Goal: Task Accomplishment & Management: Complete application form

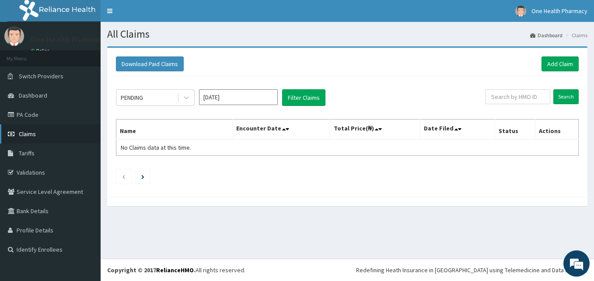
click at [42, 133] on link "Claims" at bounding box center [50, 133] width 101 height 19
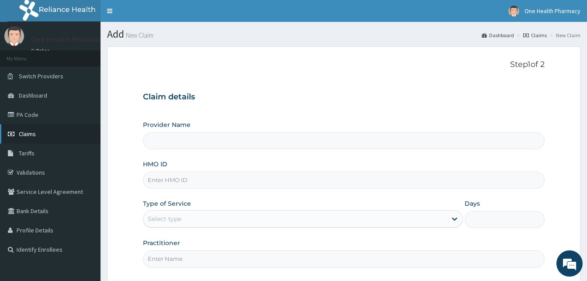
click at [56, 132] on link "Claims" at bounding box center [50, 133] width 101 height 19
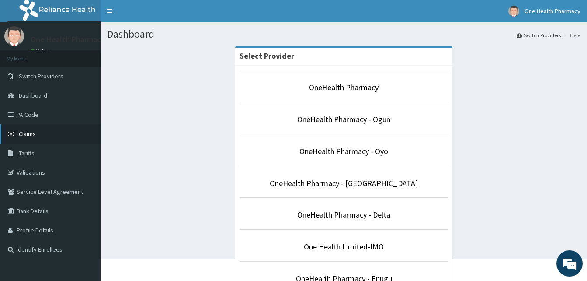
click at [57, 133] on link "Claims" at bounding box center [50, 133] width 101 height 19
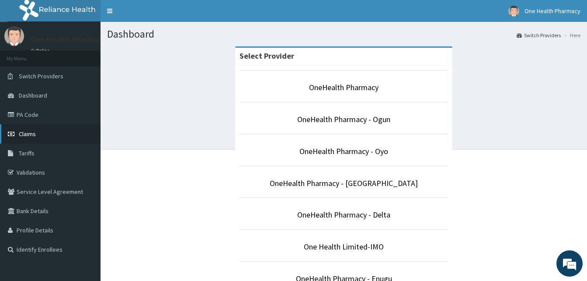
click at [48, 136] on link "Claims" at bounding box center [50, 133] width 101 height 19
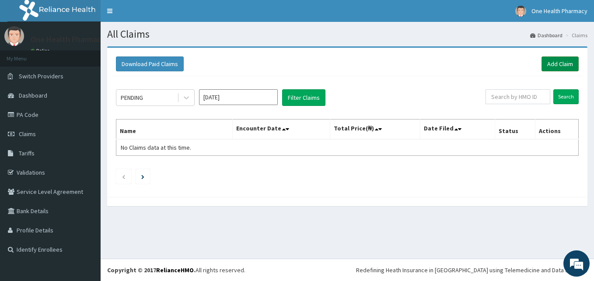
click at [553, 65] on link "Add Claim" at bounding box center [559, 63] width 37 height 15
click at [556, 66] on link "Add Claim" at bounding box center [559, 63] width 37 height 15
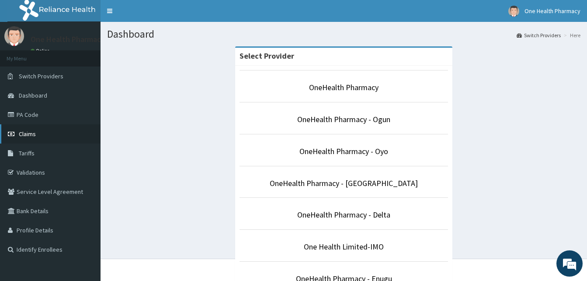
click at [47, 134] on link "Claims" at bounding box center [50, 133] width 101 height 19
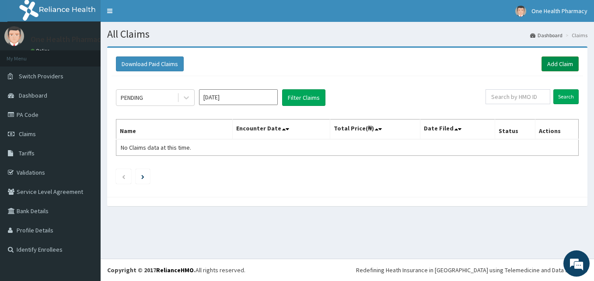
click at [551, 61] on link "Add Claim" at bounding box center [559, 63] width 37 height 15
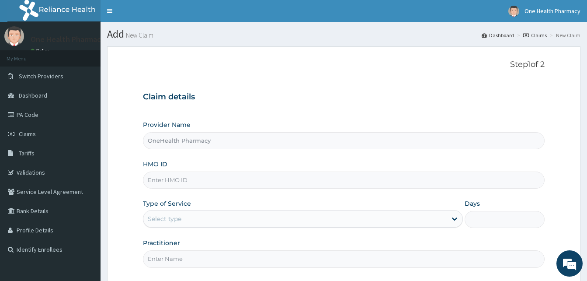
click at [177, 185] on input "HMO ID" at bounding box center [344, 179] width 402 height 17
paste input "KSB/11036/A"
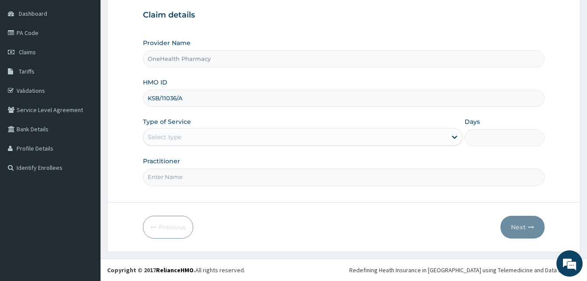
type input "KSB/11036/A"
click at [281, 139] on div "Select type" at bounding box center [295, 137] width 304 height 14
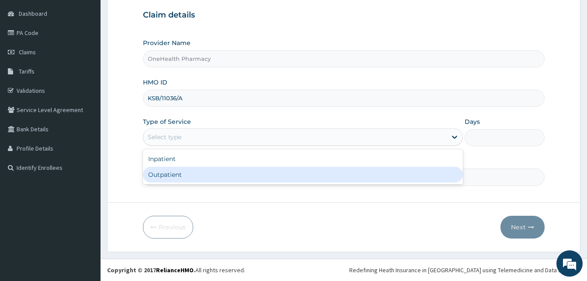
click at [275, 174] on div "Outpatient" at bounding box center [303, 175] width 320 height 16
type input "1"
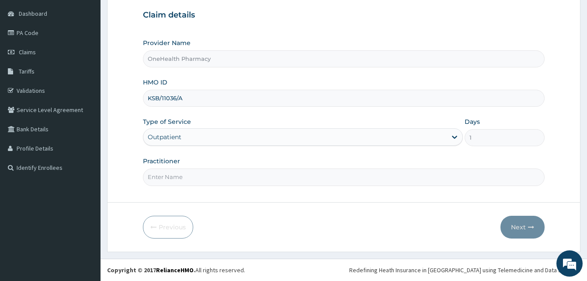
drag, startPoint x: 275, startPoint y: 174, endPoint x: 246, endPoint y: 113, distance: 67.3
click at [246, 113] on div "Provider Name OneHealth Pharmacy HMO ID KSB/11036/A Type of Service Outpatient …" at bounding box center [344, 111] width 402 height 147
type input "ONEHEALTH"
click at [512, 225] on button "Next" at bounding box center [523, 227] width 44 height 23
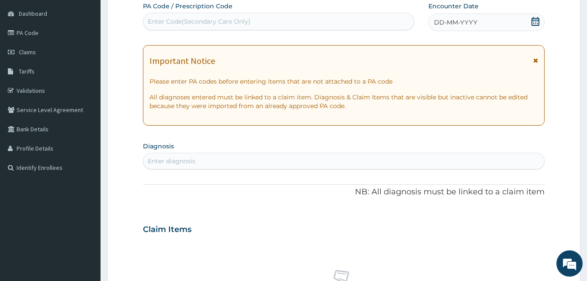
click at [474, 18] on span "DD-MM-YYYY" at bounding box center [455, 22] width 43 height 9
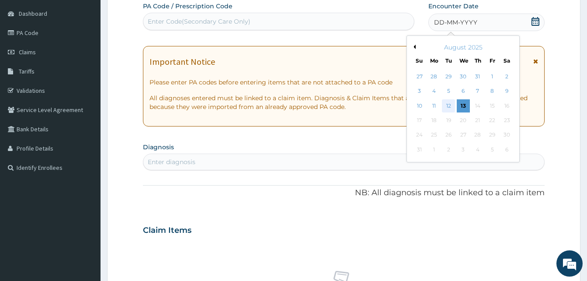
click at [447, 101] on div "12" at bounding box center [448, 105] width 13 height 13
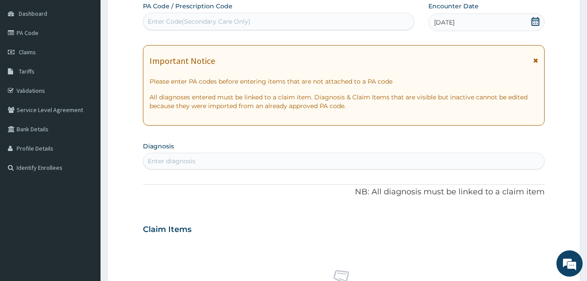
click at [298, 159] on div "Enter diagnosis" at bounding box center [343, 161] width 401 height 14
type input "malari"
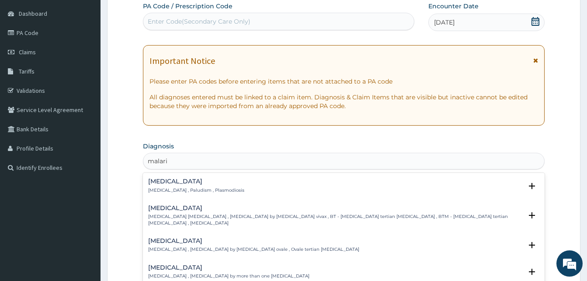
click at [233, 185] on div "Malaria Malaria , Paludism , Plasmodiosis" at bounding box center [343, 185] width 391 height 15
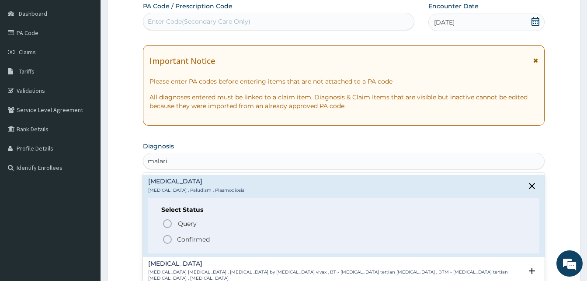
click at [234, 234] on span "Confirmed" at bounding box center [344, 239] width 364 height 10
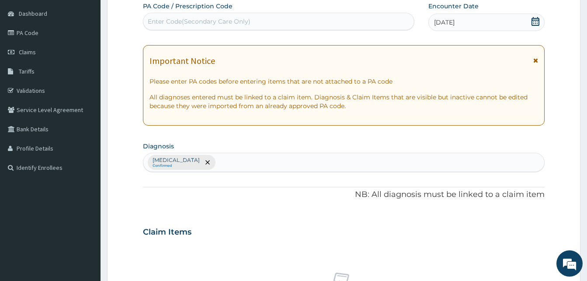
scroll to position [350, 0]
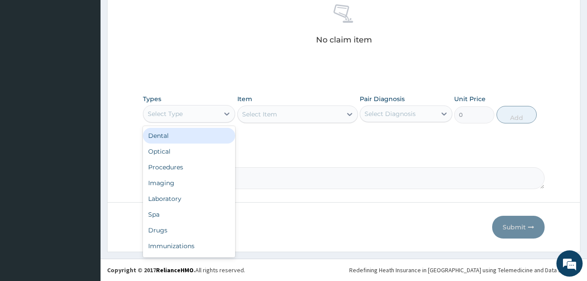
drag, startPoint x: 210, startPoint y: 112, endPoint x: 232, endPoint y: 155, distance: 47.5
click at [232, 122] on div "option Dental focused, 1 of 10. 10 results available. Use Up and Down to choose…" at bounding box center [189, 113] width 92 height 17
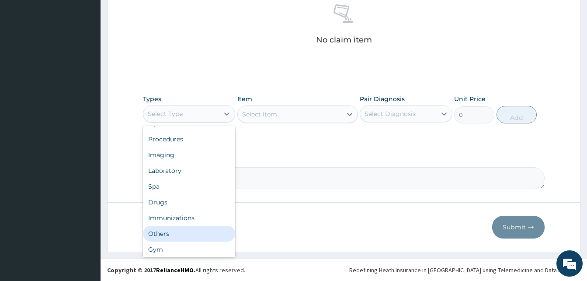
click at [185, 232] on div "Others" at bounding box center [189, 234] width 92 height 16
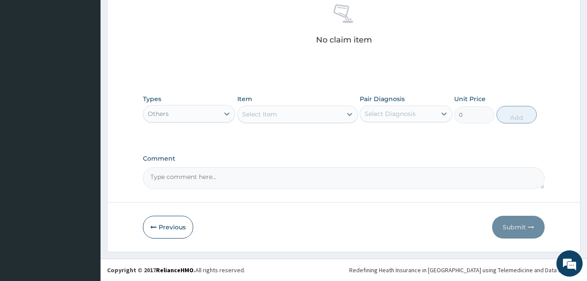
click at [302, 119] on div "Select Item" at bounding box center [290, 114] width 104 height 14
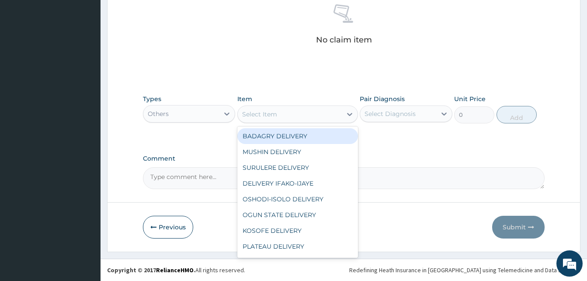
click at [316, 133] on div "BADAGRY DELIVERY" at bounding box center [297, 136] width 121 height 16
type input "3700"
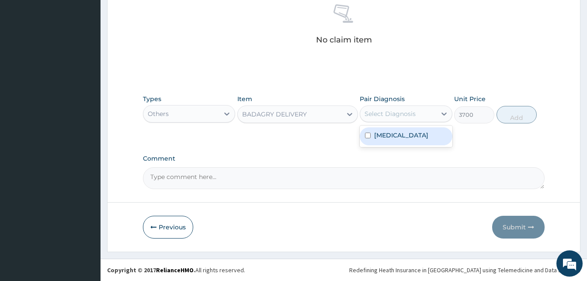
drag, startPoint x: 391, startPoint y: 114, endPoint x: 401, endPoint y: 135, distance: 22.9
click at [401, 122] on div "option Malaria focused, 1 of 1. 1 result available. Use Up and Down to choose o…" at bounding box center [406, 113] width 92 height 17
click at [401, 135] on div "[MEDICAL_DATA]" at bounding box center [406, 136] width 92 height 18
checkbox input "true"
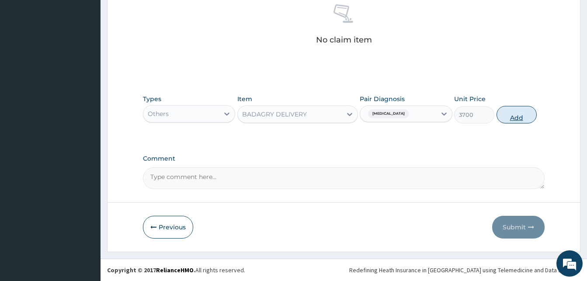
click at [517, 115] on button "Add" at bounding box center [517, 114] width 40 height 17
type input "0"
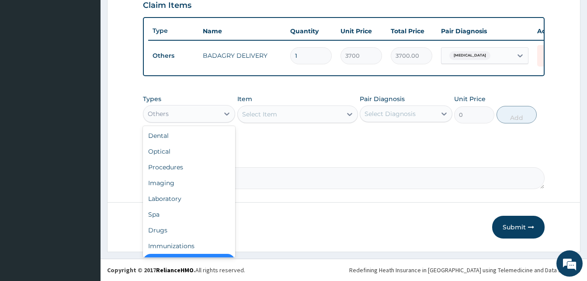
scroll to position [17, 0]
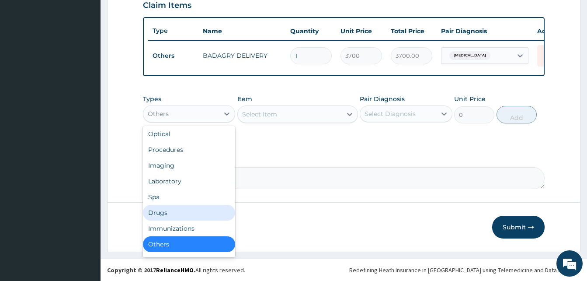
drag, startPoint x: 188, startPoint y: 119, endPoint x: 180, endPoint y: 212, distance: 93.5
click at [180, 122] on div "option Others, selected. option Drugs focused, 7 of 10. 10 results available. U…" at bounding box center [189, 113] width 92 height 17
click at [180, 212] on div "Drugs" at bounding box center [189, 213] width 92 height 16
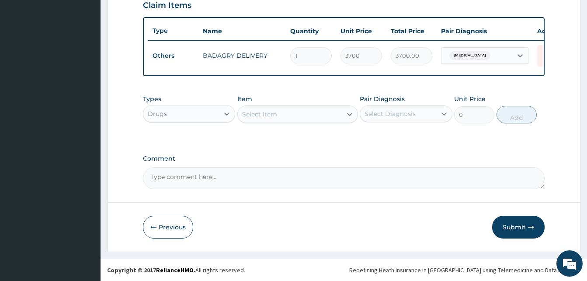
click at [287, 113] on div "Select Item" at bounding box center [290, 114] width 104 height 14
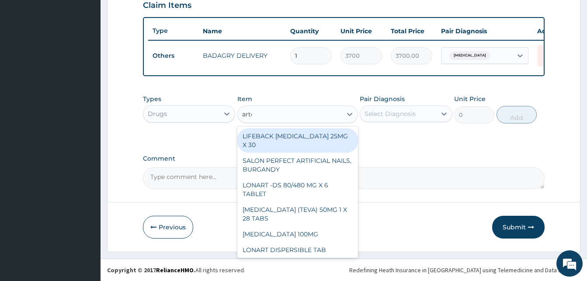
type input "artel"
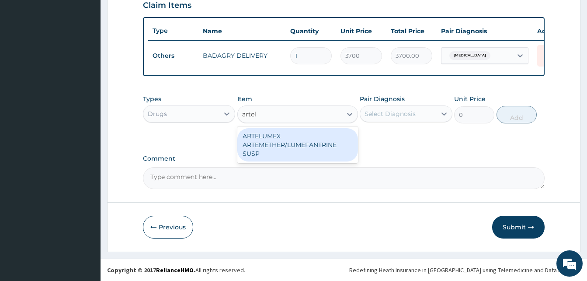
click at [304, 129] on div "ARTELUMEX ARTEMETHER/LUMEFANTRINE SUSP" at bounding box center [297, 144] width 121 height 33
type input "1260"
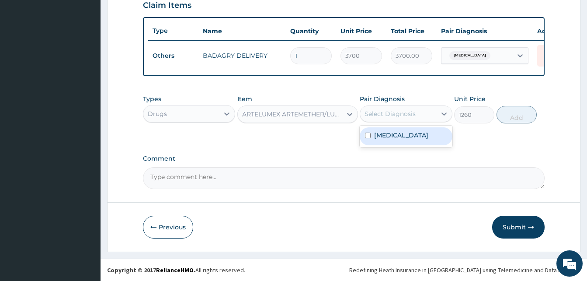
drag, startPoint x: 391, startPoint y: 108, endPoint x: 396, endPoint y: 137, distance: 29.3
click at [396, 122] on div "option Malaria, selected. option Malaria focused, 1 of 1. 1 result available. U…" at bounding box center [406, 113] width 92 height 17
click at [396, 137] on label "Malaria" at bounding box center [401, 135] width 54 height 9
checkbox input "true"
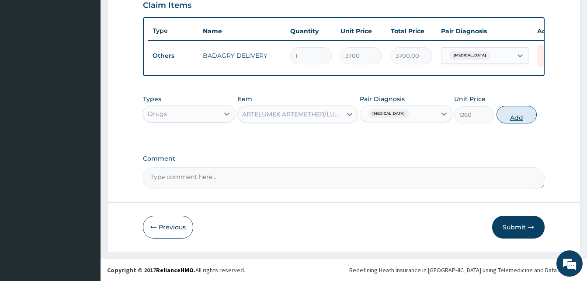
click at [502, 121] on button "Add" at bounding box center [517, 114] width 40 height 17
type input "0"
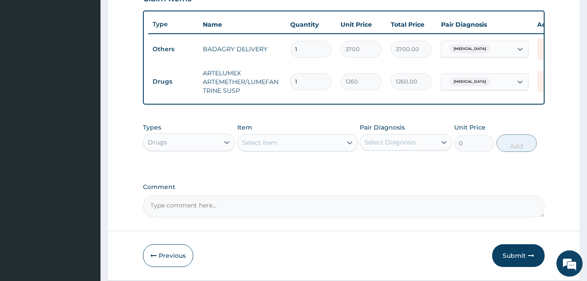
click at [320, 150] on div "Select Item" at bounding box center [290, 143] width 104 height 14
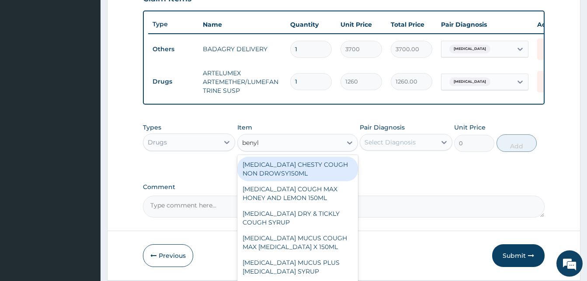
type input "benyli"
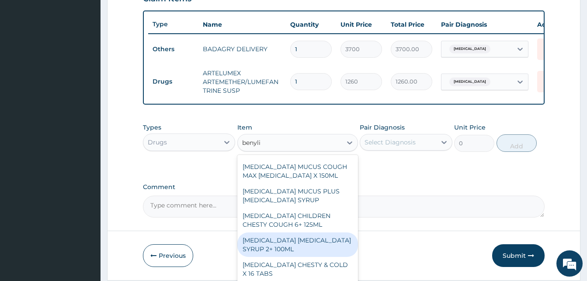
click at [321, 244] on div "[MEDICAL_DATA] [MEDICAL_DATA] SYRUP 2+ 100ML" at bounding box center [297, 244] width 121 height 24
type input "2100"
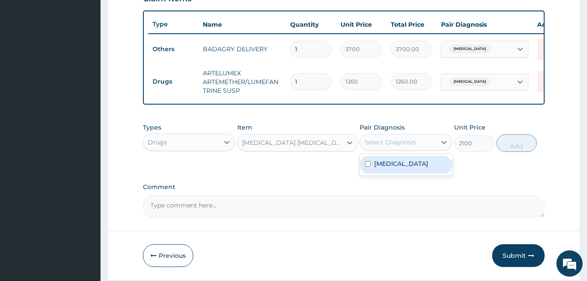
click at [404, 147] on div "Select Diagnosis" at bounding box center [390, 142] width 51 height 9
click at [415, 166] on div "Malaria" at bounding box center [406, 165] width 92 height 18
checkbox input "true"
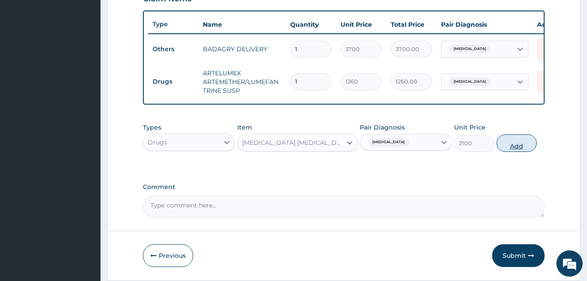
click at [508, 152] on button "Add" at bounding box center [517, 142] width 40 height 17
type input "0"
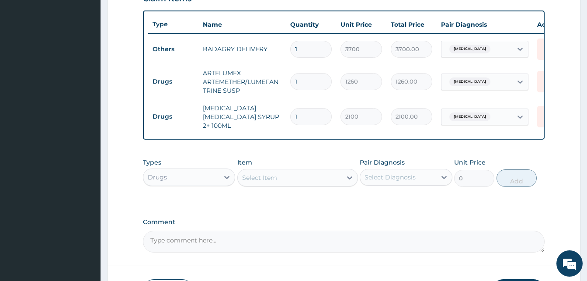
click at [324, 180] on div "Select Item" at bounding box center [290, 178] width 104 height 14
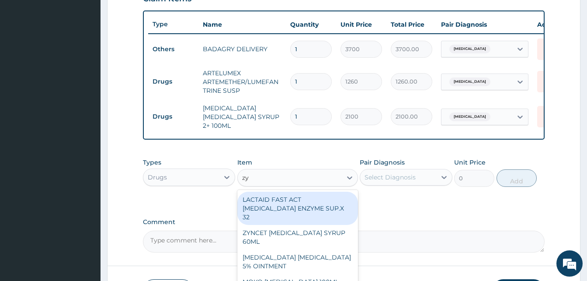
type input "zyn"
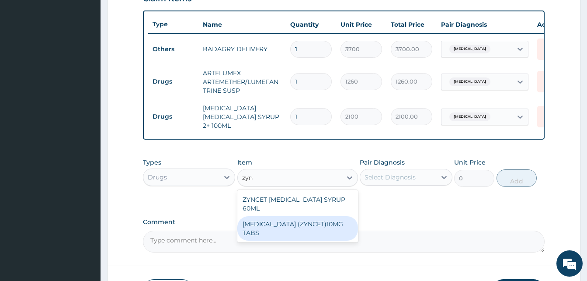
click at [334, 218] on div "[MEDICAL_DATA] (ZYNCET)10MG TABS" at bounding box center [297, 228] width 121 height 24
type input "119"
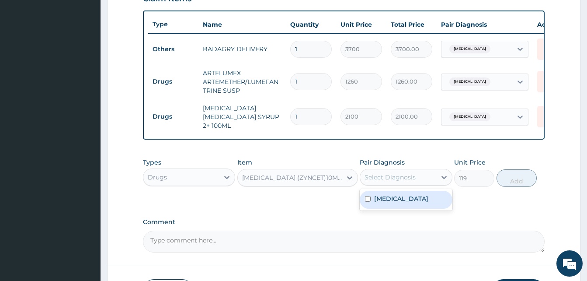
drag, startPoint x: 408, startPoint y: 178, endPoint x: 415, endPoint y: 199, distance: 22.3
click at [415, 185] on div "option Malaria, selected. option Malaria focused, 1 of 1. 1 result available. U…" at bounding box center [406, 177] width 92 height 17
click at [415, 199] on div "Malaria" at bounding box center [406, 200] width 92 height 18
checkbox input "true"
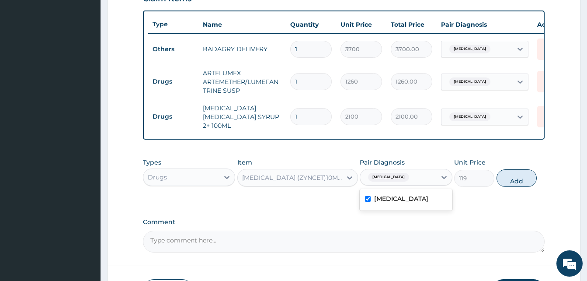
click at [510, 182] on button "Add" at bounding box center [517, 177] width 40 height 17
type input "0"
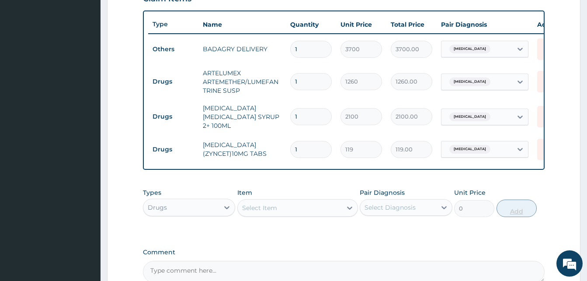
type input "10"
type input "1190.00"
type input "10"
click at [302, 204] on div "Select Item" at bounding box center [290, 208] width 104 height 14
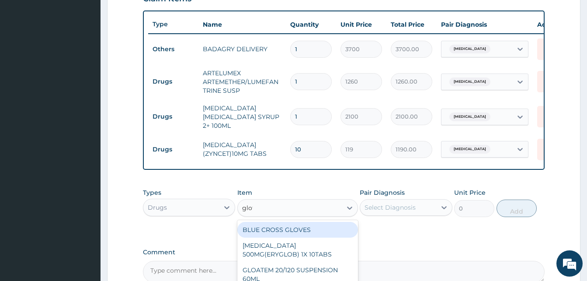
type input "gloth"
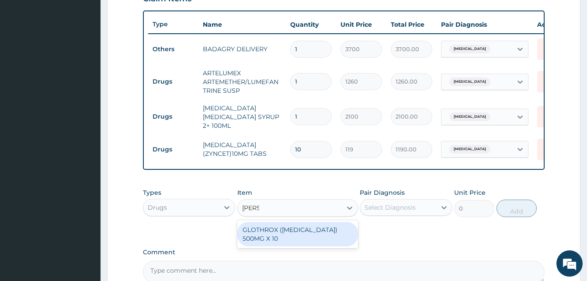
click at [314, 229] on div "GLOTHROX (AZITHROMYCIN) 500MG X 10" at bounding box center [297, 234] width 121 height 24
type input "315"
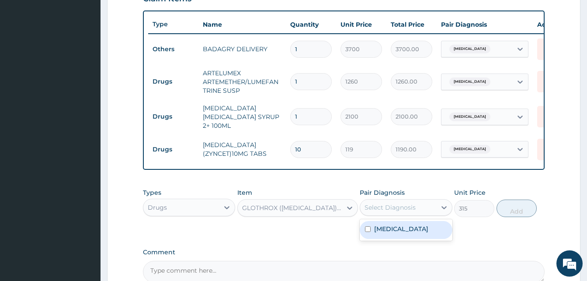
drag, startPoint x: 377, startPoint y: 207, endPoint x: 394, endPoint y: 228, distance: 27.1
click at [394, 216] on div "option Malaria, selected. option Malaria focused, 1 of 1. 1 result available. U…" at bounding box center [406, 207] width 92 height 17
click at [394, 228] on label "Malaria" at bounding box center [401, 228] width 54 height 9
checkbox input "true"
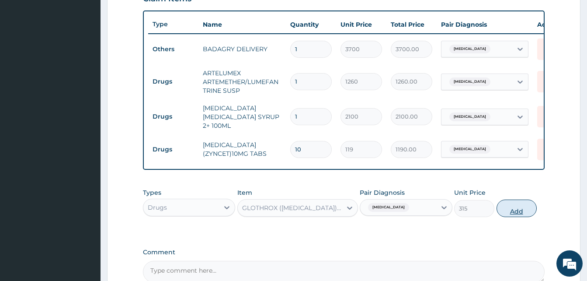
click at [514, 212] on button "Add" at bounding box center [517, 207] width 40 height 17
type input "0"
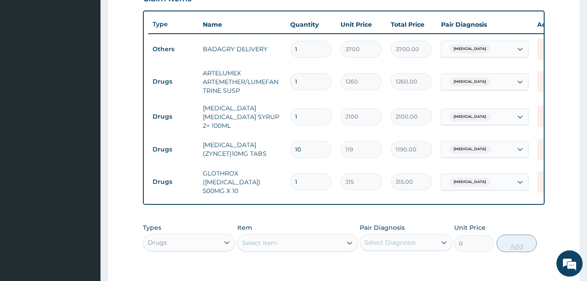
type input "10"
type input "3150.00"
type input "10"
click at [308, 248] on div "Select Item" at bounding box center [290, 243] width 104 height 14
type input "sorep"
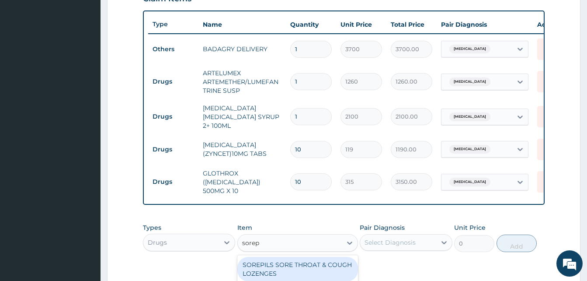
click at [324, 269] on div "SOREPILS SORE THROAT & COUGH LOZENGES" at bounding box center [297, 269] width 121 height 24
type input "40.83333206176758"
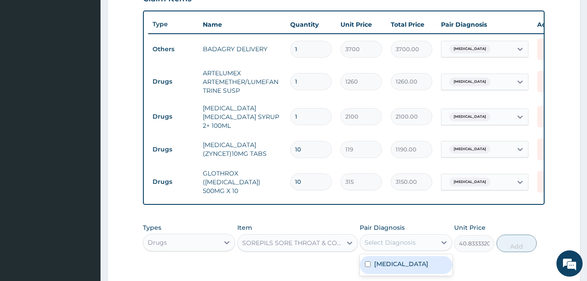
drag, startPoint x: 390, startPoint y: 244, endPoint x: 405, endPoint y: 260, distance: 21.7
click at [405, 251] on div "option Malaria, selected. option Malaria focused, 1 of 1. 1 result available. U…" at bounding box center [406, 242] width 92 height 17
click at [405, 260] on div "Malaria" at bounding box center [406, 265] width 92 height 18
checkbox input "true"
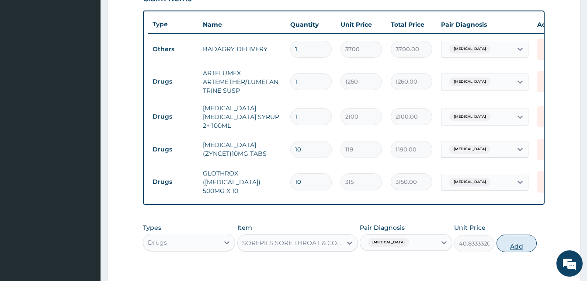
click at [505, 247] on button "Add" at bounding box center [517, 242] width 40 height 17
type input "0"
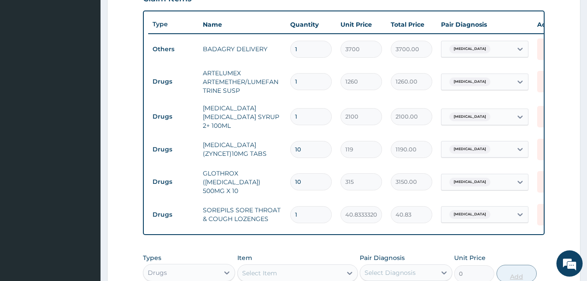
type input "0.00"
type input "2"
type input "81.67"
type input "24"
type input "980.00"
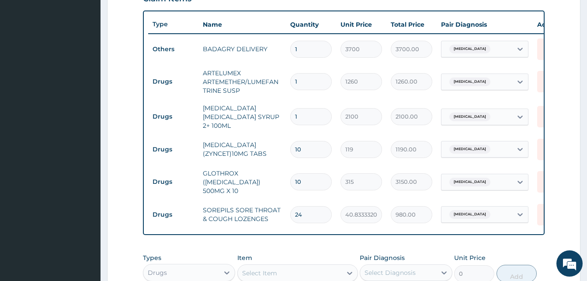
scroll to position [475, 0]
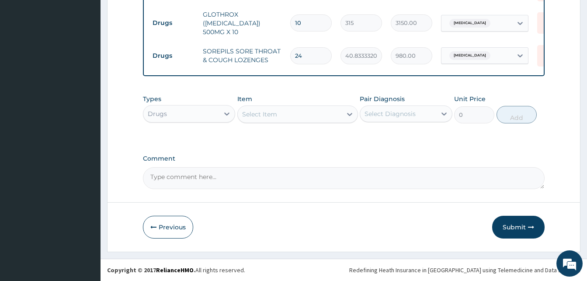
type input "24"
click at [304, 113] on div "Select Item" at bounding box center [290, 114] width 104 height 14
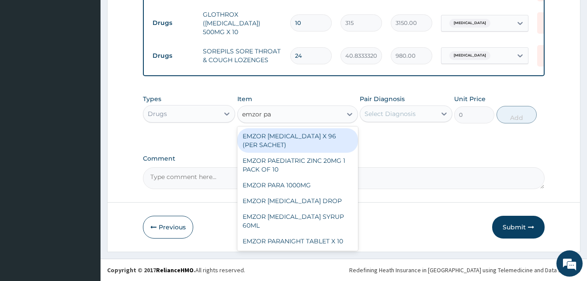
type input "emzor par"
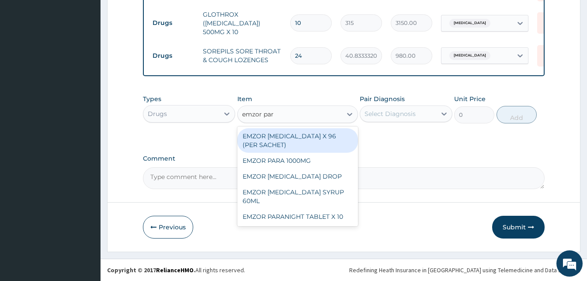
click at [314, 135] on div "EMZOR PARACETAMOL X 96 (PER SACHET)" at bounding box center [297, 140] width 121 height 24
type input "17.5"
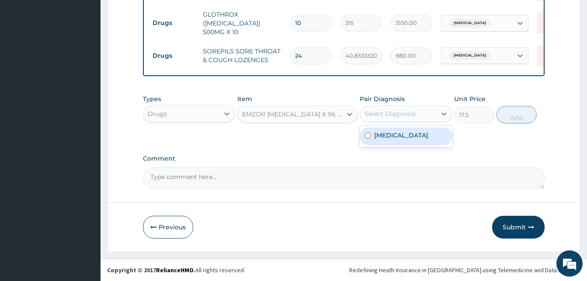
drag, startPoint x: 378, startPoint y: 115, endPoint x: 396, endPoint y: 130, distance: 24.2
click at [396, 122] on div "option Malaria, selected. option Malaria focused, 1 of 1. 1 result available. U…" at bounding box center [406, 113] width 92 height 17
click at [396, 131] on label "Malaria" at bounding box center [401, 135] width 54 height 9
checkbox input "true"
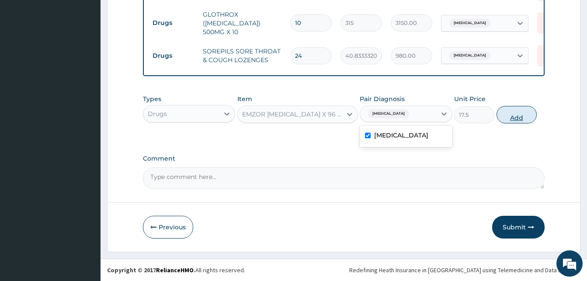
click at [502, 121] on button "Add" at bounding box center [517, 114] width 40 height 17
type input "0"
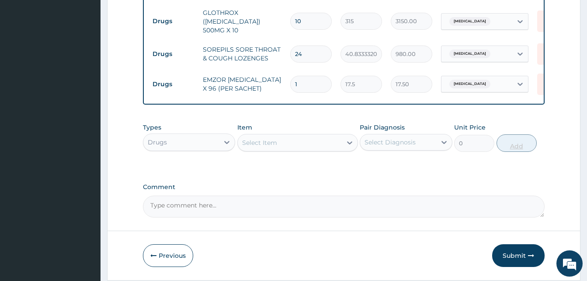
type input "0.00"
type input "3"
type input "52.50"
type input "36"
type input "630.00"
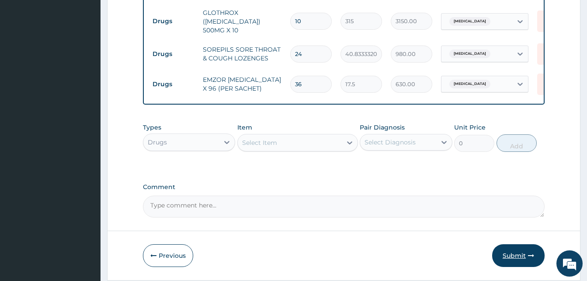
type input "36"
click at [513, 257] on button "Submit" at bounding box center [518, 255] width 52 height 23
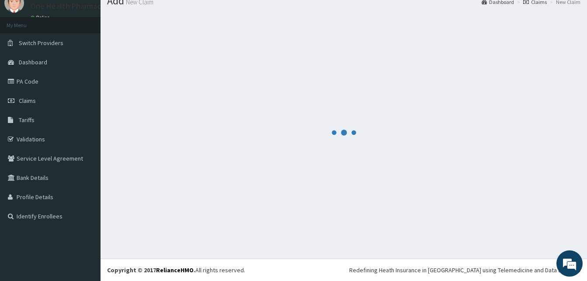
scroll to position [33, 0]
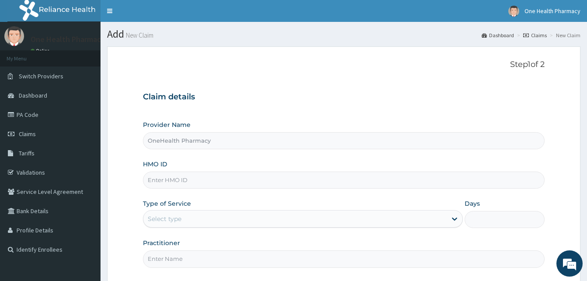
click at [197, 186] on input "HMO ID" at bounding box center [344, 179] width 402 height 17
paste input "RIS/10053/A"
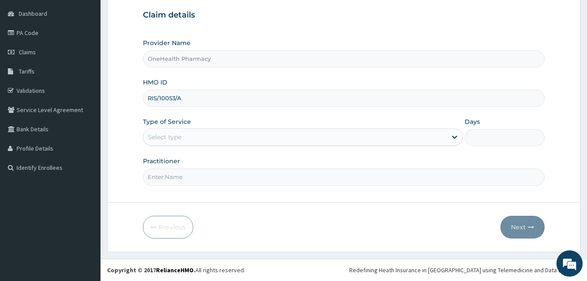
type input "RIS/10053/A"
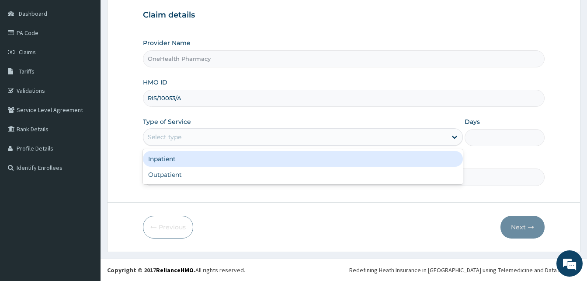
drag, startPoint x: 312, startPoint y: 141, endPoint x: 278, endPoint y: 176, distance: 48.6
click at [278, 146] on div "option Inpatient focused, 1 of 2. 2 results available. Use Up and Down to choos…" at bounding box center [303, 136] width 320 height 17
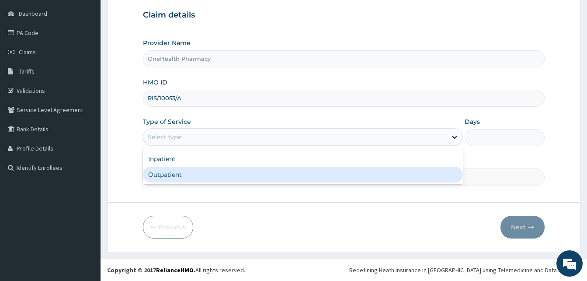
click at [278, 176] on div "Outpatient" at bounding box center [303, 175] width 320 height 16
type input "1"
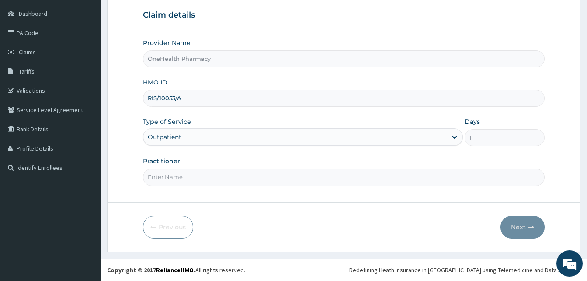
drag, startPoint x: 278, startPoint y: 176, endPoint x: 259, endPoint y: 131, distance: 49.2
click at [259, 131] on div "Provider Name OneHealth Pharmacy HMO ID RIS/10053/A Type of Service Outpatient …" at bounding box center [344, 111] width 402 height 147
type input "ONE HEALTH"
click at [502, 227] on button "Next" at bounding box center [523, 227] width 44 height 23
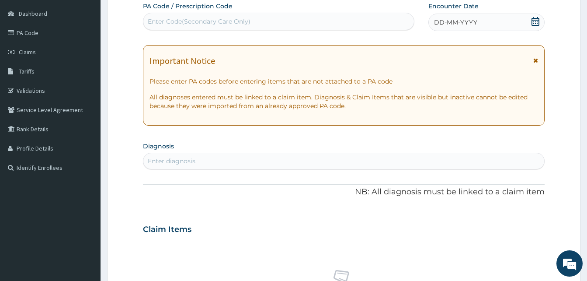
click at [480, 23] on div "DD-MM-YYYY" at bounding box center [487, 22] width 116 height 17
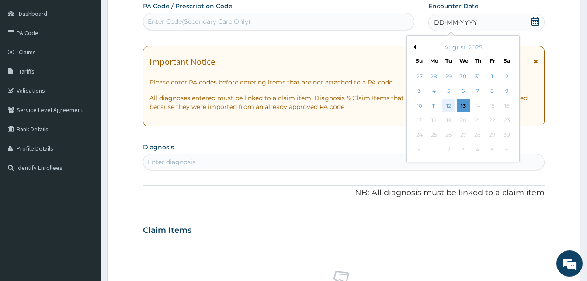
click at [450, 103] on div "12" at bounding box center [448, 105] width 13 height 13
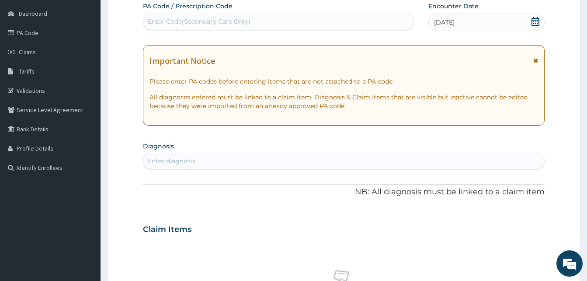
click at [280, 161] on div "Enter diagnosis" at bounding box center [343, 161] width 401 height 14
type input "malari"
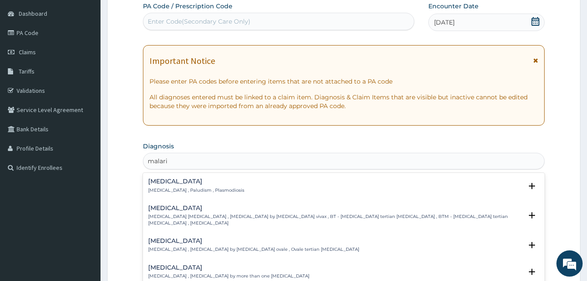
click at [203, 183] on h4 "[MEDICAL_DATA]" at bounding box center [196, 181] width 96 height 7
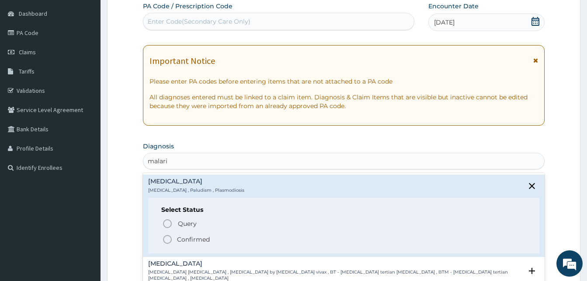
click at [213, 237] on span "Confirmed" at bounding box center [344, 239] width 364 height 10
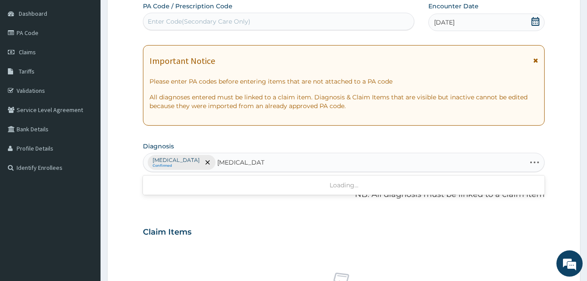
type input "candidiasis of vag"
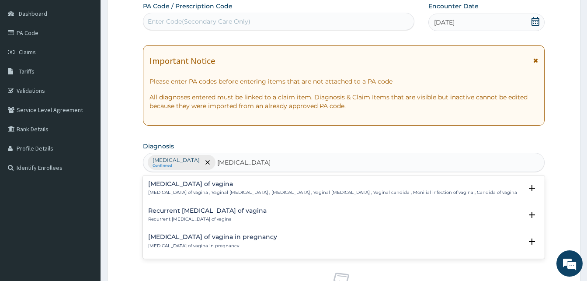
click at [231, 185] on h4 "Candidiasis of vagina" at bounding box center [332, 184] width 369 height 7
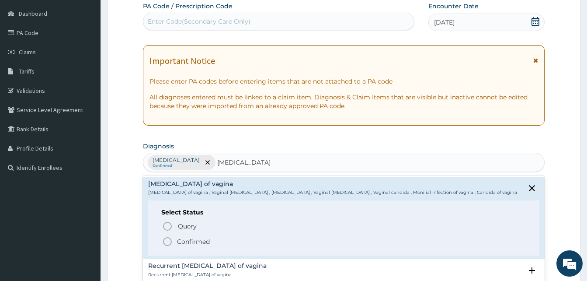
click at [227, 237] on span "Confirmed" at bounding box center [344, 241] width 364 height 10
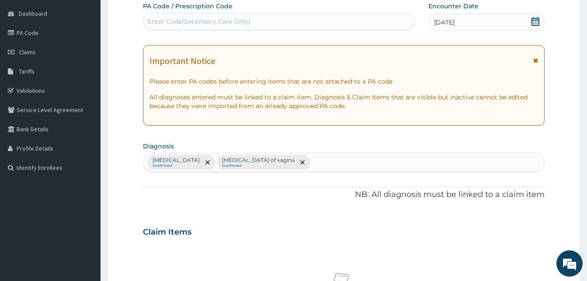
scroll to position [350, 0]
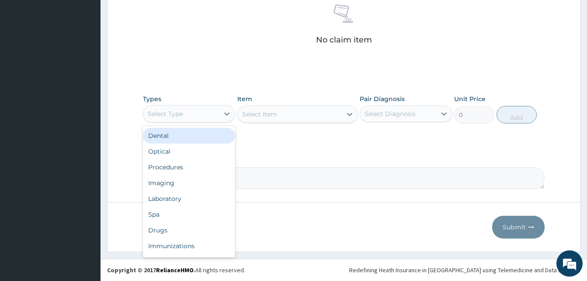
drag, startPoint x: 219, startPoint y: 122, endPoint x: 234, endPoint y: 151, distance: 32.5
click at [234, 122] on div "option Dental focused, 1 of 10. 10 results available. Use Up and Down to choose…" at bounding box center [189, 113] width 92 height 17
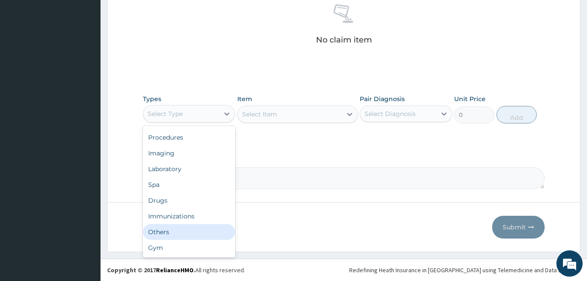
click at [197, 234] on div "Others" at bounding box center [189, 232] width 92 height 16
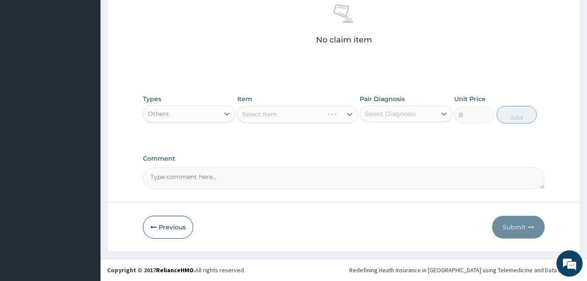
click at [305, 112] on div "Select Item" at bounding box center [297, 113] width 121 height 17
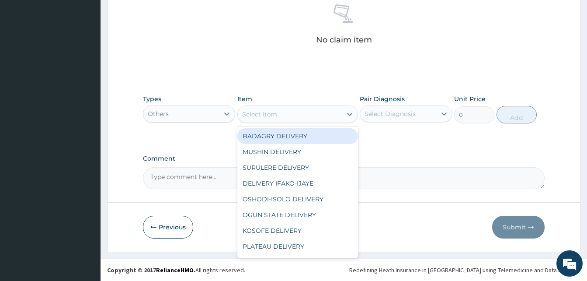
click at [305, 112] on div "Select Item" at bounding box center [290, 114] width 104 height 14
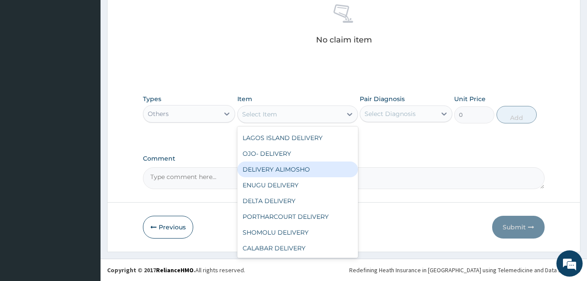
click at [320, 174] on div "DELIVERY ALIMOSHO" at bounding box center [297, 169] width 121 height 16
type input "3000"
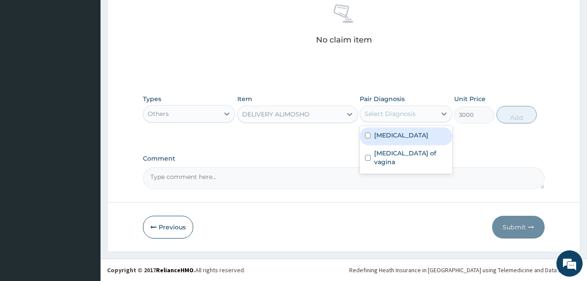
drag, startPoint x: 409, startPoint y: 115, endPoint x: 419, endPoint y: 138, distance: 25.3
click at [419, 122] on div "option Malaria focused, 1 of 2. 2 results available. Use Up and Down to choose …" at bounding box center [406, 113] width 92 height 17
click at [419, 138] on div "Malaria" at bounding box center [406, 136] width 92 height 18
checkbox input "true"
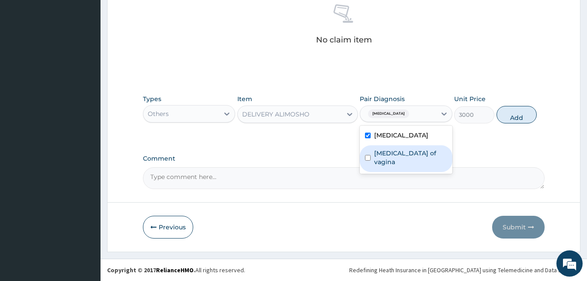
click at [422, 150] on label "Candidiasis of vagina" at bounding box center [410, 157] width 73 height 17
checkbox input "true"
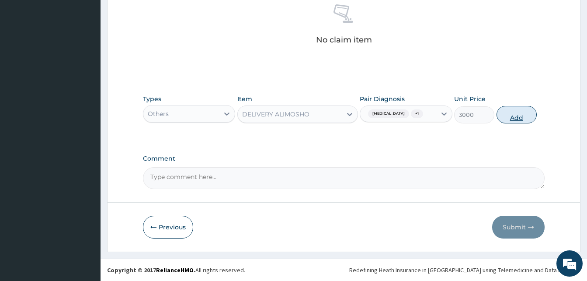
click at [512, 123] on button "Add" at bounding box center [517, 114] width 40 height 17
type input "0"
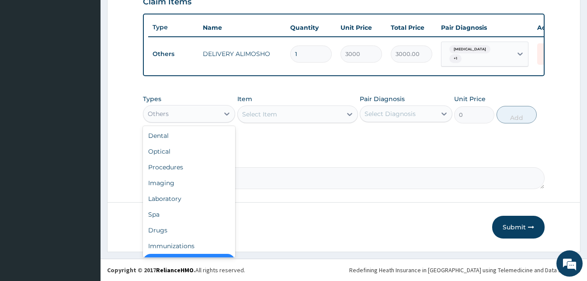
scroll to position [17, 0]
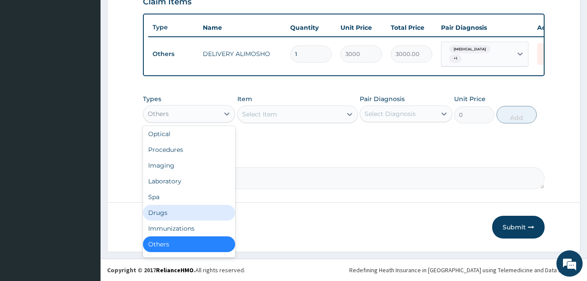
drag, startPoint x: 217, startPoint y: 117, endPoint x: 186, endPoint y: 213, distance: 101.2
click at [186, 122] on div "option Others, selected. option Drugs focused, 7 of 10. 10 results available. U…" at bounding box center [189, 113] width 92 height 17
click at [186, 213] on div "Drugs" at bounding box center [189, 213] width 92 height 16
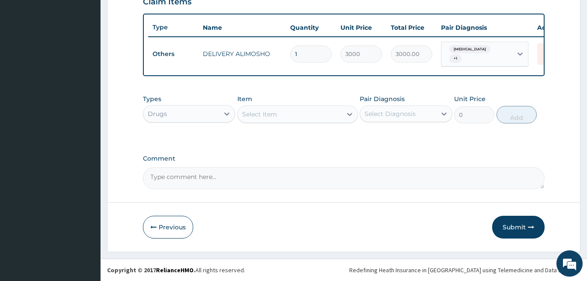
click at [308, 111] on div "Select Item" at bounding box center [290, 114] width 104 height 14
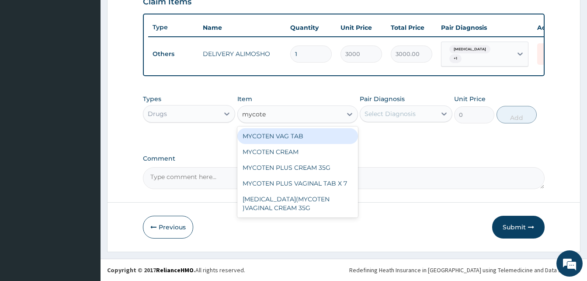
type input "mycoten"
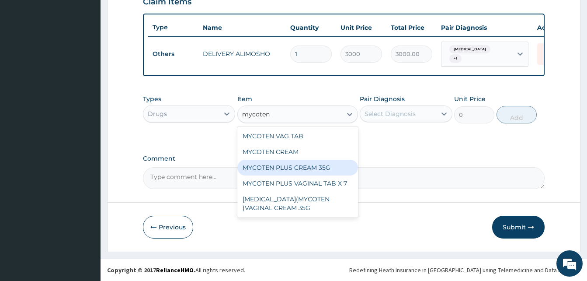
click at [328, 167] on div "MYCOTEN PLUS CREAM 35G" at bounding box center [297, 168] width 121 height 16
type input "3360"
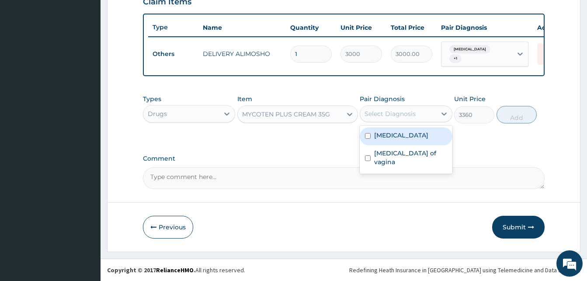
drag, startPoint x: 398, startPoint y: 117, endPoint x: 410, endPoint y: 135, distance: 21.5
click at [410, 122] on div "option Candidiasis of vagina, selected. option Malaria focused, 1 of 2. 2 resul…" at bounding box center [406, 113] width 92 height 17
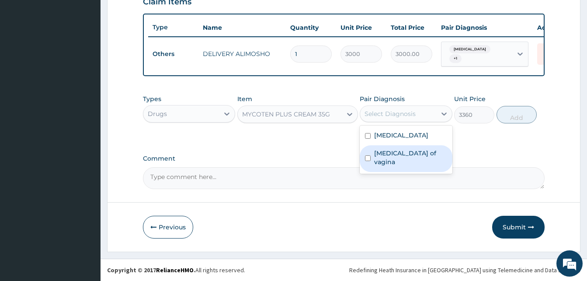
click at [417, 156] on label "Candidiasis of vagina" at bounding box center [410, 157] width 73 height 17
checkbox input "true"
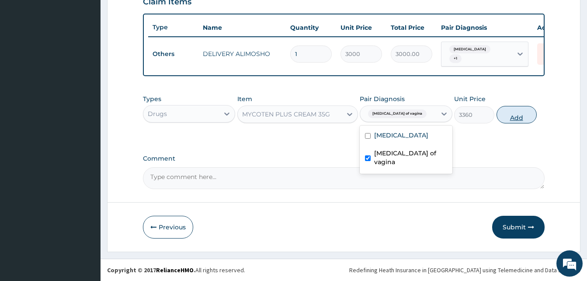
click at [516, 119] on button "Add" at bounding box center [517, 114] width 40 height 17
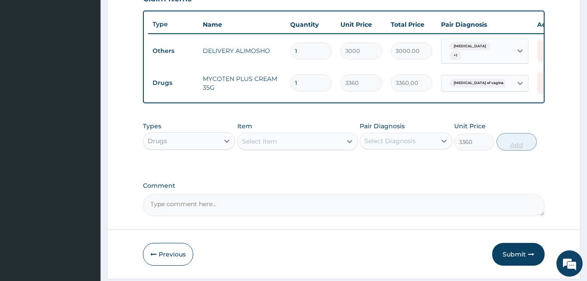
type input "0"
click at [308, 143] on div "Select Item" at bounding box center [290, 141] width 104 height 14
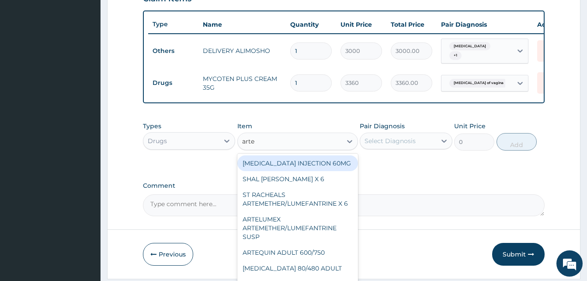
type input "artel"
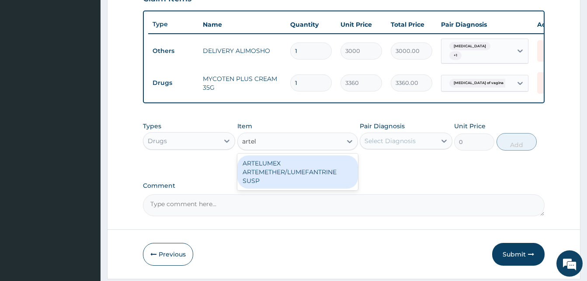
click at [313, 164] on div "ARTELUMEX ARTEMETHER/LUMEFANTRINE SUSP" at bounding box center [297, 171] width 121 height 33
type input "1260"
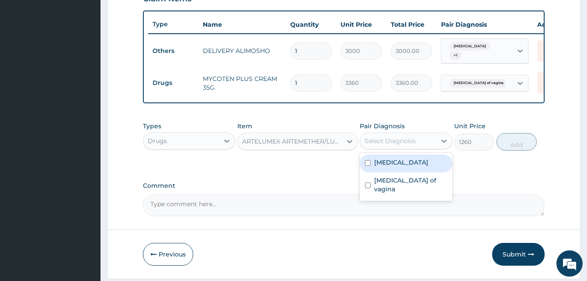
click at [377, 144] on div "Select Diagnosis" at bounding box center [390, 140] width 51 height 9
click at [398, 170] on div "Malaria" at bounding box center [406, 163] width 92 height 18
checkbox input "true"
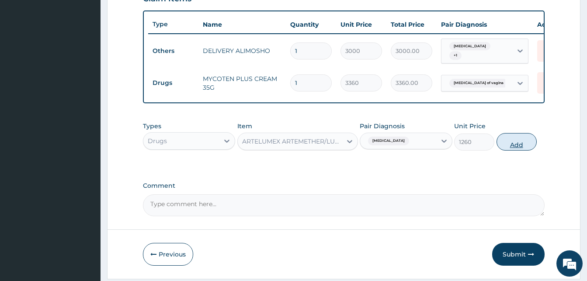
click at [509, 145] on button "Add" at bounding box center [517, 141] width 40 height 17
type input "0"
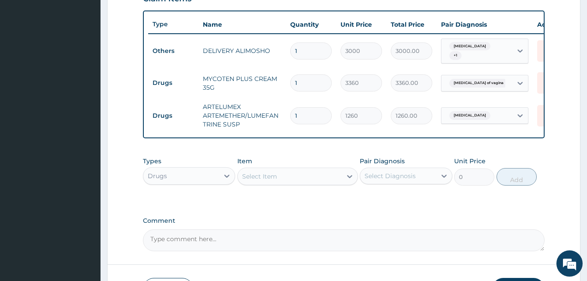
click at [285, 180] on div "Select Item" at bounding box center [290, 176] width 104 height 14
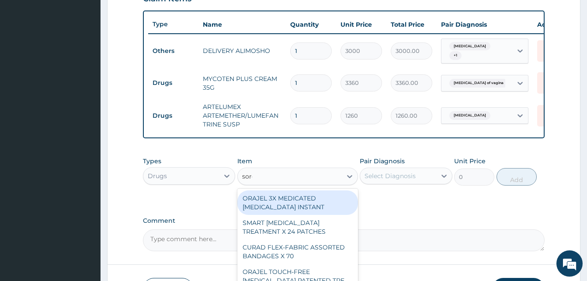
type input "sorep"
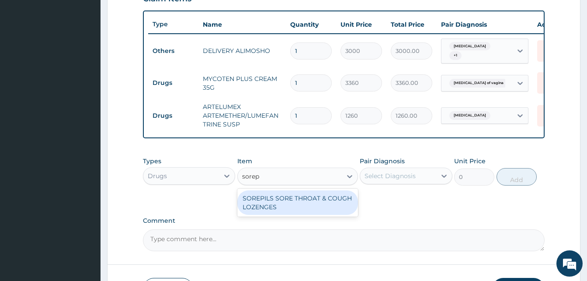
click at [297, 201] on div "SOREPILS SORE THROAT & COUGH LOZENGES" at bounding box center [297, 202] width 121 height 24
type input "40.83333206176758"
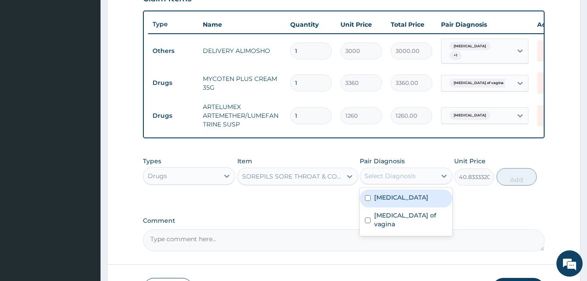
drag, startPoint x: 381, startPoint y: 174, endPoint x: 400, endPoint y: 201, distance: 32.6
click at [400, 184] on div "option Malaria, selected. option Malaria focused, 1 of 2. 2 results available. …" at bounding box center [406, 175] width 92 height 17
click at [400, 201] on div "Malaria" at bounding box center [406, 198] width 92 height 18
checkbox input "true"
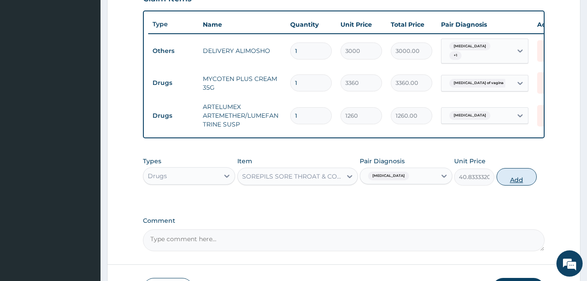
click at [506, 181] on button "Add" at bounding box center [517, 176] width 40 height 17
type input "0"
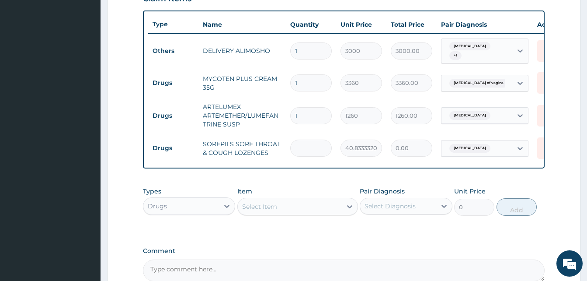
type input "2"
type input "81.67"
type input "24"
type input "980.00"
type input "24"
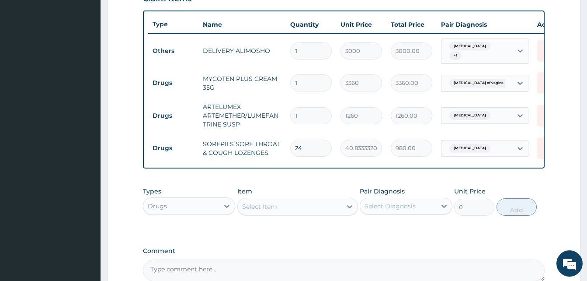
click at [311, 203] on div "Select Item" at bounding box center [290, 206] width 104 height 14
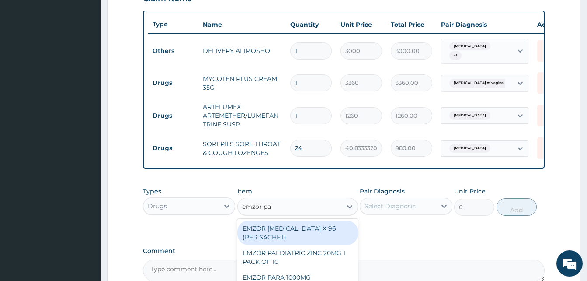
type input "emzor par"
click at [324, 230] on div "EMZOR PARACETAMOL X 96 (PER SACHET)" at bounding box center [297, 232] width 121 height 24
type input "17.5"
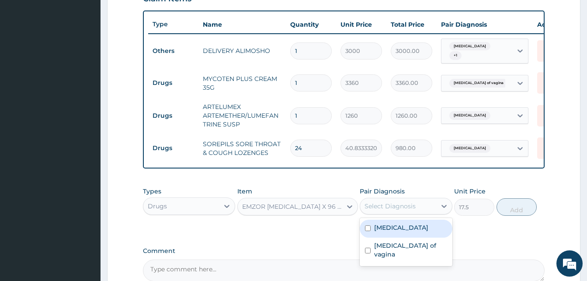
drag, startPoint x: 381, startPoint y: 210, endPoint x: 392, endPoint y: 227, distance: 20.3
click at [392, 214] on div "option Malaria, selected. option Malaria focused, 1 of 2. 2 results available. …" at bounding box center [406, 206] width 92 height 17
click at [392, 227] on label "Malaria" at bounding box center [401, 227] width 54 height 9
checkbox input "true"
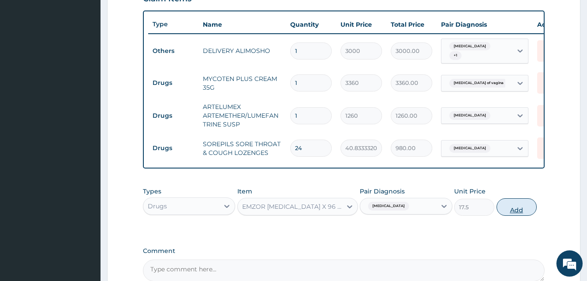
click at [508, 209] on button "Add" at bounding box center [517, 206] width 40 height 17
type input "0"
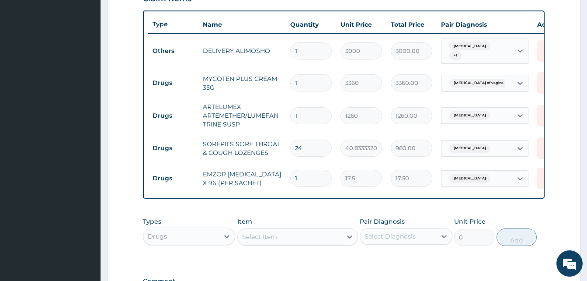
type input "0.00"
type input "3"
type input "52.50"
type input "36"
type input "630.00"
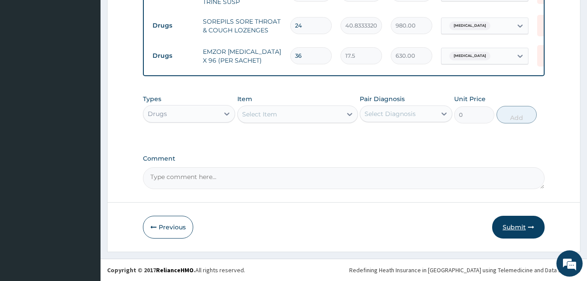
type input "36"
click at [529, 233] on button "Submit" at bounding box center [518, 227] width 52 height 23
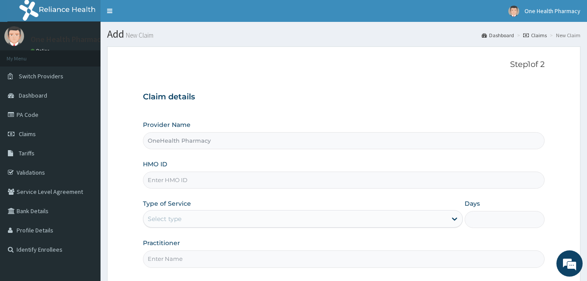
click at [206, 178] on input "HMO ID" at bounding box center [344, 179] width 402 height 17
paste input "AOG/10003/A"
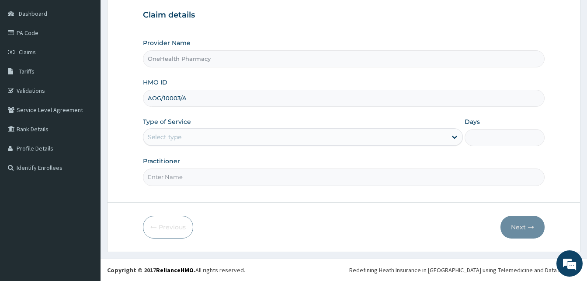
type input "AOG/10003/A"
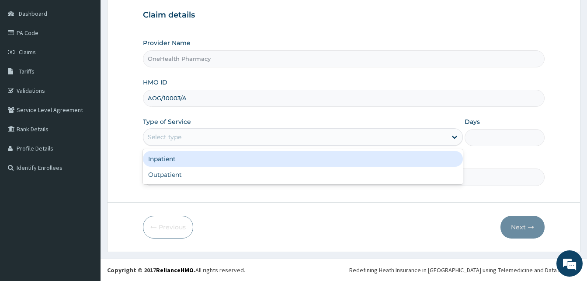
drag, startPoint x: 283, startPoint y: 144, endPoint x: 285, endPoint y: 171, distance: 26.8
click at [285, 146] on div "option Inpatient focused, 1 of 2. 2 results available. Use Up and Down to choos…" at bounding box center [303, 136] width 320 height 17
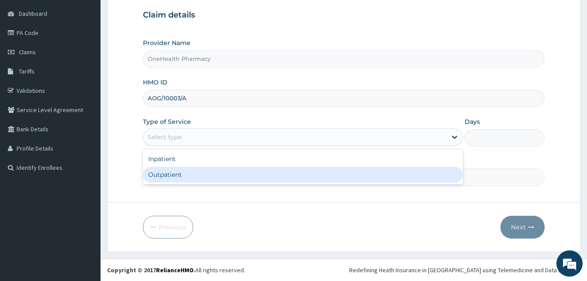
click at [285, 171] on div "Outpatient" at bounding box center [303, 175] width 320 height 16
type input "1"
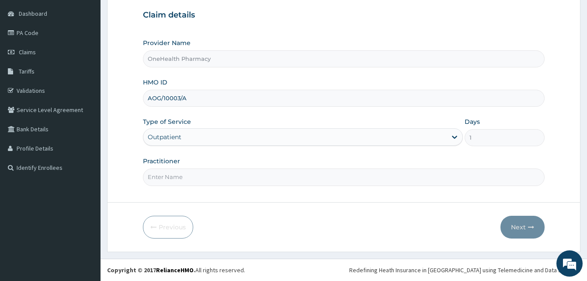
drag, startPoint x: 285, startPoint y: 171, endPoint x: 259, endPoint y: 134, distance: 45.1
click at [259, 134] on div "Provider Name OneHealth Pharmacy HMO ID AOG/10003/A Type of Service Outpatient …" at bounding box center [344, 111] width 402 height 147
type input "ONE HEALTH"
click at [534, 227] on icon "button" at bounding box center [531, 227] width 6 height 6
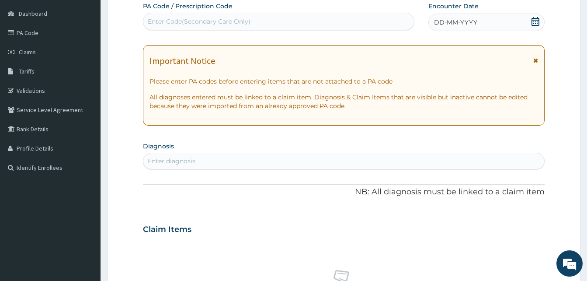
click at [499, 29] on div "DD-MM-YYYY" at bounding box center [487, 22] width 116 height 17
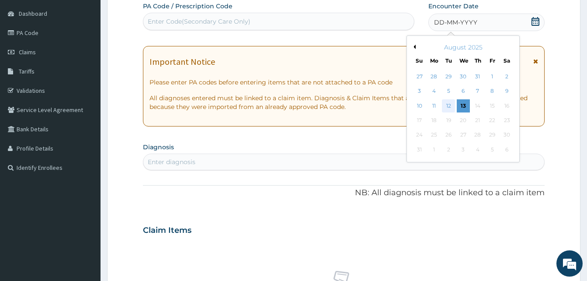
click at [447, 102] on div "12" at bounding box center [448, 105] width 13 height 13
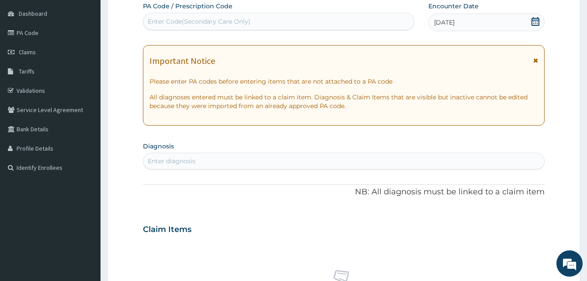
click at [297, 161] on div "Enter diagnosis" at bounding box center [343, 161] width 401 height 14
type input "malari"
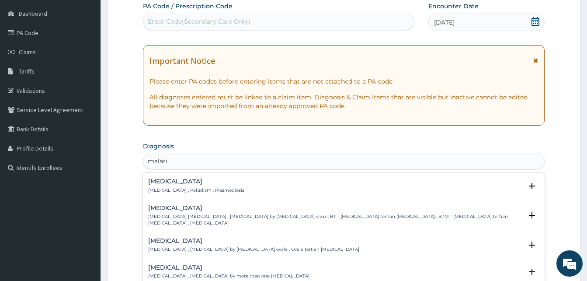
click at [231, 187] on div "Malaria Malaria , Paludism , Plasmodiosis" at bounding box center [343, 185] width 391 height 15
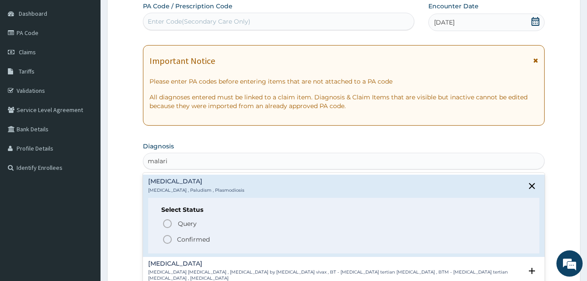
click at [235, 242] on span "Confirmed" at bounding box center [344, 239] width 364 height 10
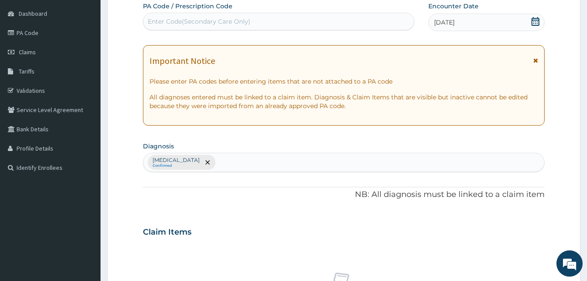
scroll to position [350, 0]
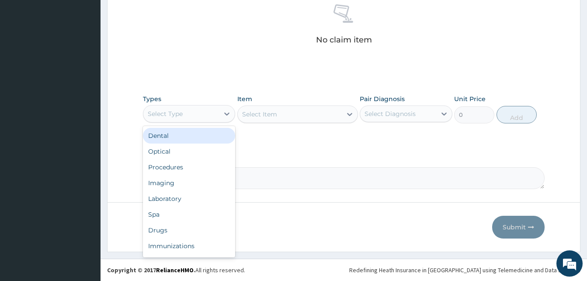
drag, startPoint x: 214, startPoint y: 115, endPoint x: 231, endPoint y: 151, distance: 40.5
click at [231, 122] on div "option Dental focused, 1 of 10. 10 results available. Use Up and Down to choose…" at bounding box center [189, 113] width 92 height 17
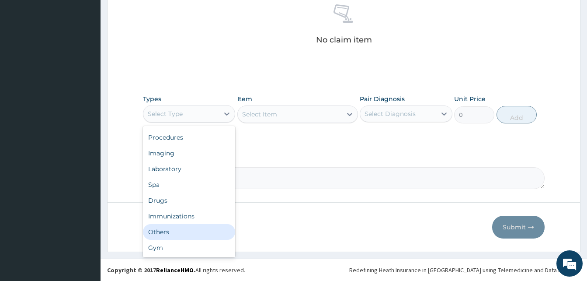
click at [187, 230] on div "Others" at bounding box center [189, 232] width 92 height 16
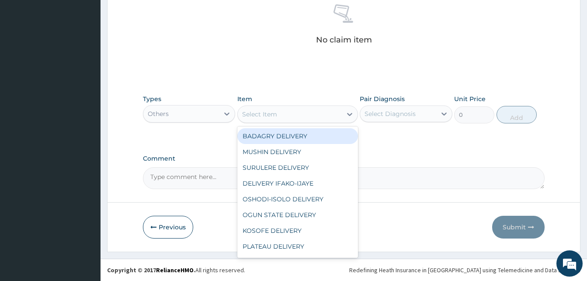
click at [294, 111] on div "Select Item" at bounding box center [290, 114] width 104 height 14
click at [317, 133] on div "BADAGRY DELIVERY" at bounding box center [297, 136] width 121 height 16
type input "3700"
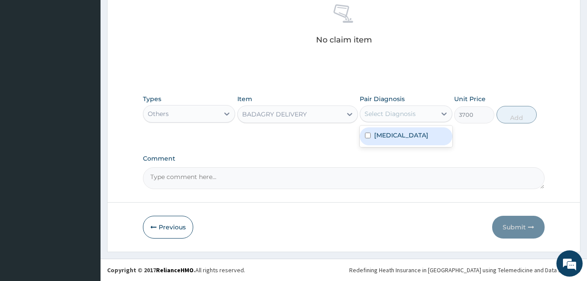
drag, startPoint x: 378, startPoint y: 115, endPoint x: 384, endPoint y: 126, distance: 12.4
click at [384, 122] on div "option Malaria focused, 1 of 1. 1 result available. Use Up and Down to choose o…" at bounding box center [406, 113] width 92 height 17
drag, startPoint x: 384, startPoint y: 126, endPoint x: 386, endPoint y: 136, distance: 10.2
click at [386, 136] on div "[MEDICAL_DATA]" at bounding box center [406, 136] width 92 height 21
click at [386, 136] on label "[MEDICAL_DATA]" at bounding box center [401, 135] width 54 height 9
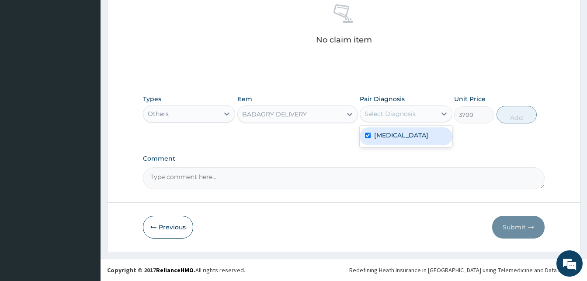
checkbox input "true"
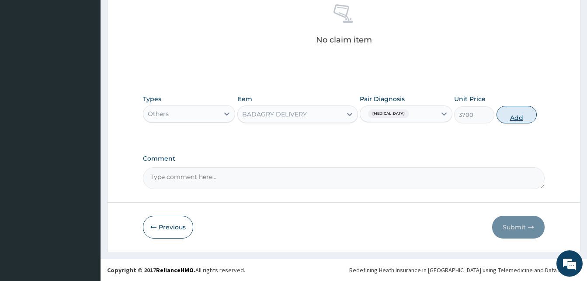
click at [500, 117] on button "Add" at bounding box center [517, 114] width 40 height 17
type input "0"
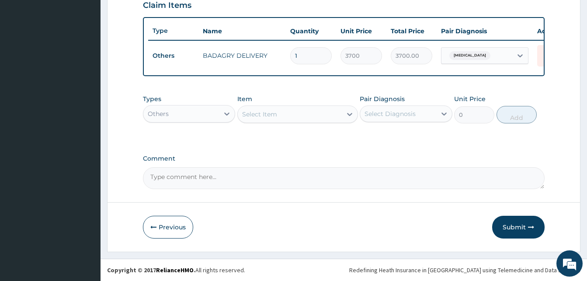
scroll to position [315, 0]
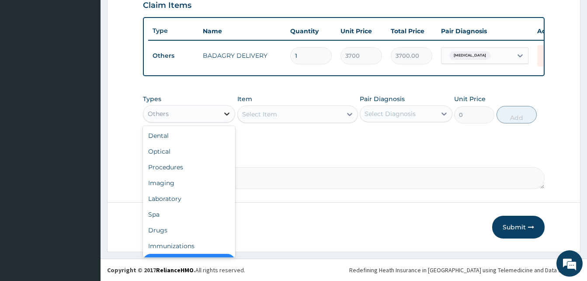
click at [221, 115] on div at bounding box center [227, 114] width 16 height 16
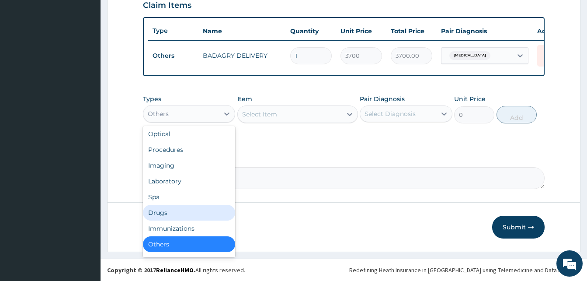
click at [185, 209] on div "Drugs" at bounding box center [189, 213] width 92 height 16
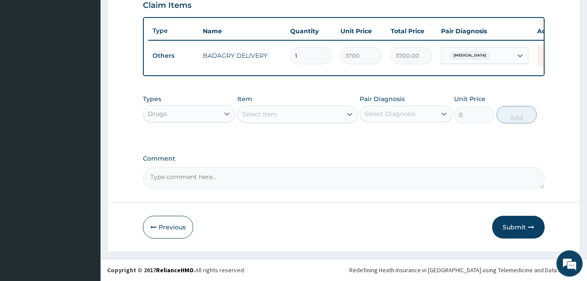
click at [288, 113] on div "Select Item" at bounding box center [290, 114] width 104 height 14
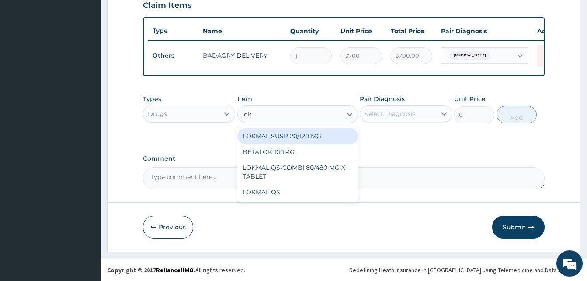
type input "lokm"
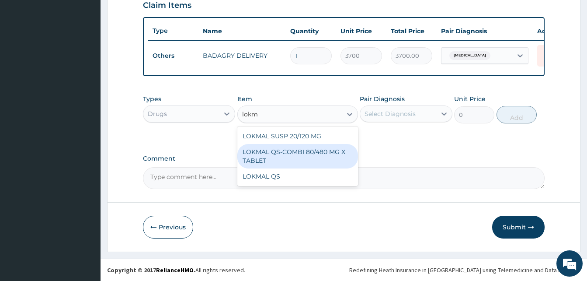
click at [320, 151] on div "LOKMAL QS-COMBI 80/480 MG X TABLET" at bounding box center [297, 156] width 121 height 24
type input "245"
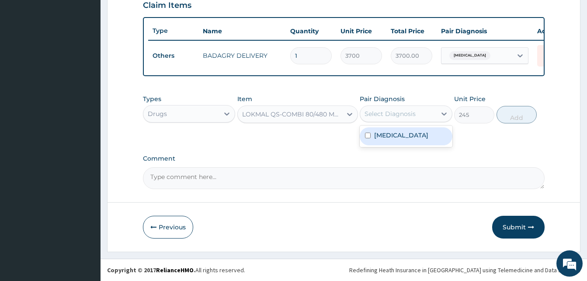
drag, startPoint x: 398, startPoint y: 114, endPoint x: 408, endPoint y: 134, distance: 21.9
click at [408, 122] on div "option Malaria, selected. option Malaria focused, 1 of 1. 1 result available. U…" at bounding box center [406, 113] width 92 height 17
click at [408, 134] on div "[MEDICAL_DATA]" at bounding box center [406, 136] width 92 height 18
checkbox input "true"
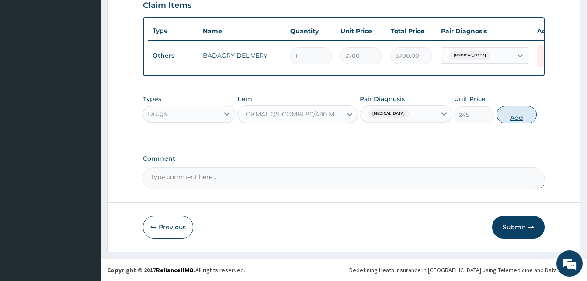
click at [505, 113] on button "Add" at bounding box center [517, 114] width 40 height 17
type input "0"
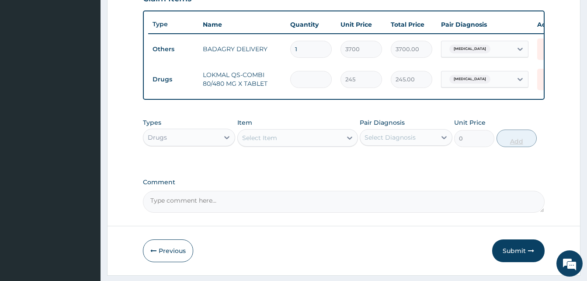
type input "0.00"
type input "6"
type input "1470.00"
type input "6"
click at [295, 145] on div "Select Item" at bounding box center [290, 138] width 104 height 14
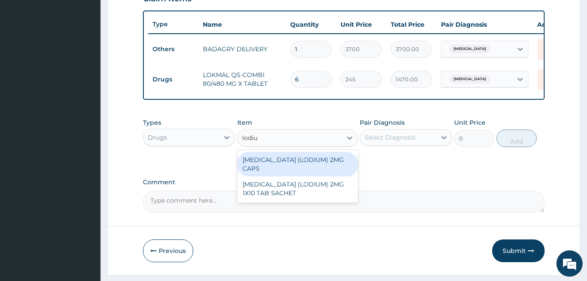
type input "lodium"
click at [325, 167] on div "[MEDICAL_DATA] (LODIUM) 2MG CAPS" at bounding box center [297, 164] width 121 height 24
type input "70"
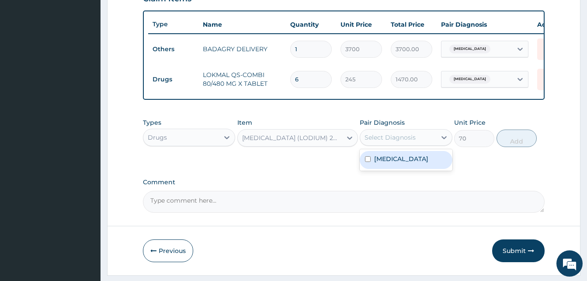
drag, startPoint x: 404, startPoint y: 146, endPoint x: 412, endPoint y: 167, distance: 22.2
click at [412, 146] on div "option Malaria, selected. option Malaria focused, 1 of 1. 1 result available. U…" at bounding box center [406, 137] width 92 height 17
click at [412, 167] on div "[MEDICAL_DATA]" at bounding box center [406, 160] width 92 height 18
checkbox input "true"
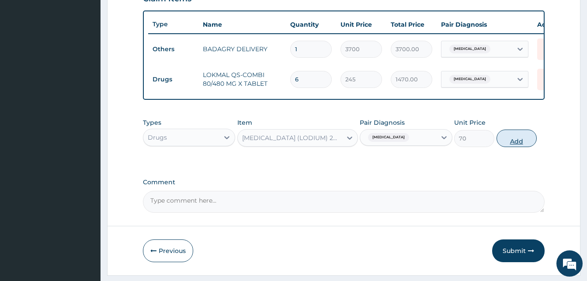
click at [516, 147] on button "Add" at bounding box center [517, 137] width 40 height 17
type input "0"
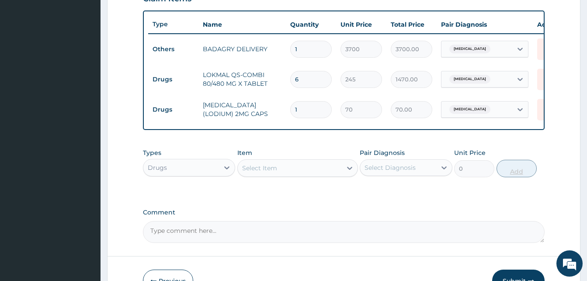
type input "10"
type input "700.00"
type input "10"
click at [331, 175] on div "Select Item" at bounding box center [290, 168] width 104 height 14
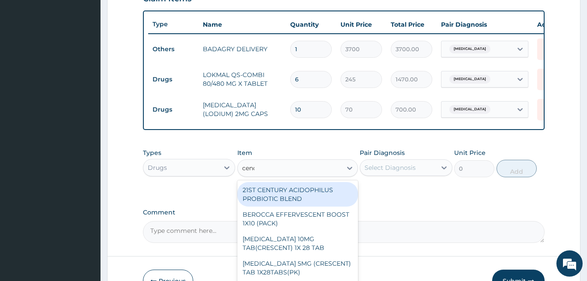
type input "cenox"
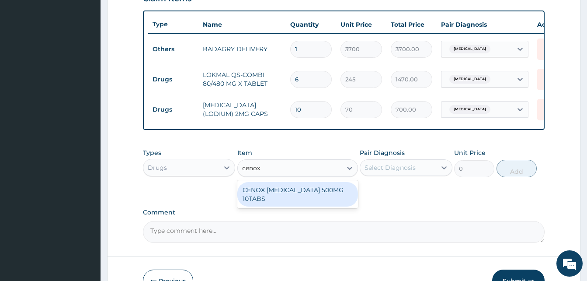
click at [334, 197] on div "CENOX [MEDICAL_DATA] 500MG 10TABS" at bounding box center [297, 194] width 121 height 24
type input "119"
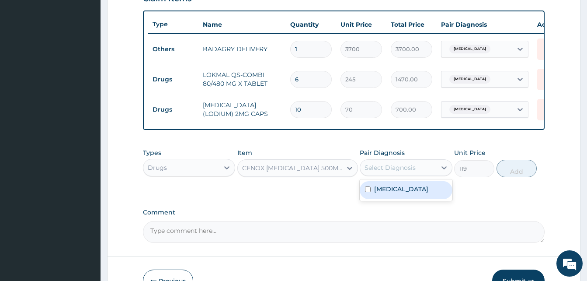
drag, startPoint x: 396, startPoint y: 177, endPoint x: 406, endPoint y: 195, distance: 20.6
click at [406, 176] on div "option Malaria, selected. option Malaria focused, 1 of 1. 1 result available. U…" at bounding box center [406, 167] width 92 height 17
click at [406, 195] on div "[MEDICAL_DATA]" at bounding box center [406, 190] width 92 height 18
checkbox input "true"
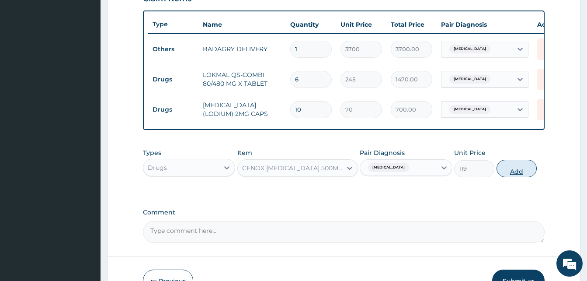
click at [498, 177] on button "Add" at bounding box center [517, 168] width 40 height 17
type input "0"
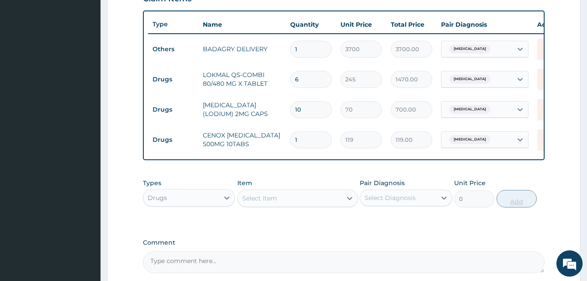
type input "0.00"
type input "2"
type input "238.00"
type input "20"
type input "2380.00"
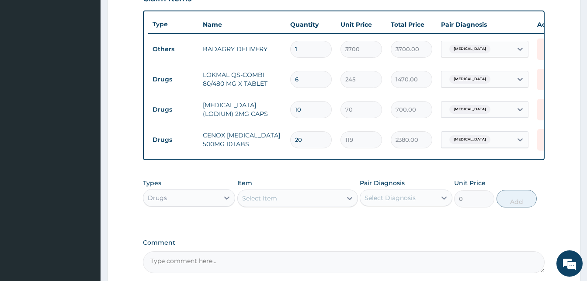
type input "20"
click at [312, 205] on div "Select Item" at bounding box center [290, 198] width 104 height 14
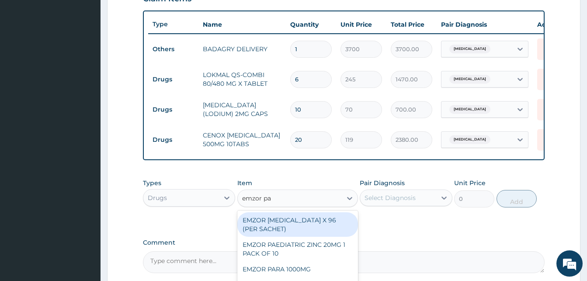
type input "emzor par"
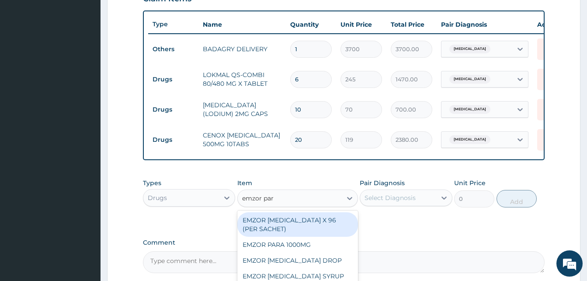
click at [330, 230] on div "EMZOR [MEDICAL_DATA] X 96 (PER SACHET)" at bounding box center [297, 224] width 121 height 24
type input "17.5"
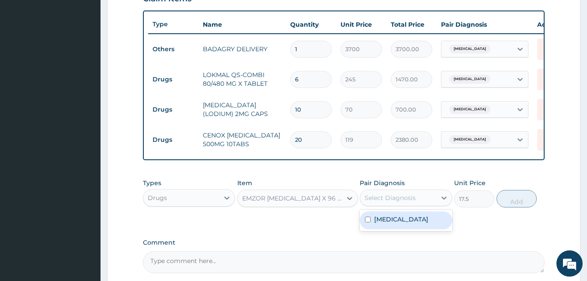
drag, startPoint x: 398, startPoint y: 203, endPoint x: 407, endPoint y: 224, distance: 22.6
click at [407, 206] on div "option Malaria, selected. option Malaria focused, 1 of 1. 1 result available. U…" at bounding box center [406, 197] width 92 height 17
click at [407, 224] on div "[MEDICAL_DATA]" at bounding box center [406, 220] width 92 height 18
checkbox input "true"
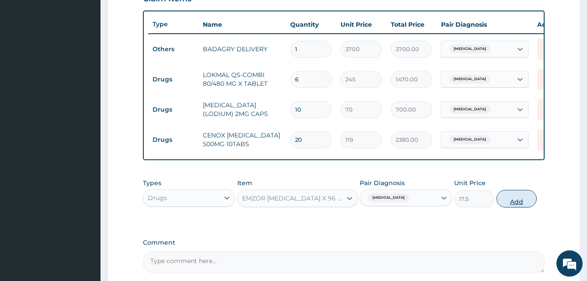
click at [511, 207] on button "Add" at bounding box center [517, 198] width 40 height 17
type input "0"
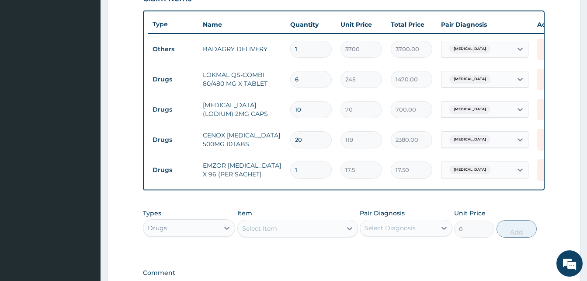
type input "0.00"
type input "6"
type input "105.00"
type input "0.00"
type input "3"
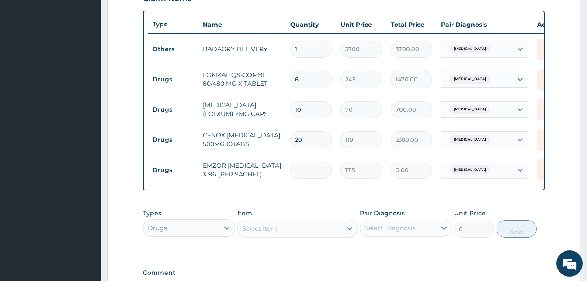
type input "52.50"
type input "36"
type input "630.00"
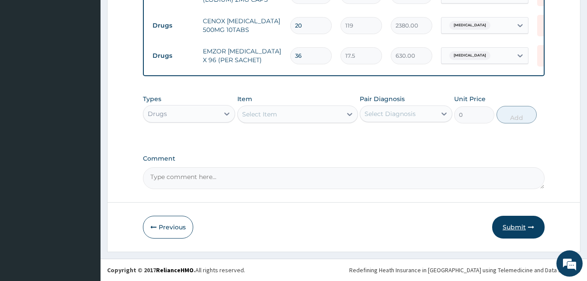
type input "36"
click at [526, 231] on button "Submit" at bounding box center [518, 227] width 52 height 23
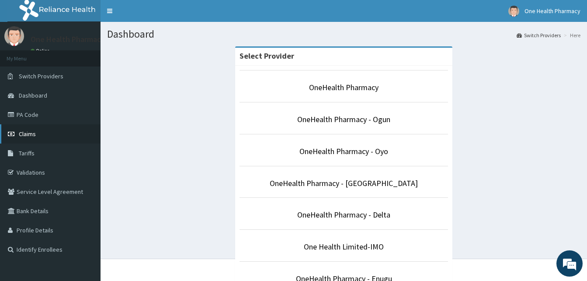
click at [50, 134] on link "Claims" at bounding box center [50, 133] width 101 height 19
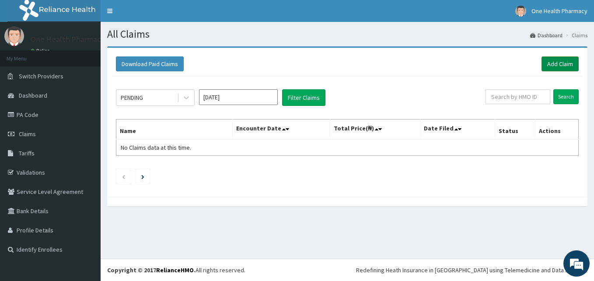
click at [554, 66] on link "Add Claim" at bounding box center [559, 63] width 37 height 15
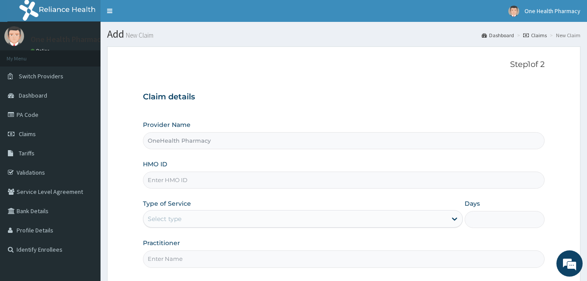
click at [222, 175] on input "HMO ID" at bounding box center [344, 179] width 402 height 17
paste input "SIO/10010/A"
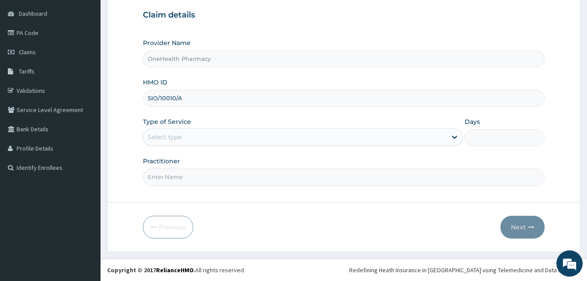
type input "SIO/10010/A"
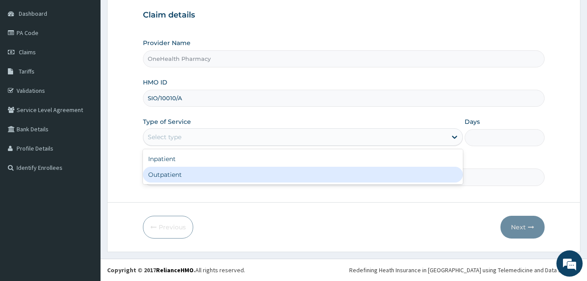
drag, startPoint x: 255, startPoint y: 141, endPoint x: 306, endPoint y: 170, distance: 58.6
click at [306, 146] on div "option Outpatient focused, 2 of 2. 2 results available. Use Up and Down to choo…" at bounding box center [303, 136] width 320 height 17
click at [306, 170] on div "Outpatient" at bounding box center [303, 175] width 320 height 16
type input "1"
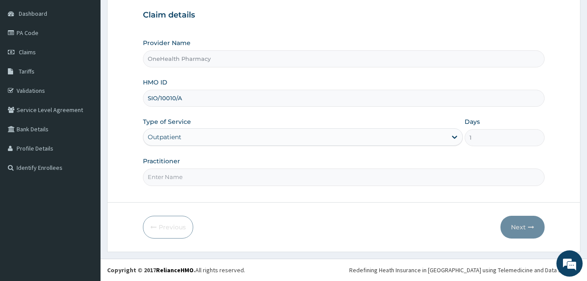
click at [306, 170] on input "Practitioner" at bounding box center [344, 176] width 402 height 17
type input "ONEHEALTH"
click at [519, 220] on button "Next" at bounding box center [523, 227] width 44 height 23
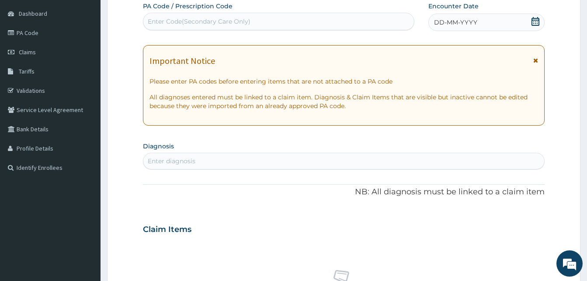
click at [495, 25] on div "DD-MM-YYYY" at bounding box center [487, 22] width 116 height 17
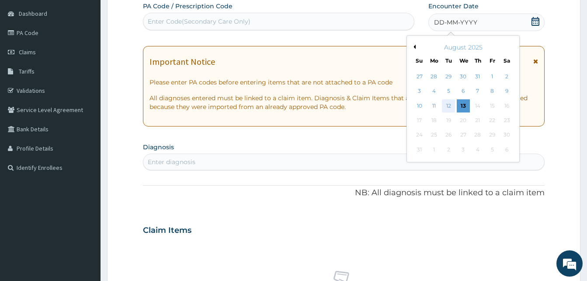
click at [450, 105] on div "12" at bounding box center [448, 105] width 13 height 13
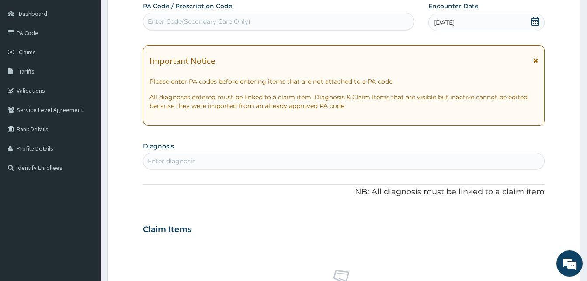
click at [276, 160] on div "Enter diagnosis" at bounding box center [343, 161] width 401 height 14
type input "pain"
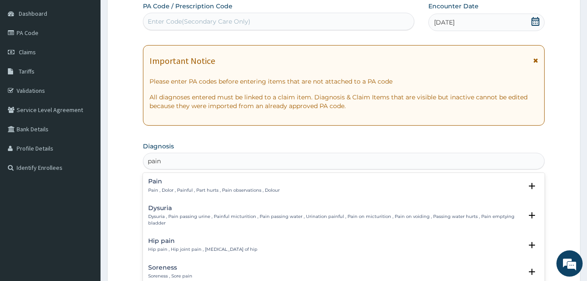
click at [232, 182] on h4 "Pain" at bounding box center [214, 181] width 132 height 7
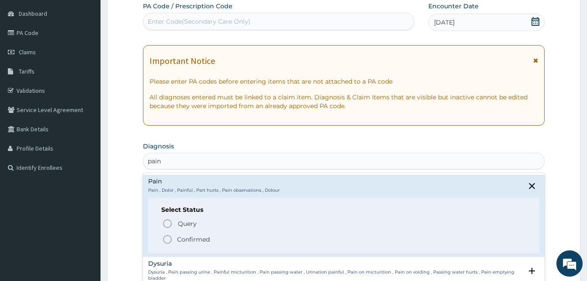
click at [233, 234] on span "Confirmed" at bounding box center [344, 239] width 364 height 10
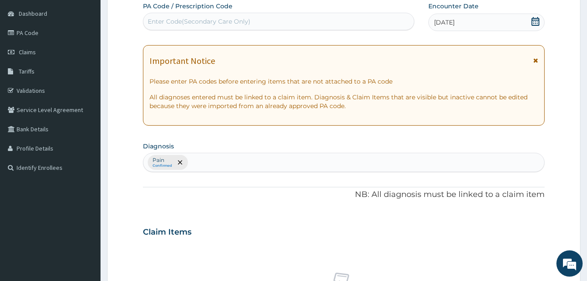
scroll to position [350, 0]
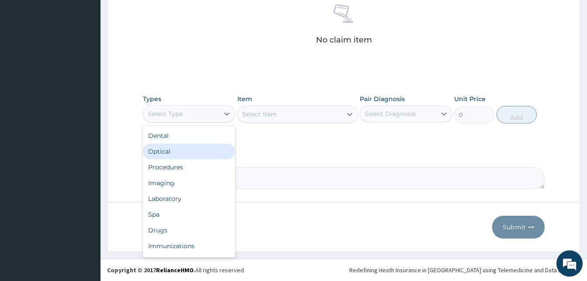
drag, startPoint x: 205, startPoint y: 113, endPoint x: 233, endPoint y: 161, distance: 55.4
click at [233, 122] on div "option Optical focused, 2 of 10. 10 results available. Use Up and Down to choos…" at bounding box center [189, 113] width 92 height 17
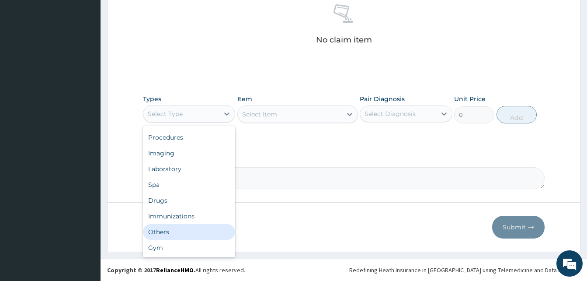
click at [192, 226] on div "Others" at bounding box center [189, 232] width 92 height 16
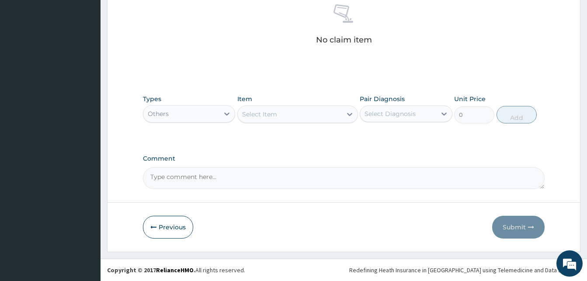
click at [298, 113] on div "Select Item" at bounding box center [290, 114] width 104 height 14
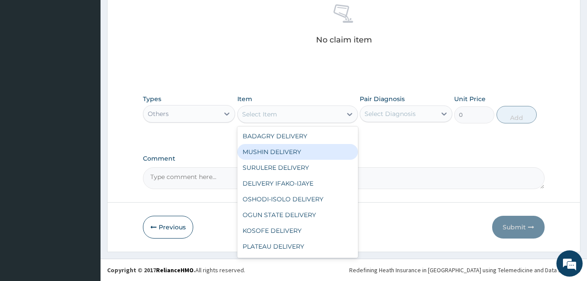
click at [314, 148] on div "MUSHIN DELIVERY" at bounding box center [297, 152] width 121 height 16
type input "2200"
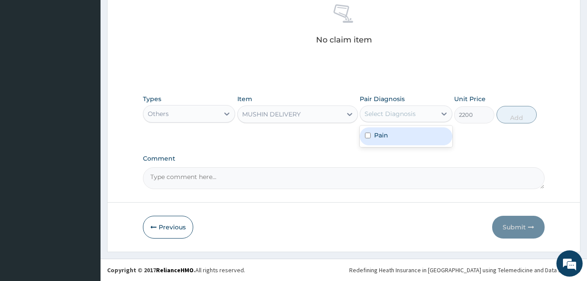
drag, startPoint x: 396, startPoint y: 114, endPoint x: 400, endPoint y: 135, distance: 21.4
click at [400, 122] on div "option Pain focused, 1 of 1. 1 result available. Use Up and Down to choose opti…" at bounding box center [406, 113] width 92 height 17
click at [400, 135] on div "Pain" at bounding box center [406, 136] width 92 height 18
checkbox input "true"
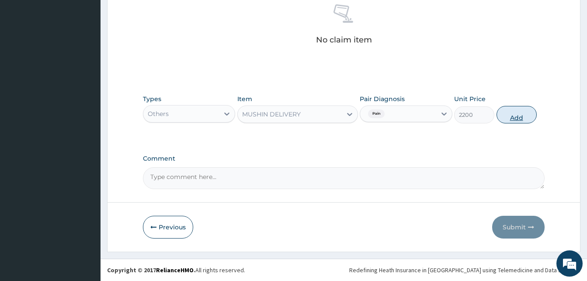
click at [502, 116] on button "Add" at bounding box center [517, 114] width 40 height 17
type input "0"
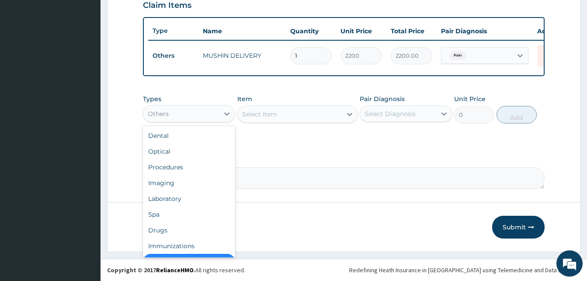
scroll to position [17, 0]
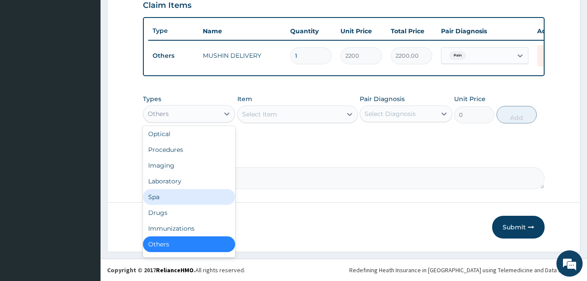
drag, startPoint x: 200, startPoint y: 120, endPoint x: 183, endPoint y: 212, distance: 93.1
click at [183, 122] on div "option Others, selected. option Spa focused, 6 of 10. 10 results available. Use…" at bounding box center [189, 113] width 92 height 17
click at [183, 212] on div "Drugs" at bounding box center [189, 213] width 92 height 16
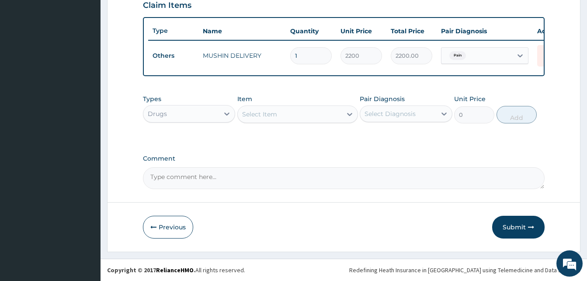
click at [284, 116] on div "Select Item" at bounding box center [290, 114] width 104 height 14
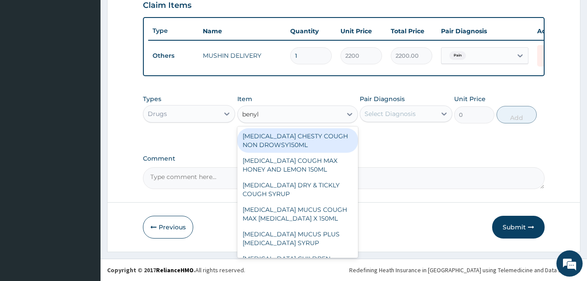
type input "benyli"
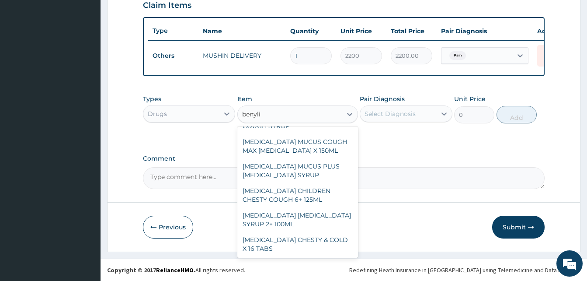
scroll to position [92, 0]
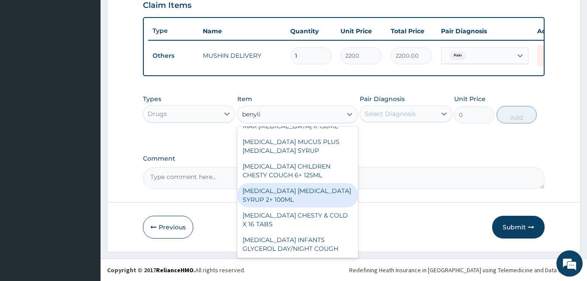
click at [301, 195] on div "[MEDICAL_DATA] [MEDICAL_DATA] SYRUP 2+ 100ML" at bounding box center [297, 195] width 121 height 24
type input "2100"
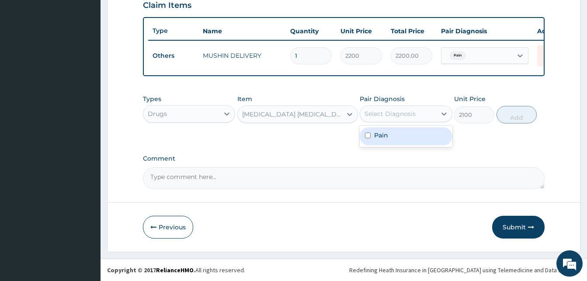
click at [409, 107] on div "Select Diagnosis" at bounding box center [398, 114] width 76 height 14
click at [418, 132] on div "Pain" at bounding box center [406, 136] width 92 height 18
checkbox input "true"
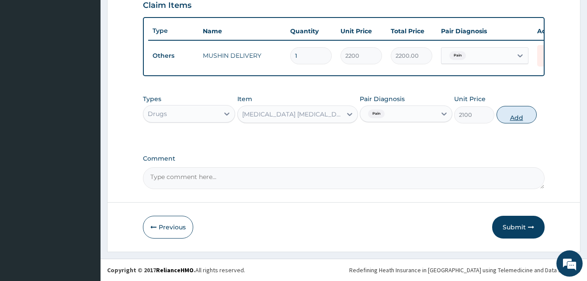
click at [516, 116] on button "Add" at bounding box center [517, 114] width 40 height 17
type input "0"
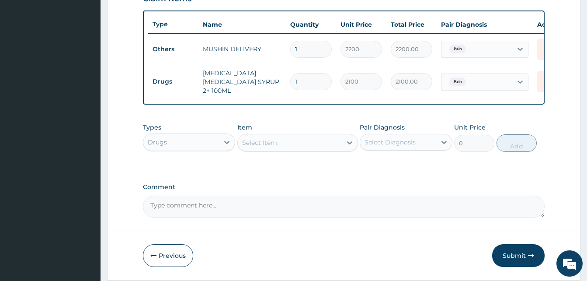
click at [318, 149] on div "Select Item" at bounding box center [290, 143] width 104 height 14
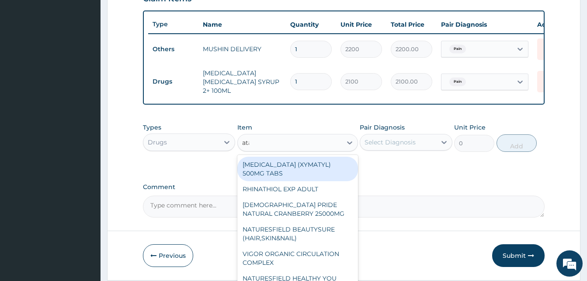
type input "atady"
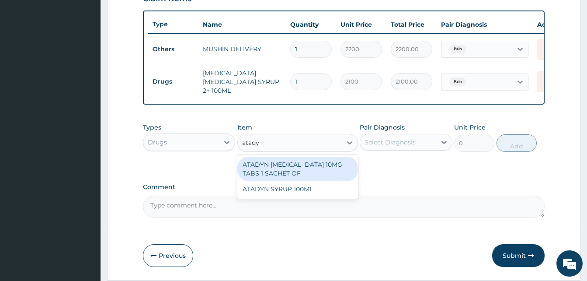
click at [324, 171] on div "ATADYN [MEDICAL_DATA] 10MG TABS 1 SACHET OF" at bounding box center [297, 169] width 121 height 24
type input "350"
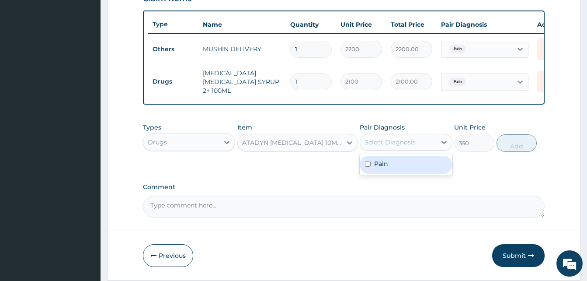
drag, startPoint x: 388, startPoint y: 147, endPoint x: 401, endPoint y: 163, distance: 20.5
click at [401, 150] on div "option Pain, selected. option Pain focused, 1 of 1. 1 result available. Use Up …" at bounding box center [406, 142] width 92 height 17
click at [401, 163] on div "Pain" at bounding box center [406, 165] width 92 height 18
checkbox input "true"
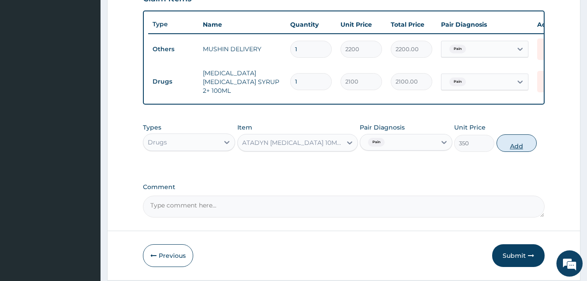
click at [512, 146] on button "Add" at bounding box center [517, 142] width 40 height 17
type input "0"
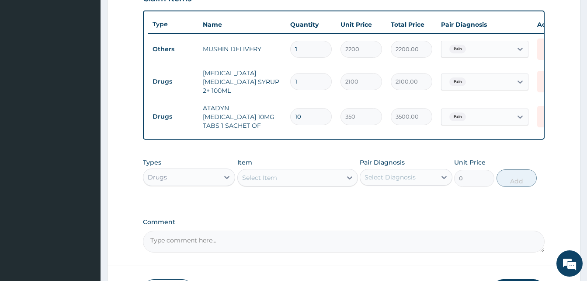
type input "10"
click at [338, 177] on div "Select Item" at bounding box center [290, 178] width 104 height 14
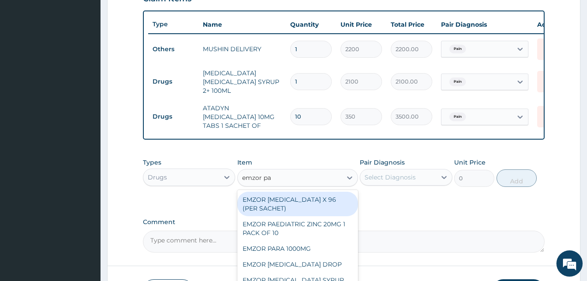
type input "emzor par"
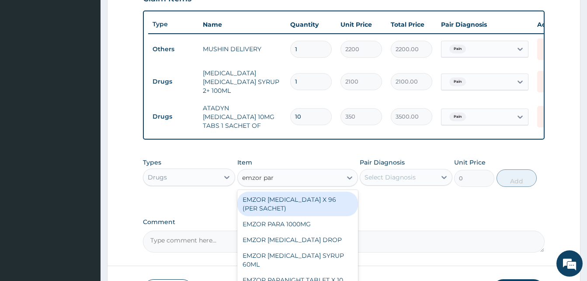
click at [329, 195] on div "EMZOR [MEDICAL_DATA] X 96 (PER SACHET)" at bounding box center [297, 204] width 121 height 24
type input "17.5"
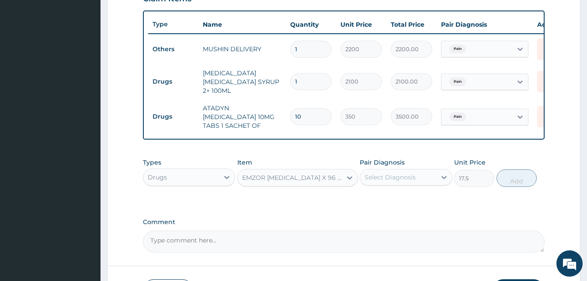
drag, startPoint x: 372, startPoint y: 186, endPoint x: 387, endPoint y: 180, distance: 16.7
click at [387, 180] on div "Types Drugs Item EMZOR PARACETAMOL X 96 (PER SACHET) Pair Diagnosis Select Diag…" at bounding box center [344, 172] width 402 height 38
click at [387, 180] on div "Select Diagnosis" at bounding box center [398, 177] width 76 height 14
click at [410, 192] on div "Pain" at bounding box center [406, 200] width 92 height 18
checkbox input "true"
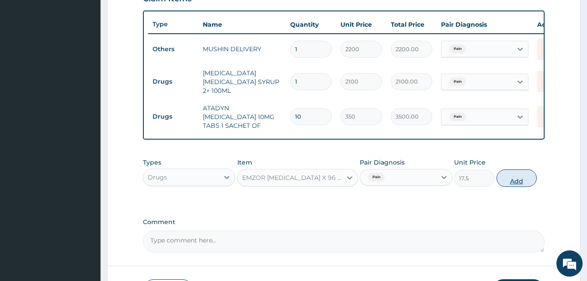
click at [521, 172] on button "Add" at bounding box center [517, 177] width 40 height 17
type input "0"
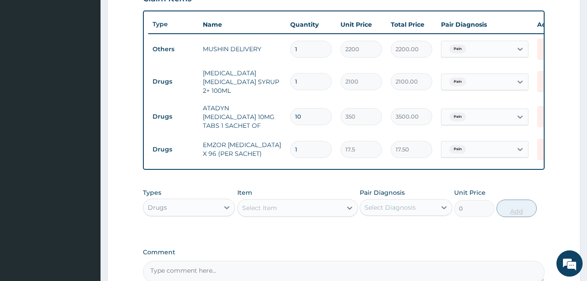
type input "0.00"
type input "3"
type input "52.50"
type input "36"
type input "630.00"
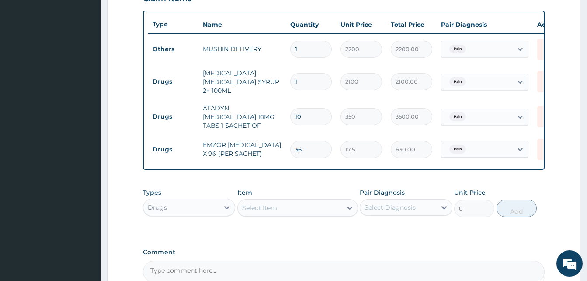
scroll to position [405, 0]
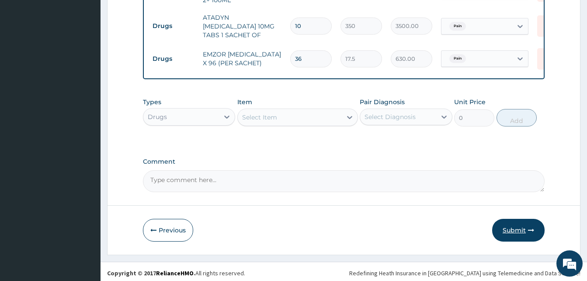
type input "36"
click at [513, 233] on button "Submit" at bounding box center [518, 230] width 52 height 23
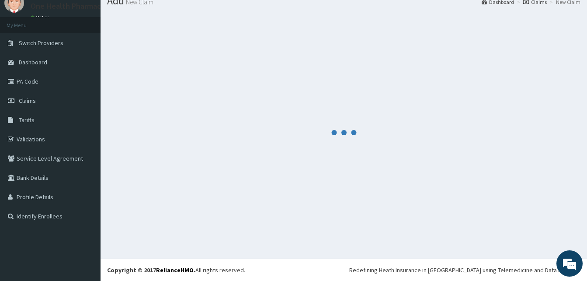
scroll to position [33, 0]
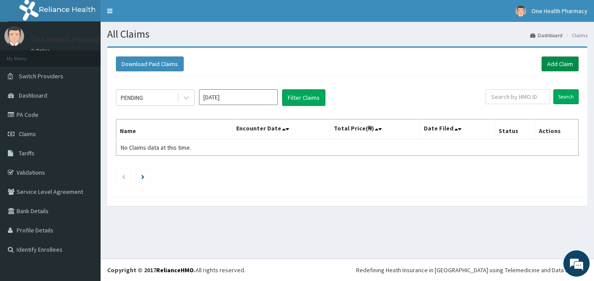
click at [553, 63] on link "Add Claim" at bounding box center [559, 63] width 37 height 15
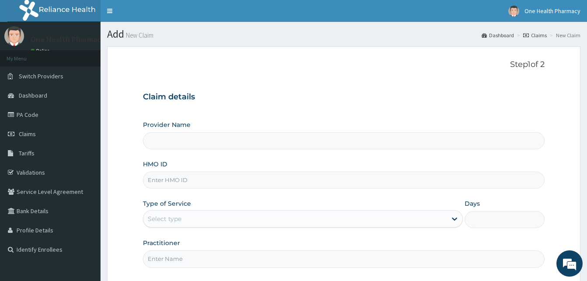
type input "OneHealth Pharmacy"
click at [185, 182] on input "HMO ID" at bounding box center [344, 179] width 402 height 17
paste input "SWG/10263/A"
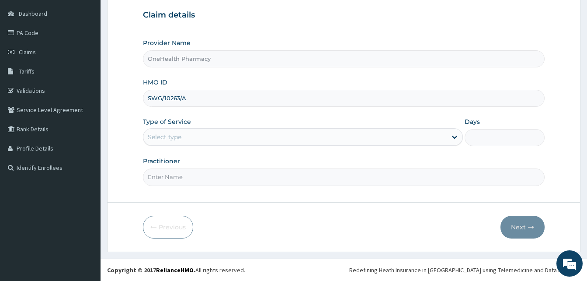
type input "SWG/10263/A"
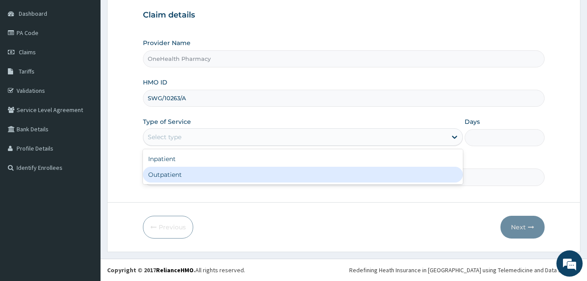
drag, startPoint x: 276, startPoint y: 134, endPoint x: 263, endPoint y: 171, distance: 39.1
click at [263, 146] on div "option Outpatient focused, 2 of 2. 2 results available. Use Up and Down to choo…" at bounding box center [303, 136] width 320 height 17
click at [263, 171] on div "Outpatient" at bounding box center [303, 175] width 320 height 16
type input "1"
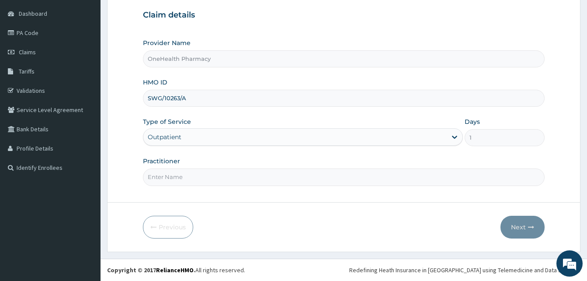
drag, startPoint x: 263, startPoint y: 171, endPoint x: 241, endPoint y: 114, distance: 61.9
click at [241, 114] on div "Provider Name OneHealth Pharmacy HMO ID SWG/10263/A Type of Service Outpatient …" at bounding box center [344, 111] width 402 height 147
type input "ONEHEALTH"
click at [514, 231] on button "Next" at bounding box center [523, 227] width 44 height 23
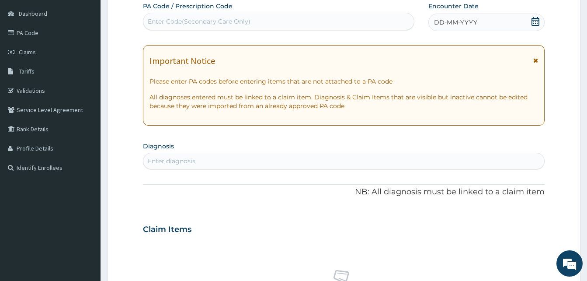
click at [498, 22] on div "DD-MM-YYYY" at bounding box center [487, 22] width 116 height 17
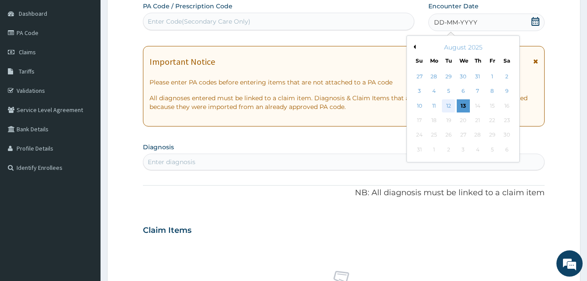
click at [450, 107] on div "12" at bounding box center [448, 105] width 13 height 13
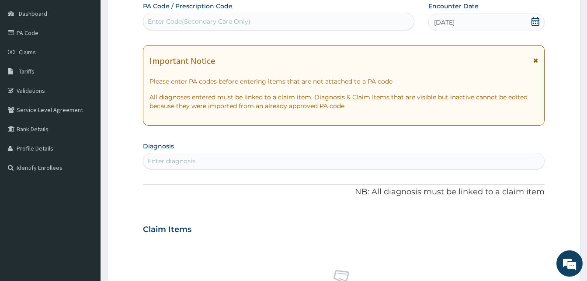
click at [287, 159] on div "Enter diagnosis" at bounding box center [343, 161] width 401 height 14
type input "pain"
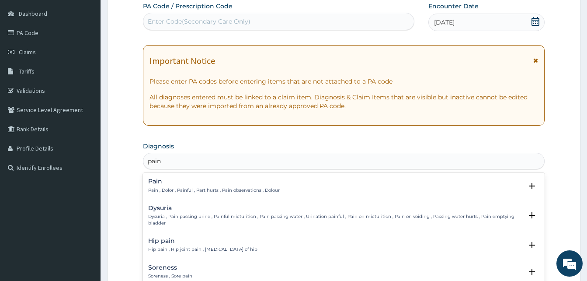
click at [215, 184] on h4 "Pain" at bounding box center [214, 181] width 132 height 7
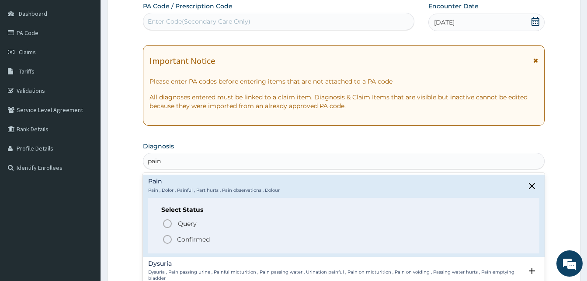
click at [213, 235] on span "Confirmed" at bounding box center [344, 239] width 364 height 10
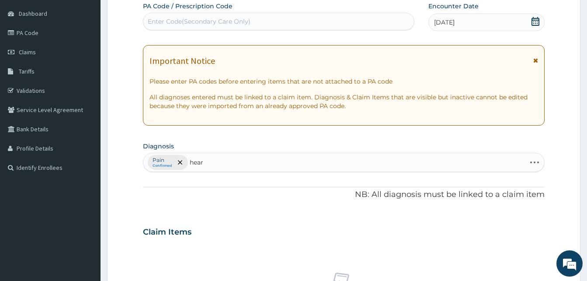
type input "heart"
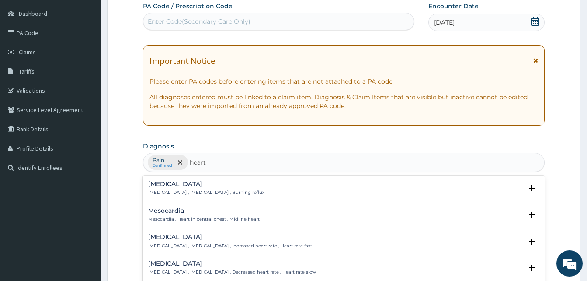
click at [195, 190] on p "[MEDICAL_DATA] , [MEDICAL_DATA] , Burning reflux" at bounding box center [206, 192] width 116 height 6
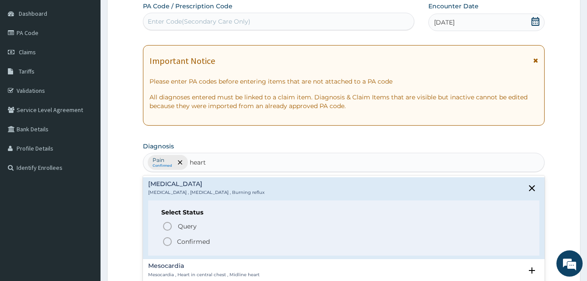
click at [225, 240] on span "Confirmed" at bounding box center [344, 241] width 364 height 10
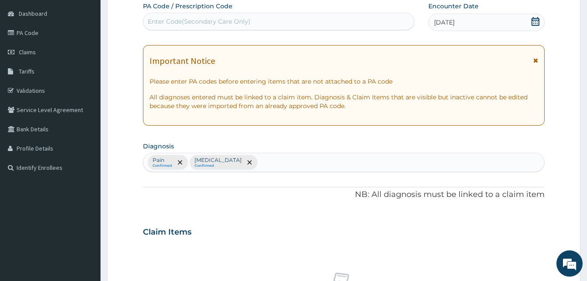
scroll to position [350, 0]
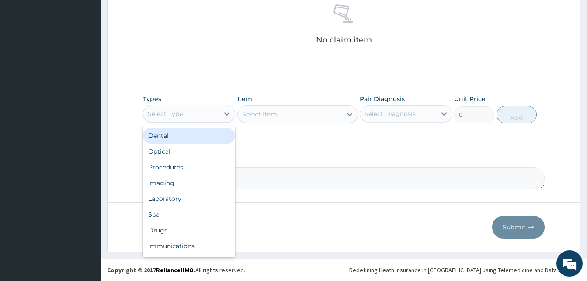
drag, startPoint x: 224, startPoint y: 118, endPoint x: 232, endPoint y: 145, distance: 27.8
click at [232, 122] on div "option Dental focused, 1 of 10. 10 results available. Use Up and Down to choose…" at bounding box center [189, 113] width 92 height 17
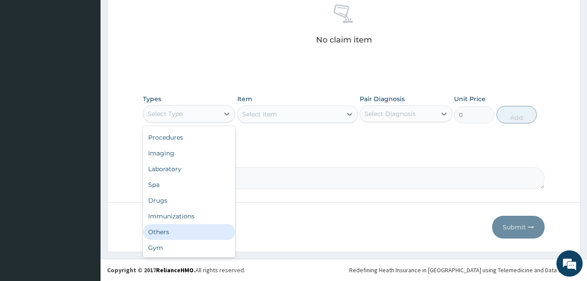
click at [193, 230] on div "Others" at bounding box center [189, 232] width 92 height 16
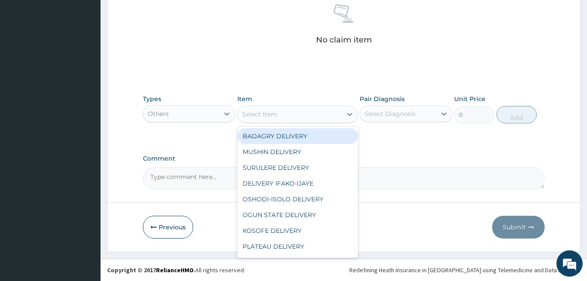
click at [294, 120] on div "Select Item" at bounding box center [290, 114] width 104 height 14
click at [309, 134] on div "BADAGRY DELIVERY" at bounding box center [297, 136] width 121 height 16
type input "3700"
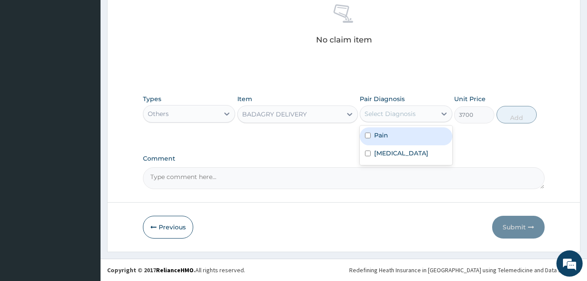
drag, startPoint x: 385, startPoint y: 112, endPoint x: 399, endPoint y: 145, distance: 35.7
click at [399, 122] on div "option Pain focused, 1 of 2. 2 results available. Use Up and Down to choose opt…" at bounding box center [406, 113] width 92 height 17
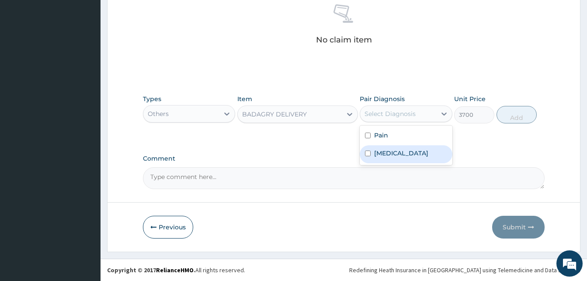
click at [399, 145] on div "[MEDICAL_DATA]" at bounding box center [406, 154] width 92 height 18
checkbox input "true"
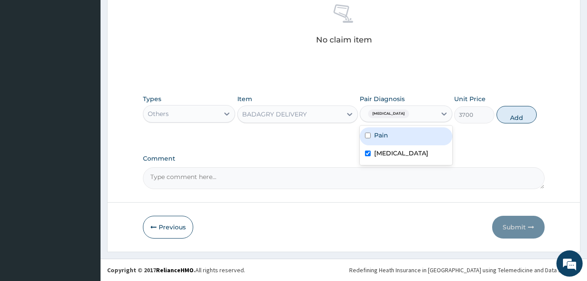
click at [395, 138] on div "Pain" at bounding box center [406, 136] width 92 height 18
checkbox input "true"
click at [531, 107] on button "Add" at bounding box center [517, 114] width 40 height 17
type input "0"
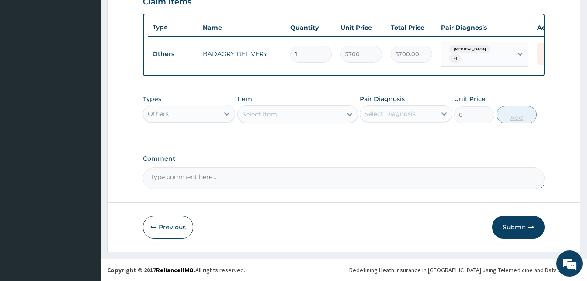
scroll to position [315, 0]
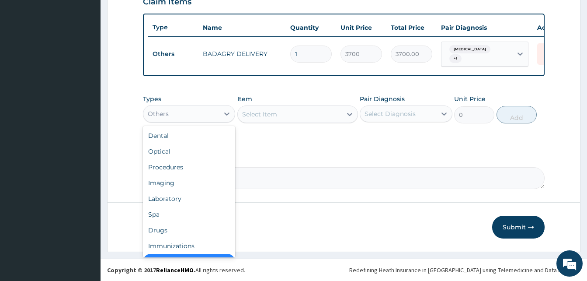
click at [213, 108] on div "Others" at bounding box center [181, 114] width 76 height 14
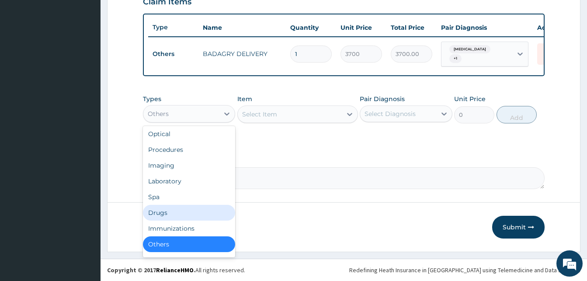
click at [184, 211] on div "Drugs" at bounding box center [189, 213] width 92 height 16
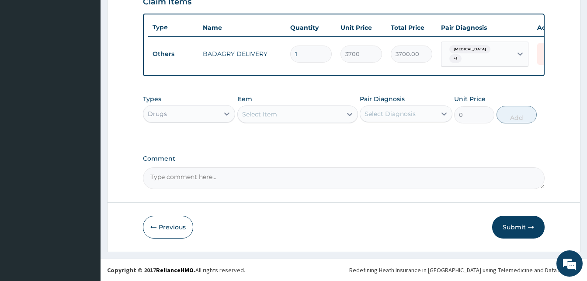
click at [271, 112] on div "Select Item" at bounding box center [259, 114] width 35 height 9
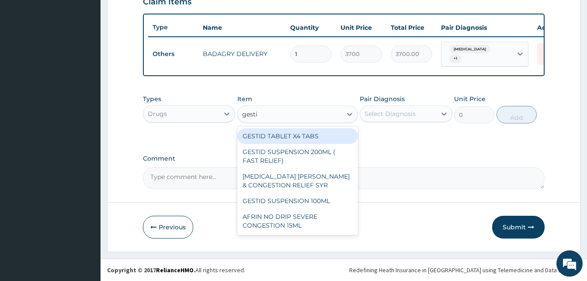
type input "gestid"
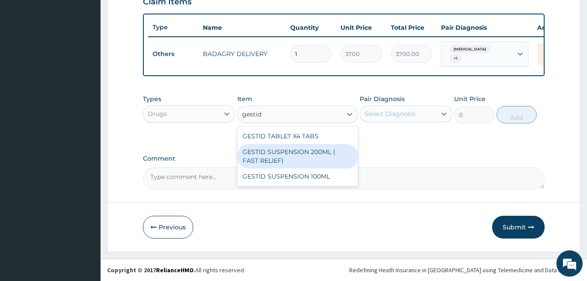
click at [319, 154] on div "GESTID SUSPENSION 200ML ( FAST RELIEF)" at bounding box center [297, 156] width 121 height 24
type input "1540"
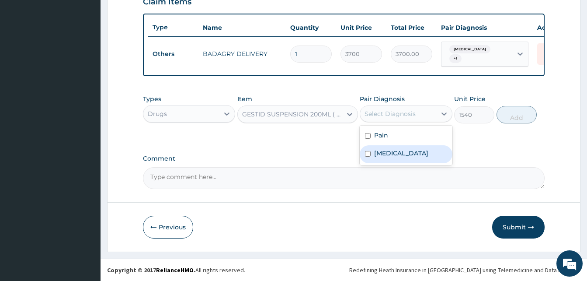
drag, startPoint x: 402, startPoint y: 119, endPoint x: 417, endPoint y: 156, distance: 39.2
click at [417, 122] on div "option Pain, selected. option [MEDICAL_DATA] focused, 2 of 2. 2 results availab…" at bounding box center [406, 113] width 92 height 17
click at [417, 156] on div "[MEDICAL_DATA]" at bounding box center [406, 154] width 92 height 18
checkbox input "true"
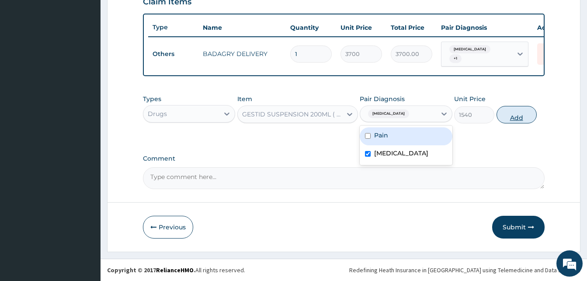
click at [506, 120] on button "Add" at bounding box center [517, 114] width 40 height 17
type input "0"
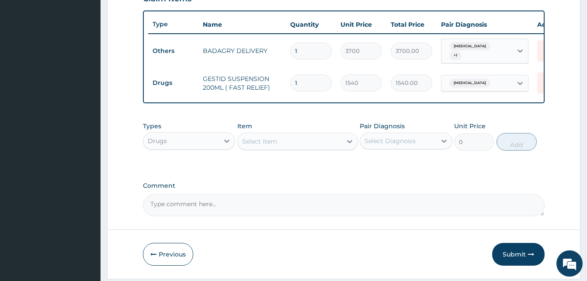
click at [301, 143] on div "Select Item" at bounding box center [290, 141] width 104 height 14
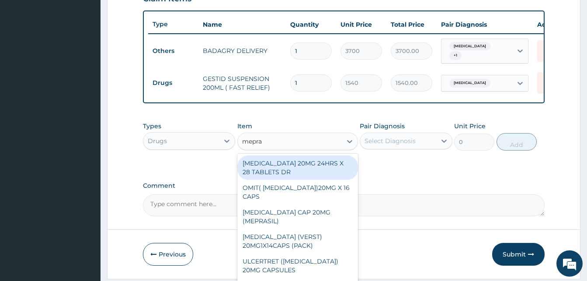
type input "mepras"
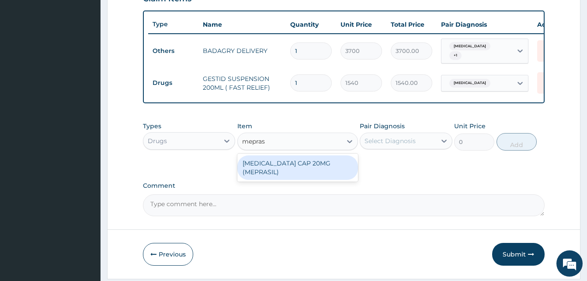
click at [313, 168] on div "[MEDICAL_DATA] CAP 20MG (MEPRASIL)" at bounding box center [297, 167] width 121 height 24
type input "63"
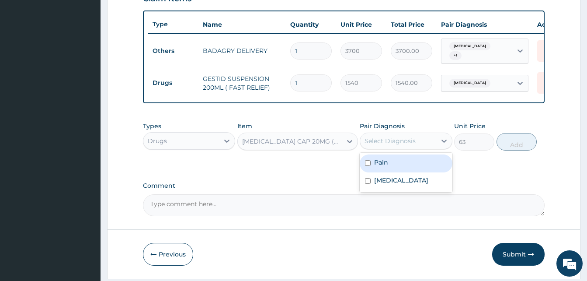
drag, startPoint x: 386, startPoint y: 142, endPoint x: 412, endPoint y: 181, distance: 47.5
click at [412, 149] on div "option [MEDICAL_DATA], selected. option Pain focused, 1 of 2. 2 results availab…" at bounding box center [406, 141] width 92 height 17
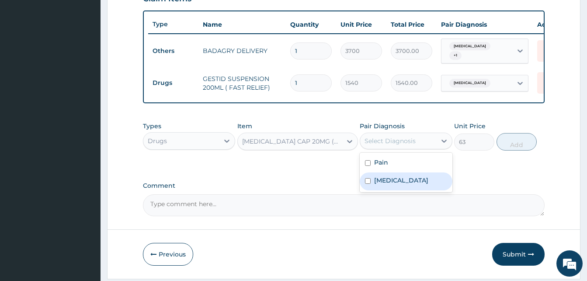
click at [412, 181] on div "[MEDICAL_DATA]" at bounding box center [406, 181] width 92 height 18
checkbox input "true"
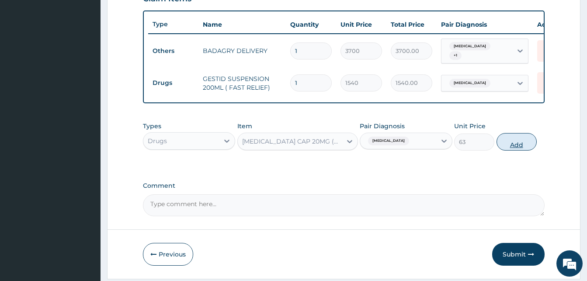
click at [521, 148] on button "Add" at bounding box center [517, 141] width 40 height 17
type input "0"
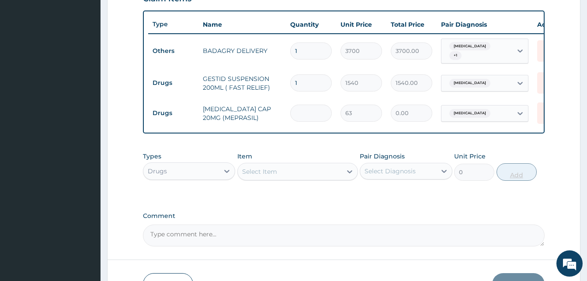
type input "2"
type input "126.00"
type input "24"
type input "1512.00"
type input "24"
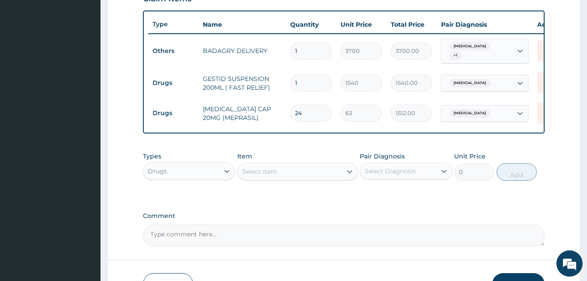
click at [315, 176] on div "Select Item" at bounding box center [290, 171] width 104 height 14
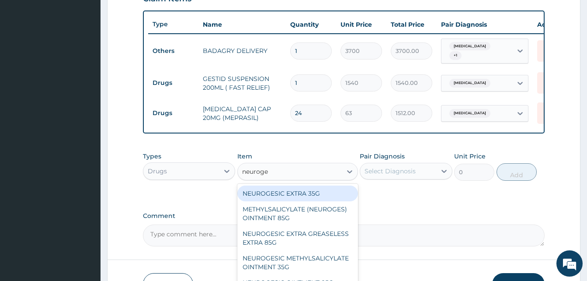
type input "neuroges"
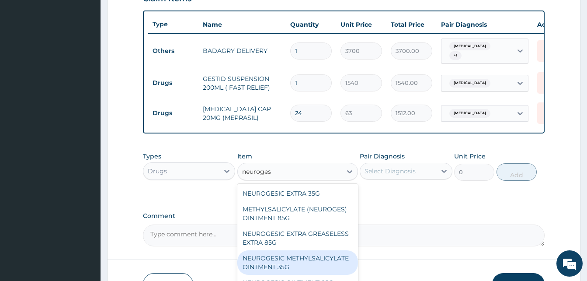
click at [308, 263] on div "NEUROGESIC METHYLSALICYLATE OINTMENT 35G" at bounding box center [297, 262] width 121 height 24
type input "1330"
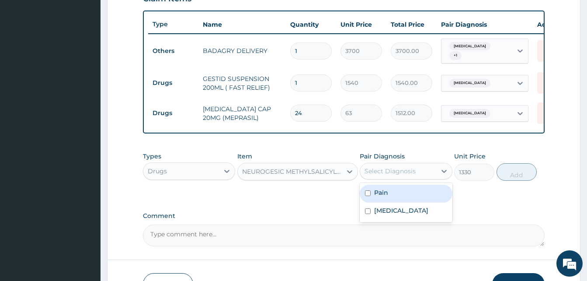
click at [396, 169] on div "Select Diagnosis" at bounding box center [390, 171] width 51 height 9
click at [402, 195] on div "Pain" at bounding box center [406, 194] width 92 height 18
checkbox input "true"
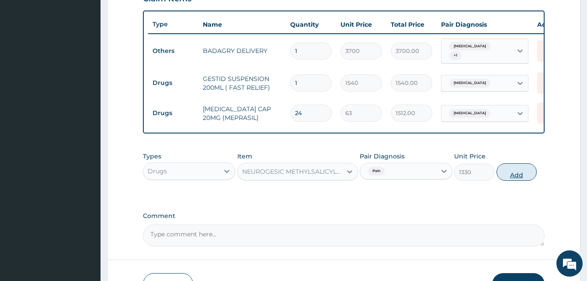
click at [504, 181] on button "Add" at bounding box center [517, 171] width 40 height 17
type input "0"
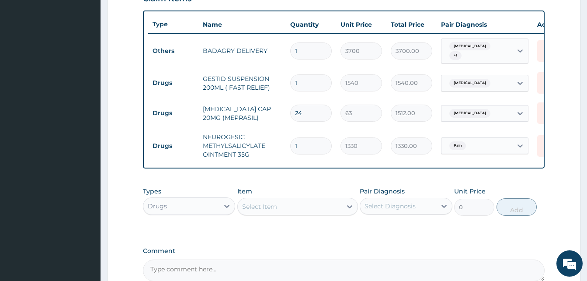
click at [291, 206] on div "Select Item" at bounding box center [290, 206] width 104 height 14
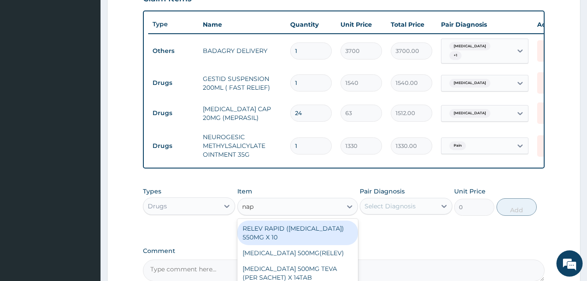
type input "napr"
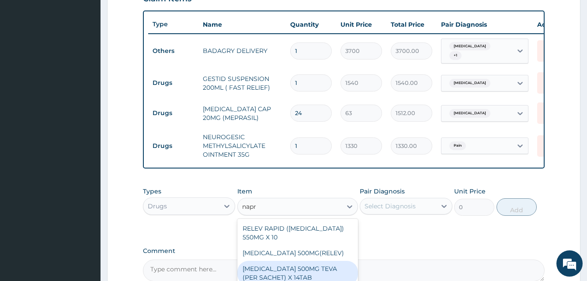
click at [311, 274] on div "[MEDICAL_DATA] 500MG TEVA (PER SACHET) X 14TAB" at bounding box center [297, 273] width 121 height 24
type input "160"
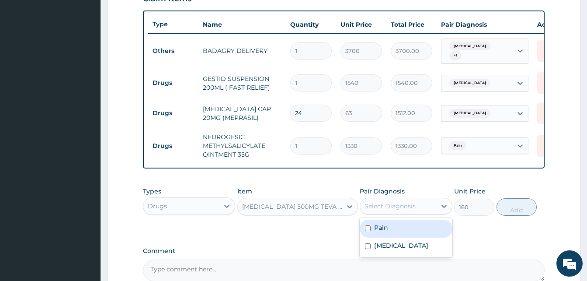
drag, startPoint x: 401, startPoint y: 207, endPoint x: 402, endPoint y: 228, distance: 20.6
click at [402, 214] on div "option Pain, selected. option Pain focused, 1 of 2. 2 results available. Use Up…" at bounding box center [406, 206] width 92 height 17
click at [402, 228] on div "Pain" at bounding box center [406, 229] width 92 height 18
checkbox input "true"
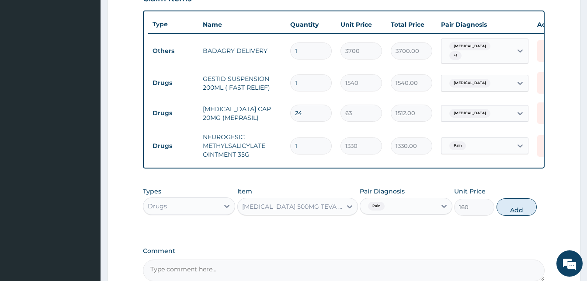
click at [506, 207] on button "Add" at bounding box center [517, 206] width 40 height 17
type input "0"
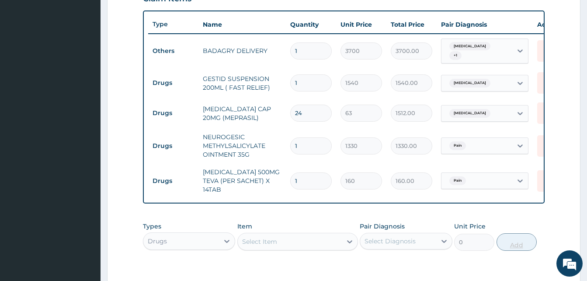
type input "0.00"
type input "2"
type input "320.00"
type input "20"
type input "3200.00"
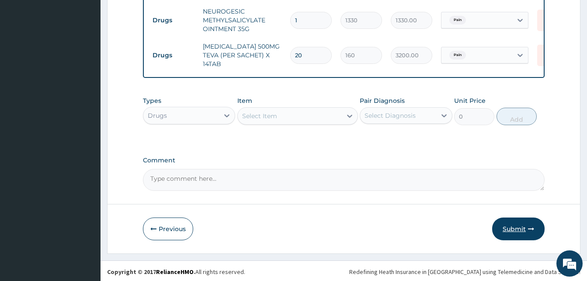
type input "20"
click at [524, 222] on button "Submit" at bounding box center [518, 228] width 52 height 23
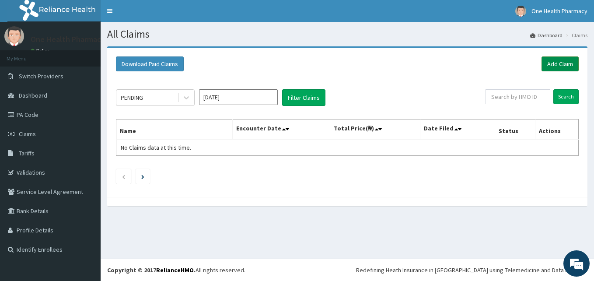
click at [556, 60] on link "Add Claim" at bounding box center [559, 63] width 37 height 15
click at [558, 62] on link "Add Claim" at bounding box center [559, 63] width 37 height 15
click at [556, 63] on link "Add Claim" at bounding box center [559, 63] width 37 height 15
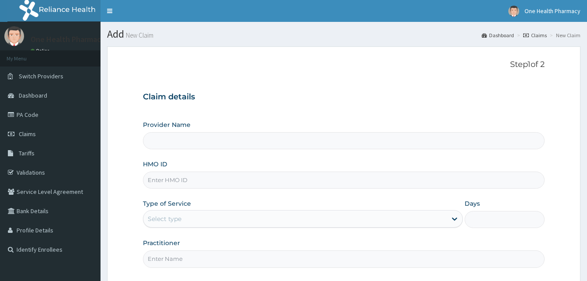
type input "OneHealth Pharmacy"
click at [192, 181] on input "HMO ID" at bounding box center [344, 179] width 402 height 17
paste input "FVD/10003/A"
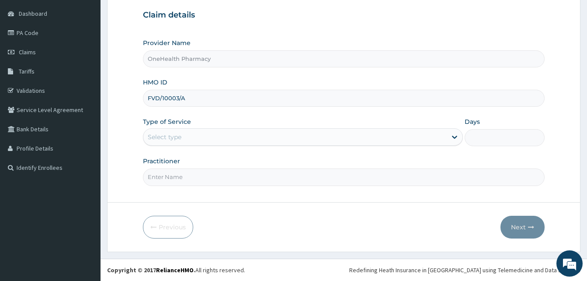
type input "FVD/10003/A"
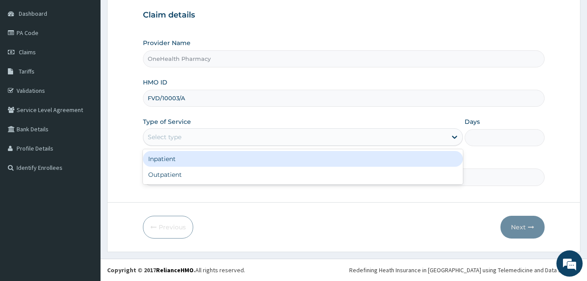
drag, startPoint x: 250, startPoint y: 137, endPoint x: 288, endPoint y: 174, distance: 52.6
click at [288, 146] on div "option Inpatient focused, 1 of 2. 2 results available. Use Up and Down to choos…" at bounding box center [303, 136] width 320 height 17
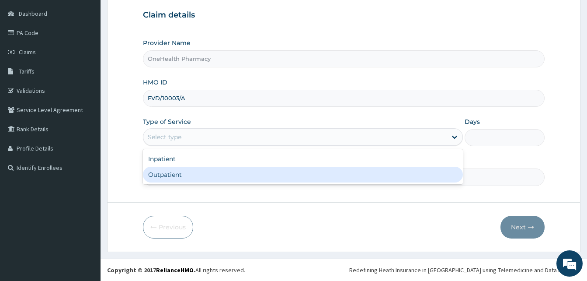
click at [288, 174] on div "Outpatient" at bounding box center [303, 175] width 320 height 16
type input "1"
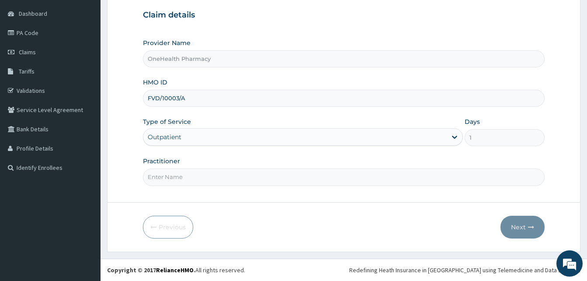
click at [288, 174] on input "Practitioner" at bounding box center [344, 176] width 402 height 17
type input "ONE HEALTH"
click at [529, 225] on icon "button" at bounding box center [531, 227] width 6 height 6
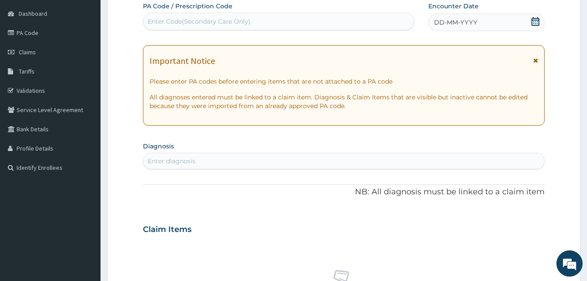
click at [495, 24] on div "DD-MM-YYYY" at bounding box center [487, 22] width 116 height 17
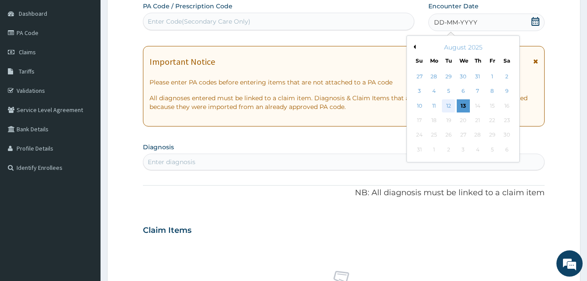
click at [447, 105] on div "12" at bounding box center [448, 105] width 13 height 13
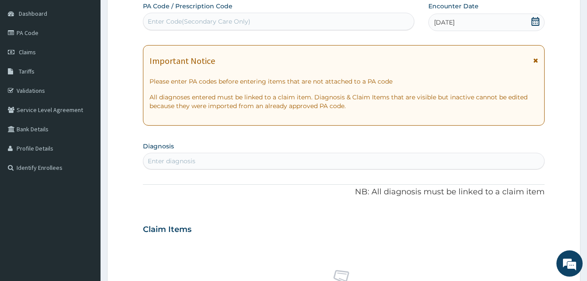
click at [298, 163] on div "Enter diagnosis" at bounding box center [343, 161] width 401 height 14
type input "malari"
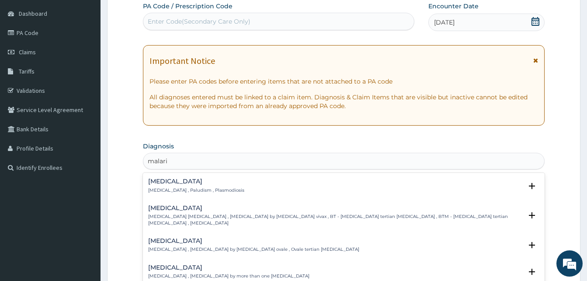
click at [226, 183] on div "[MEDICAL_DATA] [MEDICAL_DATA] , Paludism , Plasmodiosis" at bounding box center [343, 185] width 391 height 15
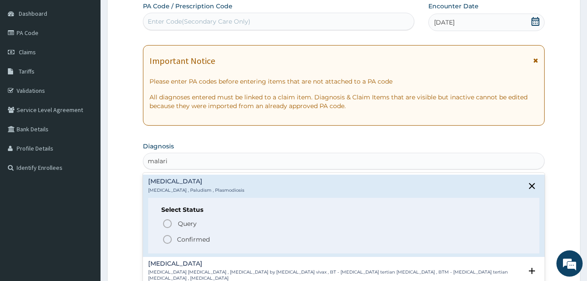
click at [228, 237] on span "Confirmed" at bounding box center [344, 239] width 364 height 10
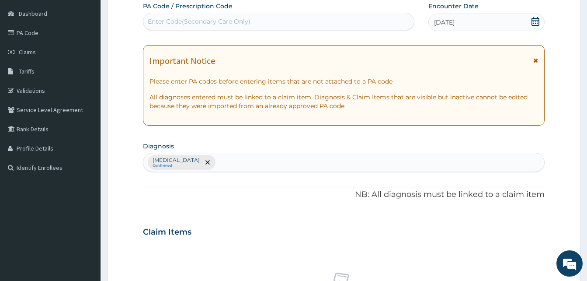
scroll to position [350, 0]
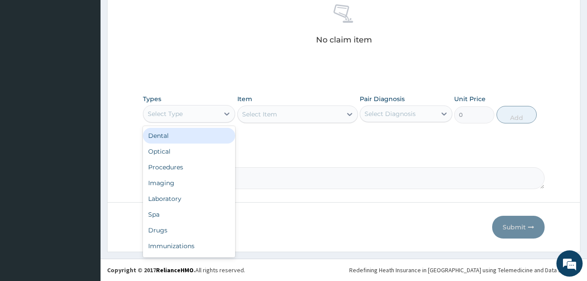
drag, startPoint x: 217, startPoint y: 113, endPoint x: 231, endPoint y: 152, distance: 41.6
click at [231, 122] on div "option Dental focused, 1 of 10. 10 results available. Use Up and Down to choose…" at bounding box center [189, 113] width 92 height 17
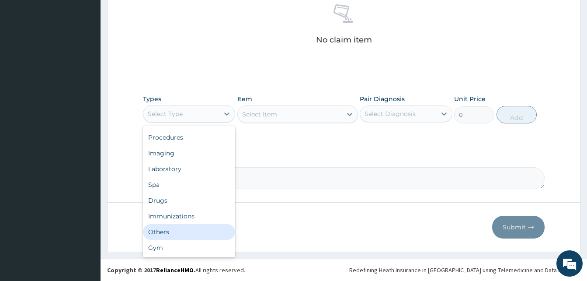
click at [188, 229] on div "Others" at bounding box center [189, 232] width 92 height 16
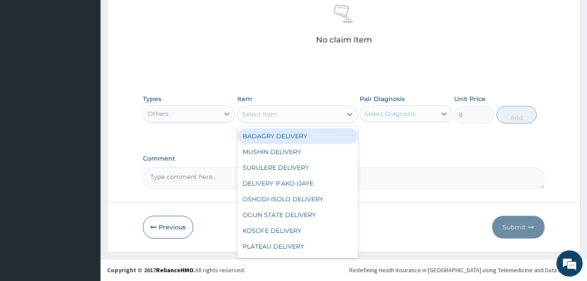
click at [297, 115] on div "Select Item" at bounding box center [290, 114] width 104 height 14
click at [313, 133] on div "BADAGRY DELIVERY" at bounding box center [297, 136] width 121 height 16
type input "3700"
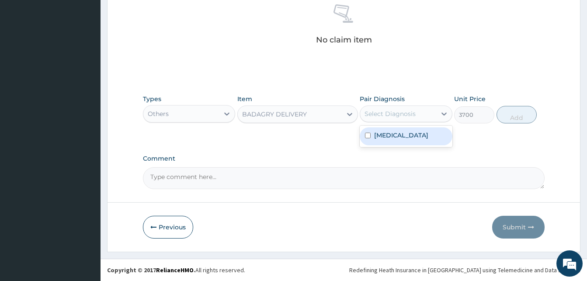
drag, startPoint x: 384, startPoint y: 115, endPoint x: 391, endPoint y: 127, distance: 14.2
click at [391, 122] on div "option Malaria focused, 1 of 1. 1 result available. Use Up and Down to choose o…" at bounding box center [406, 113] width 92 height 17
click at [391, 127] on div "Malaria" at bounding box center [406, 136] width 92 height 18
checkbox input "true"
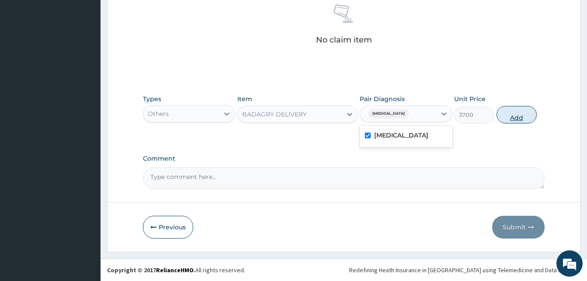
click at [502, 120] on button "Add" at bounding box center [517, 114] width 40 height 17
type input "0"
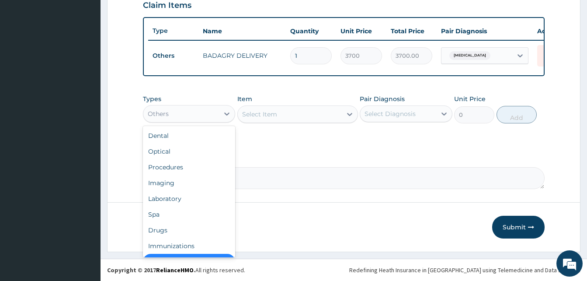
scroll to position [17, 0]
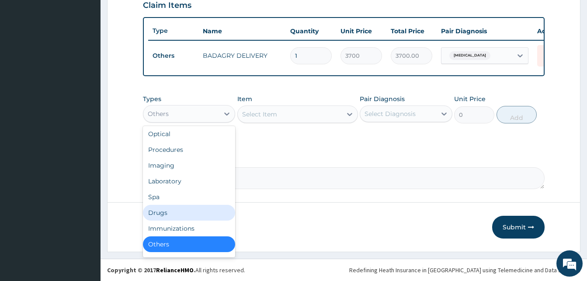
drag, startPoint x: 199, startPoint y: 116, endPoint x: 185, endPoint y: 215, distance: 99.4
click at [185, 122] on div "option Others, selected. option Drugs focused, 7 of 10. 10 results available. U…" at bounding box center [189, 113] width 92 height 17
click at [185, 215] on div "Drugs" at bounding box center [189, 213] width 92 height 16
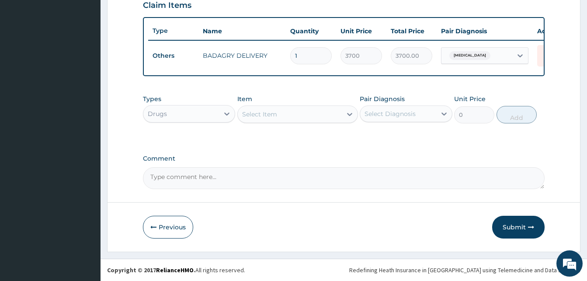
click at [278, 117] on div "Select Item" at bounding box center [290, 114] width 104 height 14
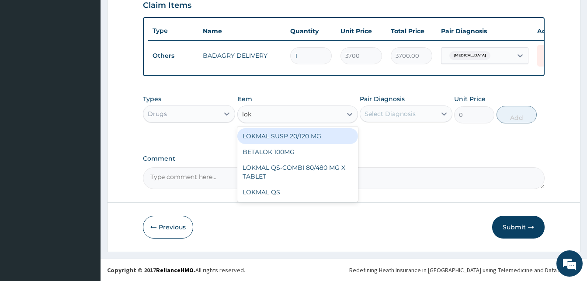
type input "lokm"
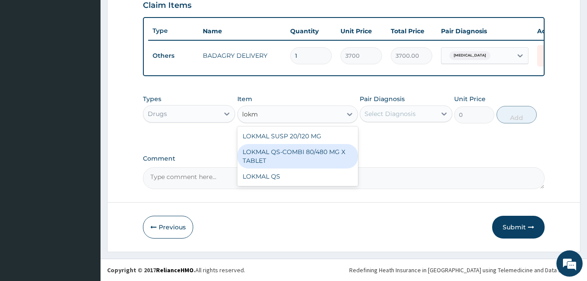
click at [314, 151] on div "LOKMAL QS-COMBI 80/480 MG X TABLET" at bounding box center [297, 156] width 121 height 24
type input "245"
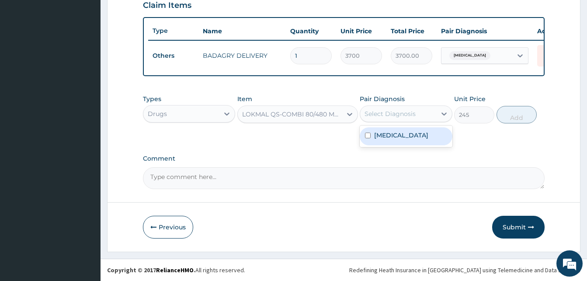
drag, startPoint x: 393, startPoint y: 115, endPoint x: 415, endPoint y: 134, distance: 29.2
click at [415, 122] on div "option [MEDICAL_DATA], selected. option [MEDICAL_DATA] focused, 1 of 1. 1 resul…" at bounding box center [406, 113] width 92 height 17
click at [415, 134] on div "[MEDICAL_DATA]" at bounding box center [406, 136] width 92 height 18
checkbox input "true"
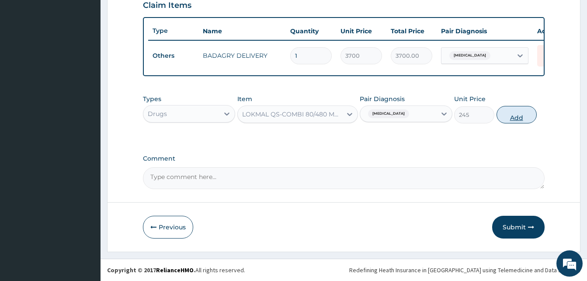
click at [505, 117] on button "Add" at bounding box center [517, 114] width 40 height 17
type input "0"
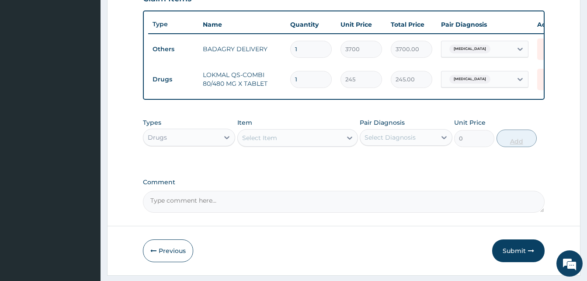
type input "0.00"
type input "6"
type input "1470.00"
type input "6"
click at [299, 142] on div "Select Item" at bounding box center [290, 138] width 104 height 14
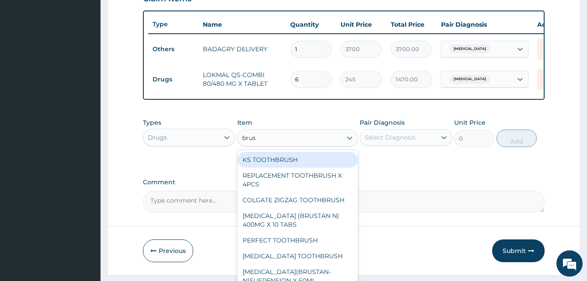
type input "brust"
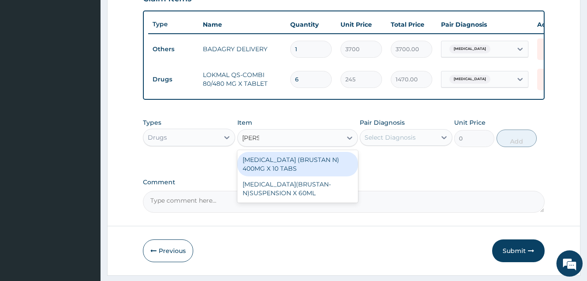
click at [326, 166] on div "[MEDICAL_DATA] (BRUSTAN N) 400MG X 10 TABS" at bounding box center [297, 164] width 121 height 24
type input "63"
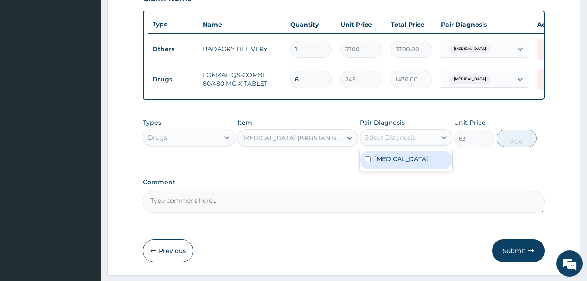
drag, startPoint x: 389, startPoint y: 146, endPoint x: 434, endPoint y: 163, distance: 48.6
click at [434, 146] on div "option [MEDICAL_DATA], selected. option [MEDICAL_DATA] focused, 1 of 1. 1 resul…" at bounding box center [406, 137] width 92 height 17
click at [434, 163] on div "[MEDICAL_DATA]" at bounding box center [406, 160] width 92 height 18
checkbox input "true"
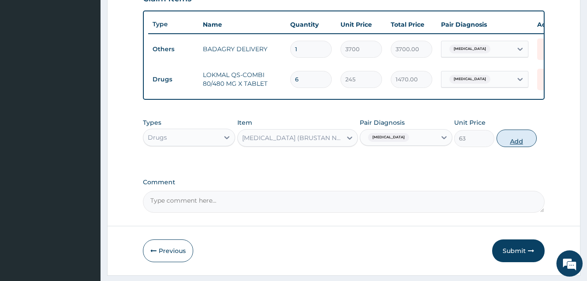
click at [514, 144] on button "Add" at bounding box center [517, 137] width 40 height 17
type input "0"
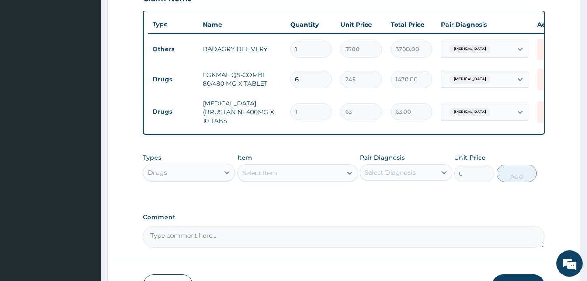
type input "10"
type input "630.00"
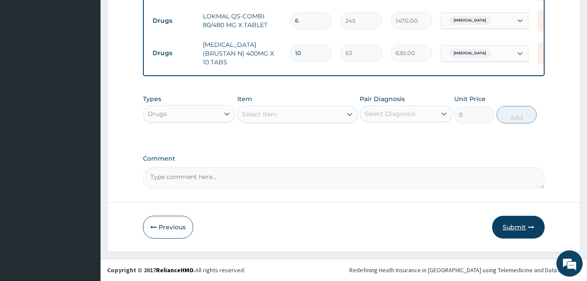
type input "10"
click at [531, 222] on button "Submit" at bounding box center [518, 227] width 52 height 23
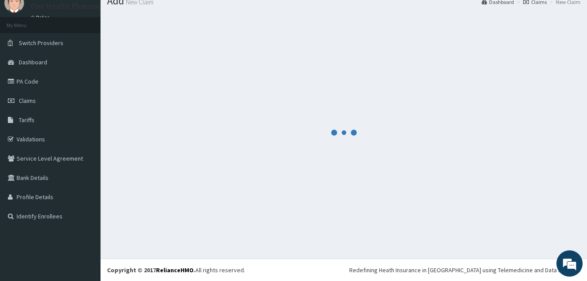
scroll to position [33, 0]
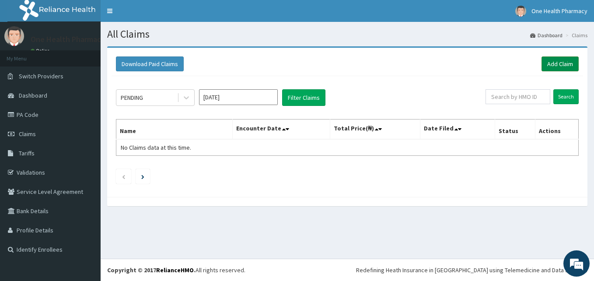
click at [550, 70] on link "Add Claim" at bounding box center [559, 63] width 37 height 15
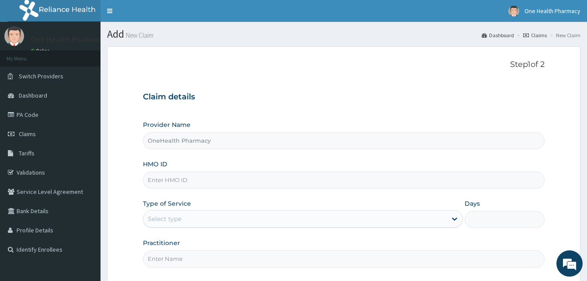
click at [207, 171] on div "HMO ID" at bounding box center [344, 174] width 402 height 29
click at [208, 172] on input "HMO ID" at bounding box center [344, 179] width 402 height 17
paste input "JJQ/10017/A"
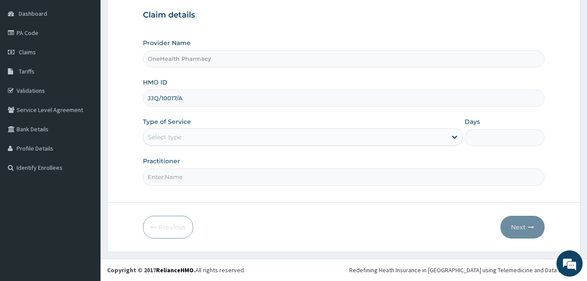
type input "JJQ/10017/A"
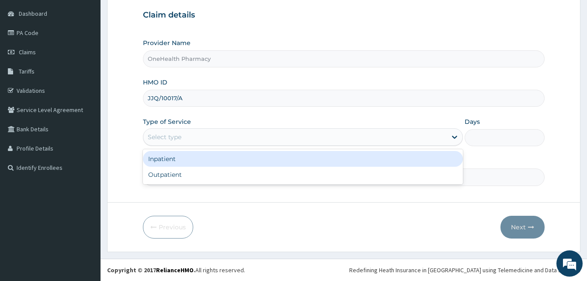
drag, startPoint x: 231, startPoint y: 132, endPoint x: 258, endPoint y: 174, distance: 50.9
click at [258, 146] on div "option Inpatient focused, 1 of 2. 2 results available. Use Up and Down to choos…" at bounding box center [303, 136] width 320 height 17
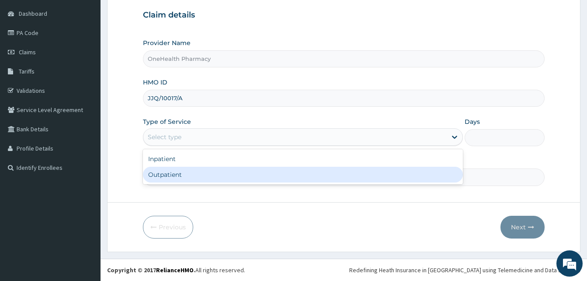
click at [258, 174] on div "Outpatient" at bounding box center [303, 175] width 320 height 16
type input "1"
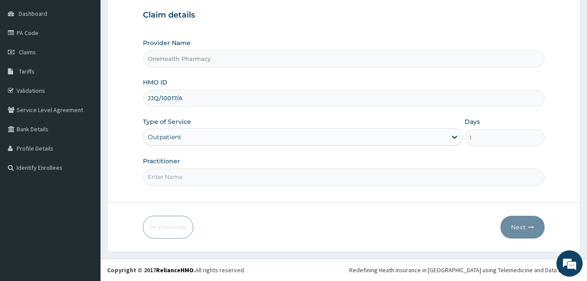
drag, startPoint x: 258, startPoint y: 174, endPoint x: 242, endPoint y: 122, distance: 55.0
click at [242, 122] on div "Provider Name OneHealth Pharmacy HMO ID JJQ/10017/A Type of Service Outpatient …" at bounding box center [344, 111] width 402 height 147
type input "ONEHEALTH"
click at [533, 227] on icon "button" at bounding box center [531, 227] width 6 height 6
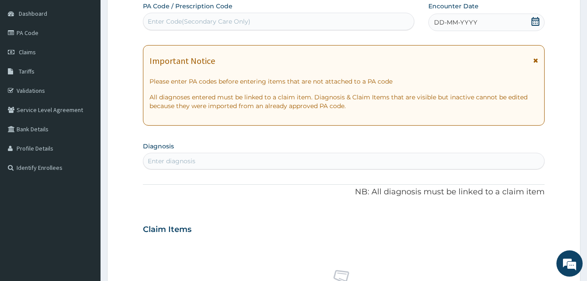
click at [478, 14] on div "DD-MM-YYYY" at bounding box center [487, 22] width 116 height 17
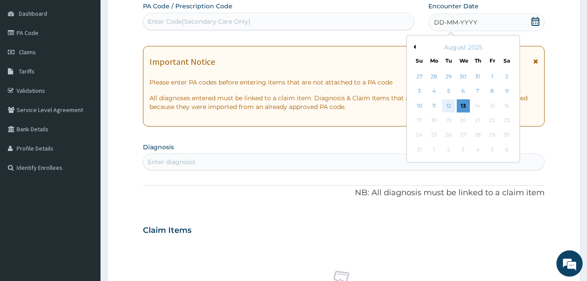
click at [448, 102] on div "12" at bounding box center [448, 105] width 13 height 13
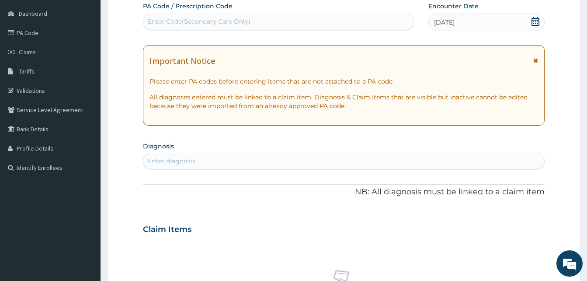
click at [307, 162] on div "Enter diagnosis" at bounding box center [343, 161] width 401 height 14
type input "malari"
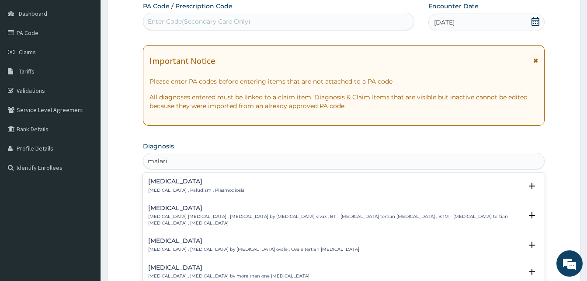
click at [225, 185] on div "[MEDICAL_DATA] [MEDICAL_DATA] , Paludism , Plasmodiosis" at bounding box center [343, 185] width 391 height 15
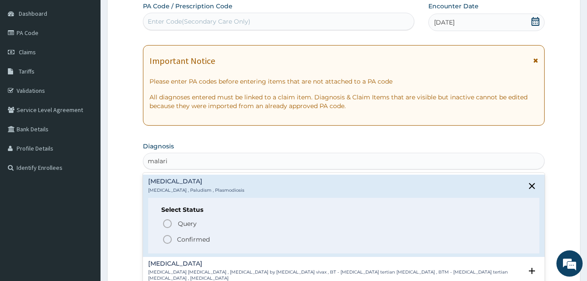
click at [216, 234] on span "Confirmed" at bounding box center [344, 239] width 364 height 10
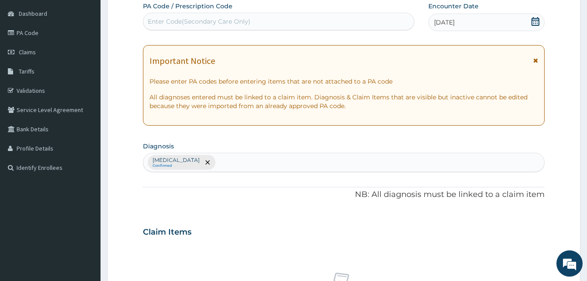
scroll to position [350, 0]
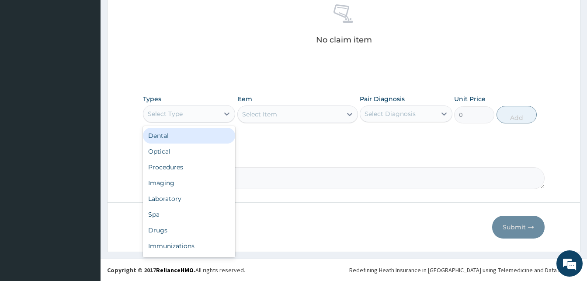
drag, startPoint x: 214, startPoint y: 112, endPoint x: 235, endPoint y: 150, distance: 42.9
click at [235, 122] on div "option Dental focused, 1 of 10. 10 results available. Use Up and Down to choose…" at bounding box center [189, 113] width 92 height 17
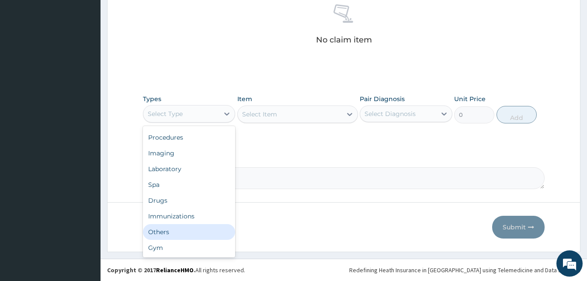
click at [190, 226] on div "Others" at bounding box center [189, 232] width 92 height 16
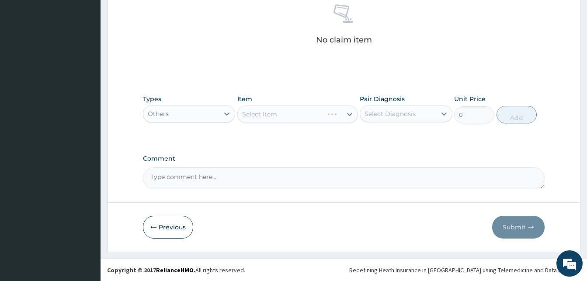
click at [291, 117] on div "Select Item" at bounding box center [297, 113] width 121 height 17
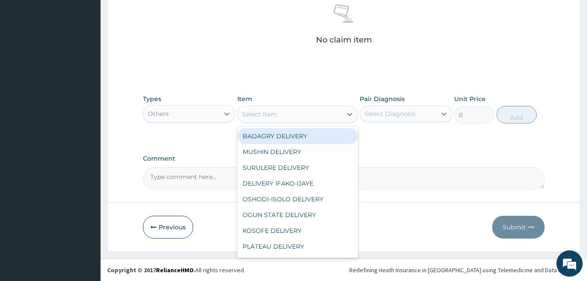
click at [291, 117] on div "Select Item" at bounding box center [290, 114] width 104 height 14
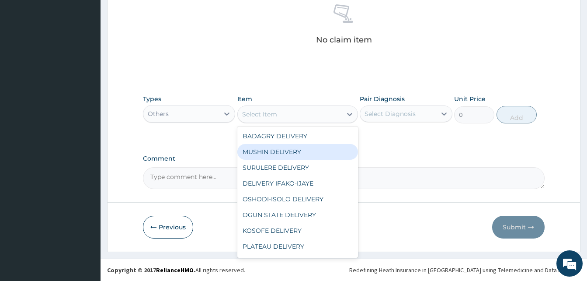
scroll to position [329, 0]
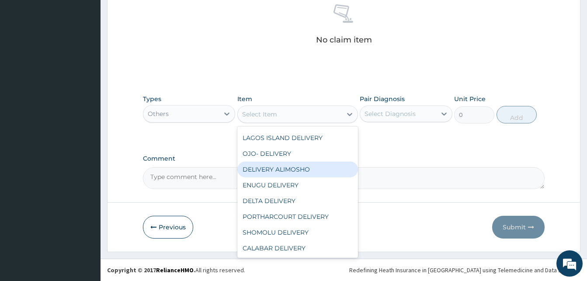
click at [328, 172] on div "DELIVERY ALIMOSHO" at bounding box center [297, 169] width 121 height 16
type input "3000"
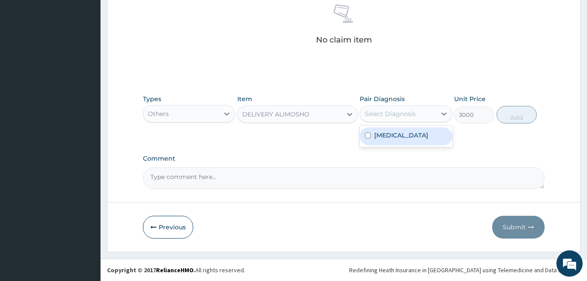
click at [425, 112] on div "Select Diagnosis" at bounding box center [398, 114] width 76 height 14
click at [426, 133] on div "[MEDICAL_DATA]" at bounding box center [406, 136] width 92 height 18
checkbox input "true"
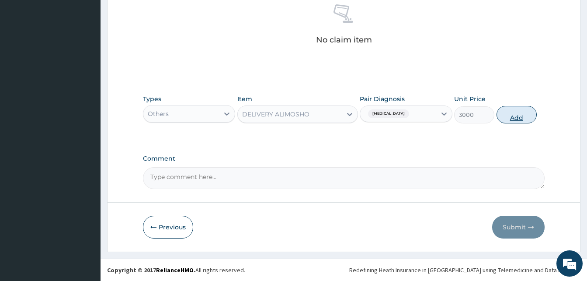
click at [507, 119] on button "Add" at bounding box center [517, 114] width 40 height 17
type input "0"
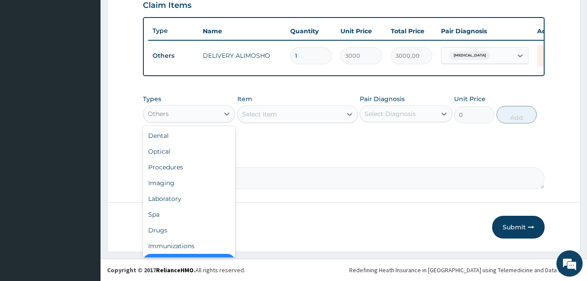
scroll to position [17, 0]
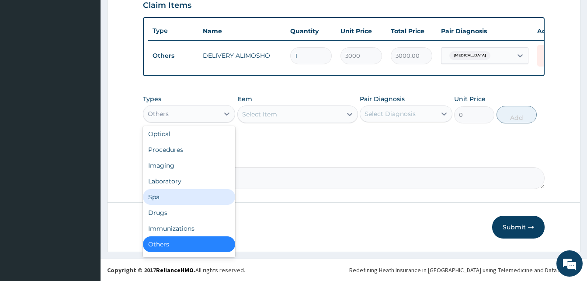
drag, startPoint x: 205, startPoint y: 111, endPoint x: 184, endPoint y: 211, distance: 102.3
click at [184, 122] on div "option Others, selected. option Spa focused, 6 of 10. 10 results available. Use…" at bounding box center [189, 113] width 92 height 17
click at [184, 211] on div "Drugs" at bounding box center [189, 213] width 92 height 16
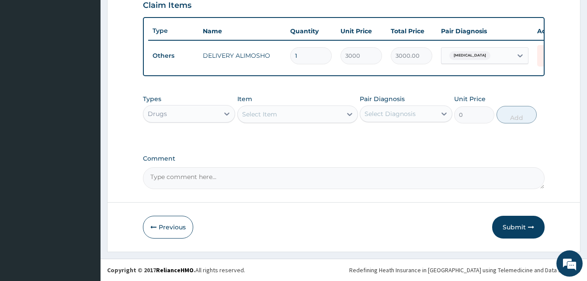
click at [293, 120] on div "Select Item" at bounding box center [290, 114] width 104 height 14
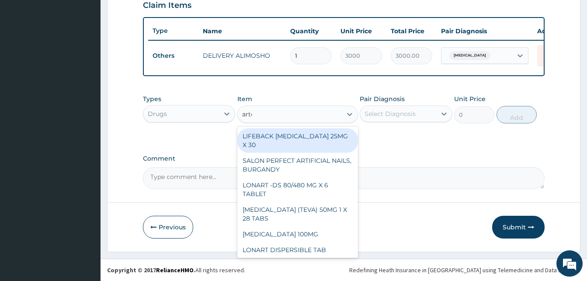
type input "artel"
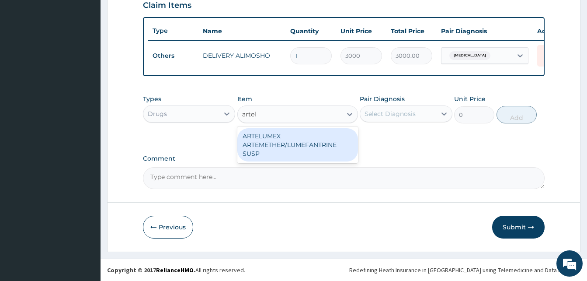
click at [309, 134] on div "ARTELUMEX ARTEMETHER/LUMEFANTRINE SUSP" at bounding box center [297, 144] width 121 height 33
type input "1260"
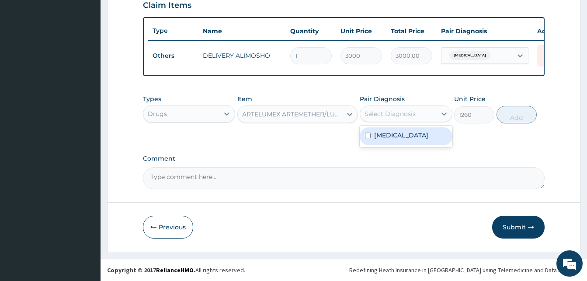
drag, startPoint x: 383, startPoint y: 117, endPoint x: 391, endPoint y: 132, distance: 16.7
click at [391, 122] on div "option [MEDICAL_DATA], selected. option [MEDICAL_DATA] focused, 1 of 1. 1 resul…" at bounding box center [406, 113] width 92 height 17
click at [391, 132] on label "[MEDICAL_DATA]" at bounding box center [401, 135] width 54 height 9
checkbox input "true"
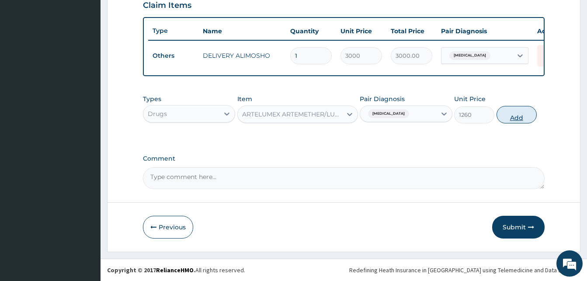
click at [507, 119] on button "Add" at bounding box center [517, 114] width 40 height 17
type input "0"
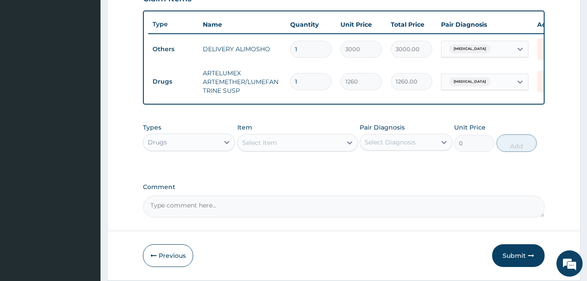
click at [289, 150] on div "Select Item" at bounding box center [290, 143] width 104 height 14
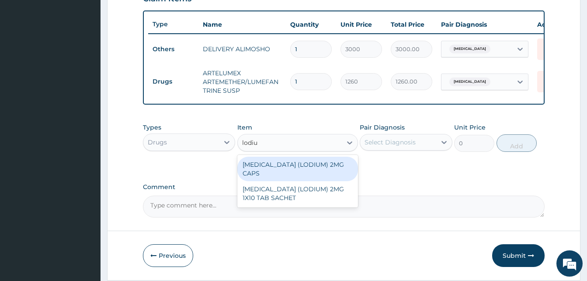
type input "lodium"
click at [313, 167] on div "[MEDICAL_DATA] (LODIUM) 2MG CAPS" at bounding box center [297, 169] width 121 height 24
type input "70"
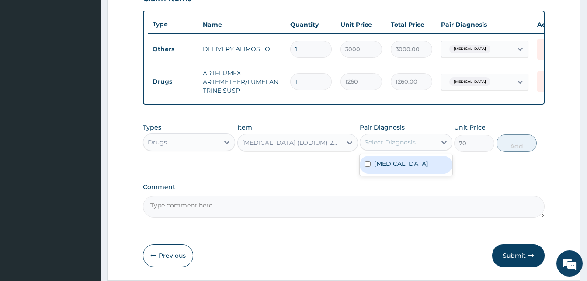
drag, startPoint x: 388, startPoint y: 144, endPoint x: 401, endPoint y: 169, distance: 28.6
click at [401, 150] on div "option [MEDICAL_DATA], selected. option [MEDICAL_DATA] focused, 1 of 1. 1 resul…" at bounding box center [406, 142] width 92 height 17
click at [401, 169] on div "[MEDICAL_DATA]" at bounding box center [406, 165] width 92 height 18
checkbox input "true"
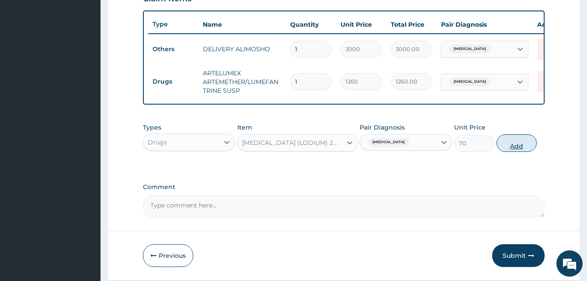
click at [515, 152] on button "Add" at bounding box center [517, 142] width 40 height 17
type input "0"
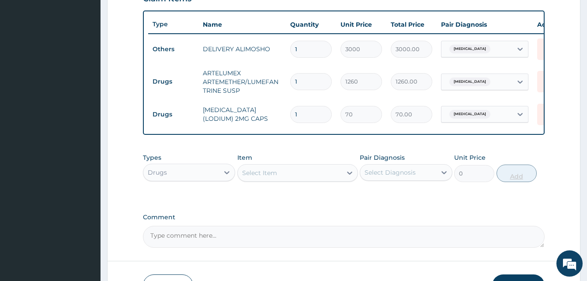
type input "10"
type input "700.00"
type input "10"
click at [291, 180] on div "Select Item" at bounding box center [290, 173] width 104 height 14
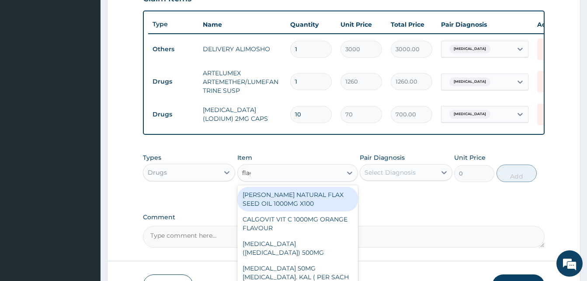
type input "flagy"
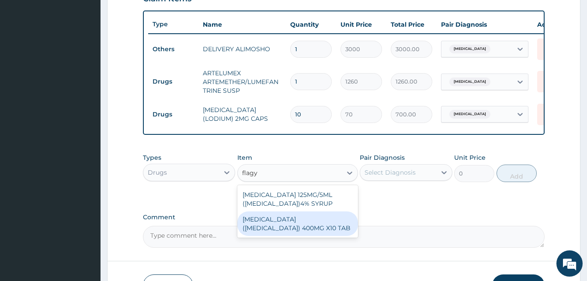
click at [327, 228] on div "[MEDICAL_DATA] ([MEDICAL_DATA]) 400MG X10 TAB" at bounding box center [297, 223] width 121 height 24
type input "42"
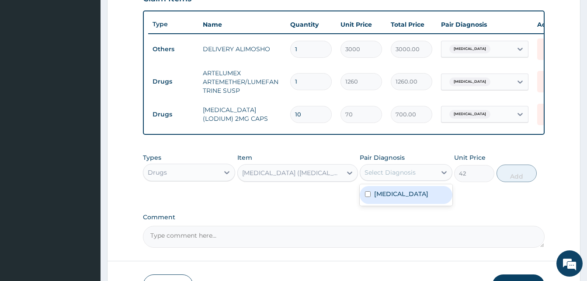
drag, startPoint x: 399, startPoint y: 182, endPoint x: 403, endPoint y: 196, distance: 14.7
click at [403, 181] on div "option [MEDICAL_DATA], selected. option [MEDICAL_DATA] focused, 1 of 1. 1 resul…" at bounding box center [406, 172] width 92 height 17
click at [403, 196] on div "[MEDICAL_DATA]" at bounding box center [406, 195] width 92 height 18
checkbox input "true"
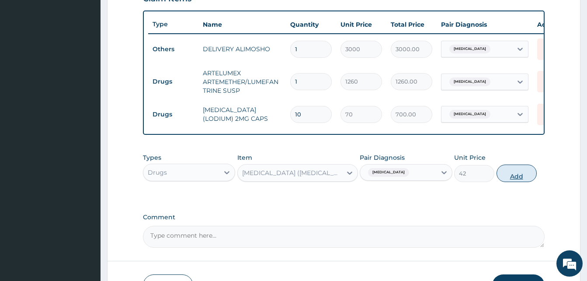
click at [505, 182] on button "Add" at bounding box center [517, 172] width 40 height 17
type input "0"
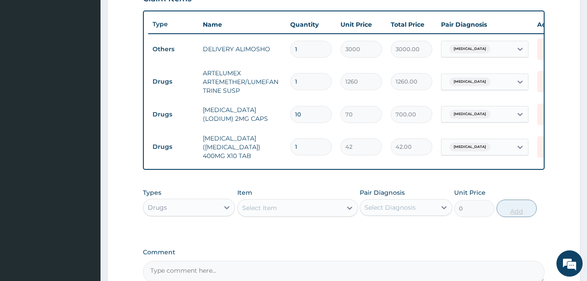
type input "0.00"
type input "2"
type input "84.00"
type input "20"
type input "840.00"
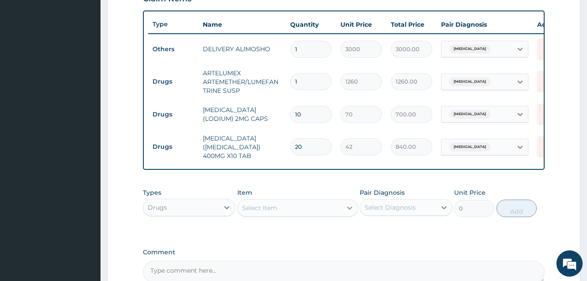
type input "20"
click at [354, 216] on div at bounding box center [350, 208] width 16 height 16
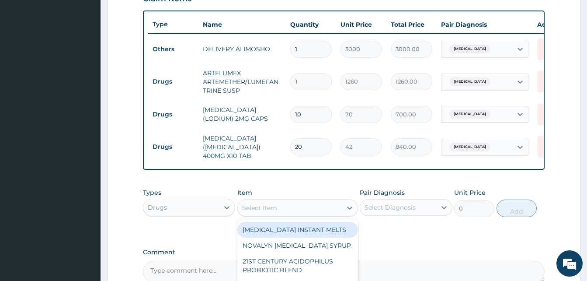
click at [331, 215] on div "Select Item" at bounding box center [290, 208] width 104 height 14
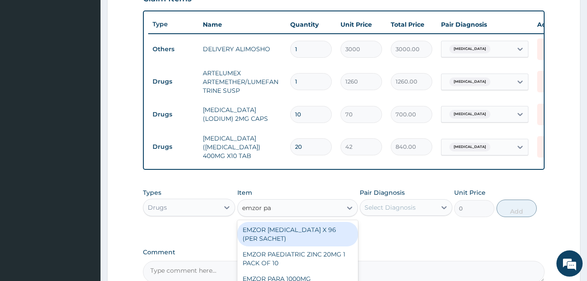
type input "emzor par"
click at [331, 232] on div "EMZOR [MEDICAL_DATA] X 96 (PER SACHET)" at bounding box center [297, 234] width 121 height 24
type input "17.5"
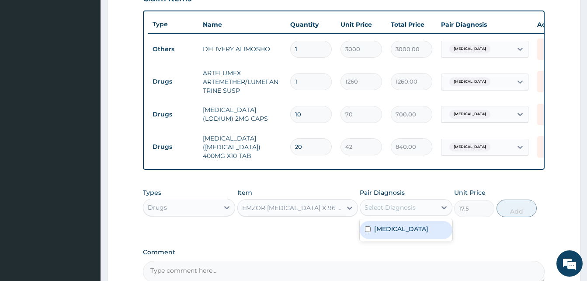
drag, startPoint x: 394, startPoint y: 209, endPoint x: 402, endPoint y: 229, distance: 21.0
click at [402, 216] on div "option [MEDICAL_DATA], selected. option [MEDICAL_DATA] focused, 1 of 1. 1 resul…" at bounding box center [406, 207] width 92 height 17
click at [402, 229] on div "[MEDICAL_DATA]" at bounding box center [406, 230] width 92 height 18
checkbox input "true"
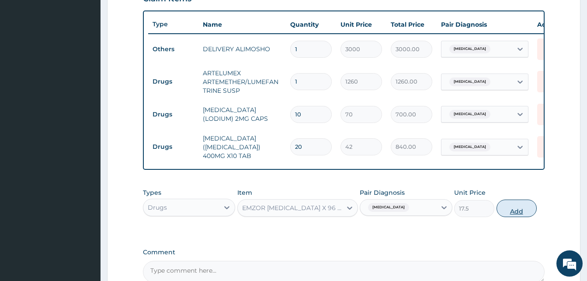
click at [506, 213] on button "Add" at bounding box center [517, 207] width 40 height 17
type input "0"
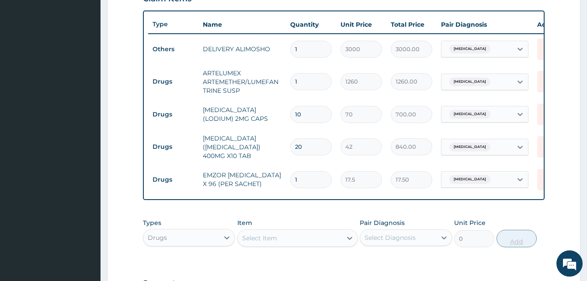
type input "0.00"
type input "3"
type input "52.50"
type input "36"
type input "630.00"
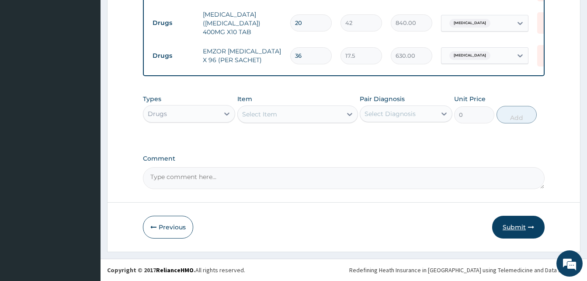
type input "36"
click at [527, 226] on button "Submit" at bounding box center [518, 227] width 52 height 23
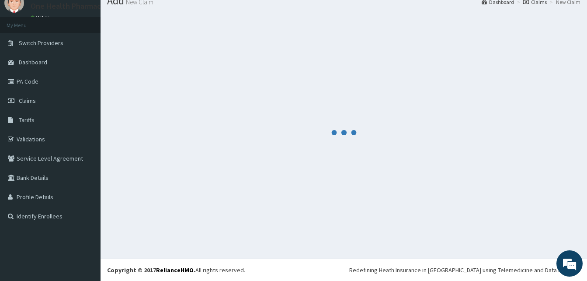
scroll to position [33, 0]
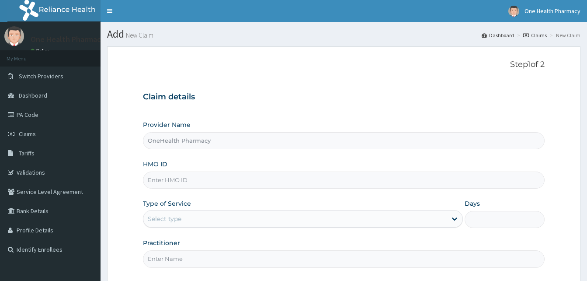
type input "OneHealth Pharmacy"
click at [200, 176] on input "HMO ID" at bounding box center [344, 179] width 402 height 17
paste input "BWI/10217/A"
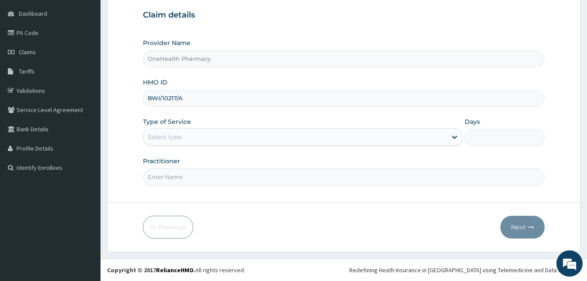
type input "BWI/10217/A"
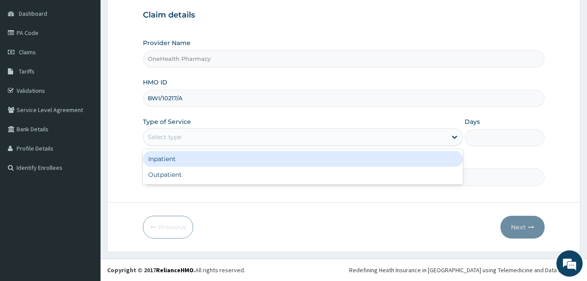
click at [215, 134] on div "Select type" at bounding box center [295, 137] width 304 height 14
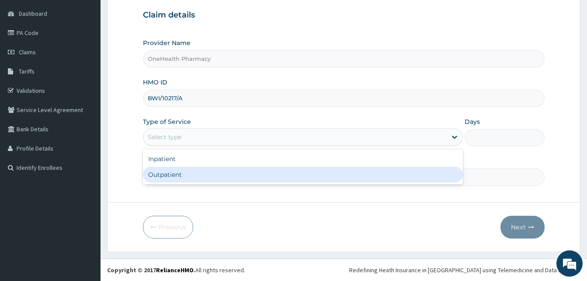
click at [264, 176] on div "Outpatient" at bounding box center [303, 175] width 320 height 16
type input "1"
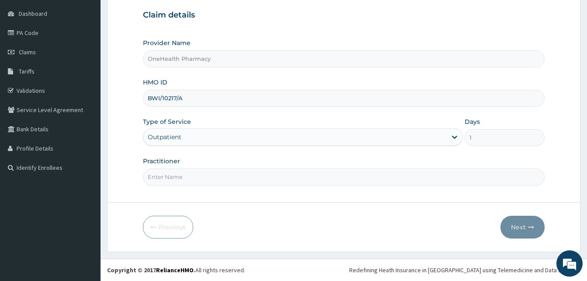
drag, startPoint x: 264, startPoint y: 176, endPoint x: 249, endPoint y: 127, distance: 51.1
click at [249, 127] on div "Provider Name OneHealth Pharmacy HMO ID BWI/10217/A Type of Service Outpatient …" at bounding box center [344, 111] width 402 height 147
type input "ONE HEALTH"
click at [523, 231] on button "Next" at bounding box center [523, 227] width 44 height 23
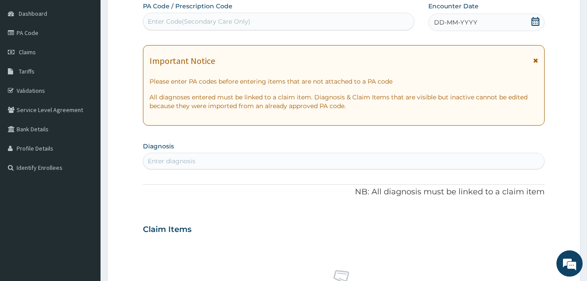
click at [480, 24] on div "DD-MM-YYYY" at bounding box center [487, 22] width 116 height 17
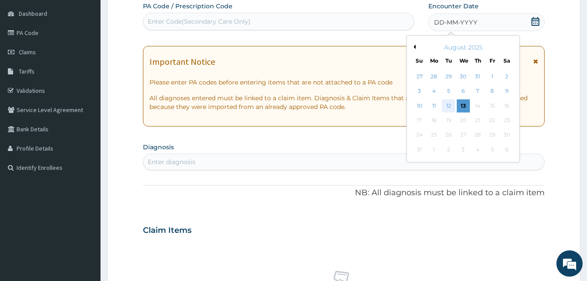
click at [448, 105] on div "12" at bounding box center [448, 105] width 13 height 13
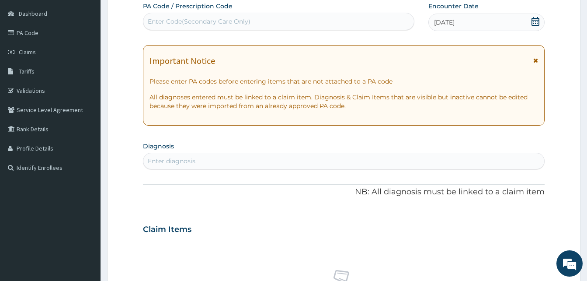
click at [307, 158] on div "Enter diagnosis" at bounding box center [343, 161] width 401 height 14
type input "malari"
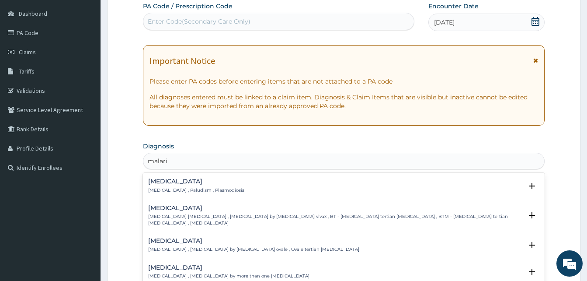
click at [225, 183] on div "[MEDICAL_DATA] [MEDICAL_DATA] , Paludism , Plasmodiosis" at bounding box center [343, 185] width 391 height 15
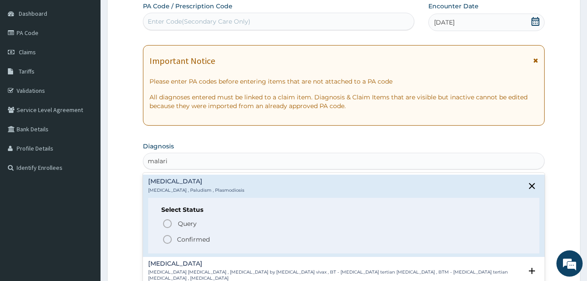
click at [224, 238] on span "Confirmed" at bounding box center [344, 239] width 364 height 10
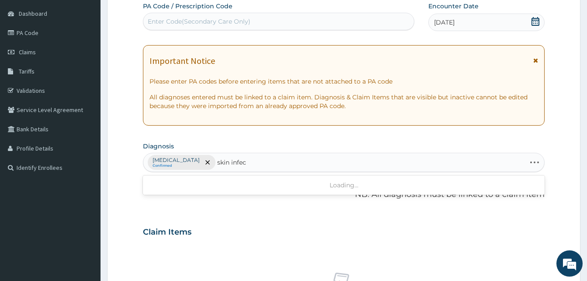
type input "skin infect"
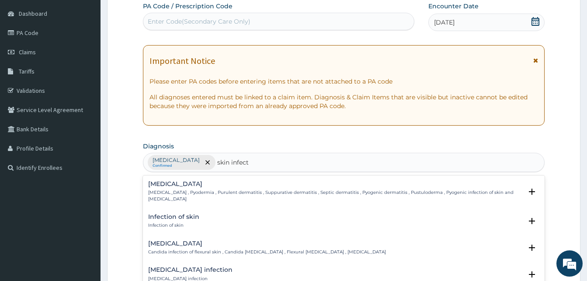
click at [199, 213] on div "Infection of skin Infection of skin" at bounding box center [343, 220] width 391 height 15
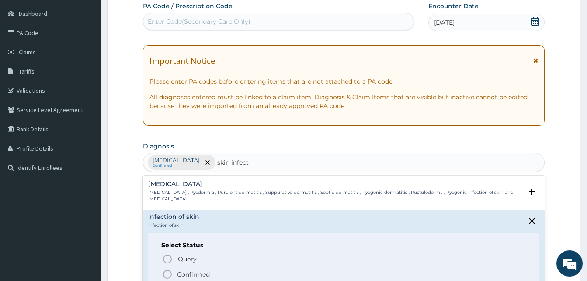
click at [207, 270] on p "Confirmed" at bounding box center [193, 274] width 33 height 9
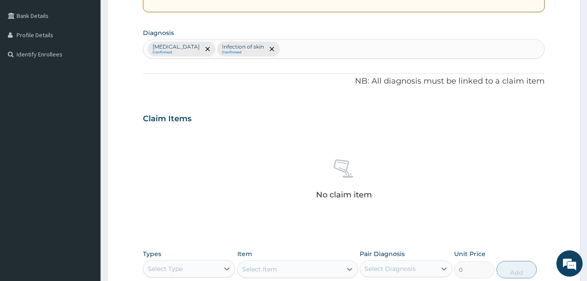
scroll to position [350, 0]
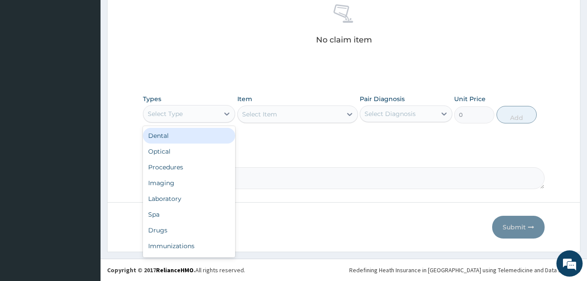
drag, startPoint x: 204, startPoint y: 110, endPoint x: 233, endPoint y: 157, distance: 54.4
click at [233, 122] on div "option Dental focused, 1 of 10. 10 results available. Use Up and Down to choose…" at bounding box center [189, 113] width 92 height 17
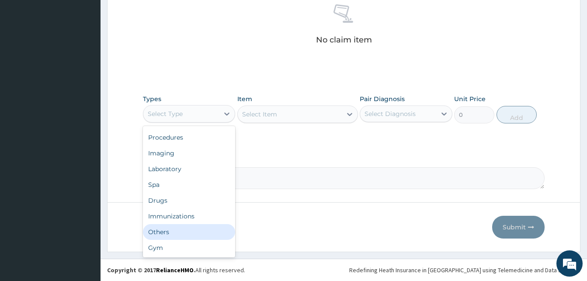
click at [191, 232] on div "Others" at bounding box center [189, 232] width 92 height 16
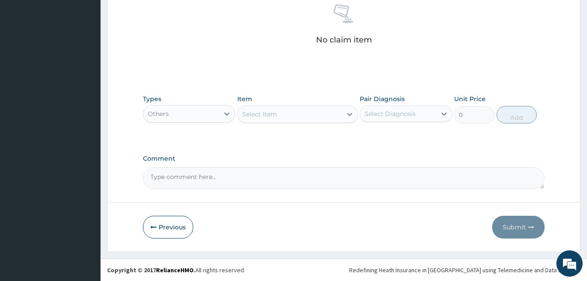
click at [290, 112] on div "Select Item" at bounding box center [297, 113] width 121 height 17
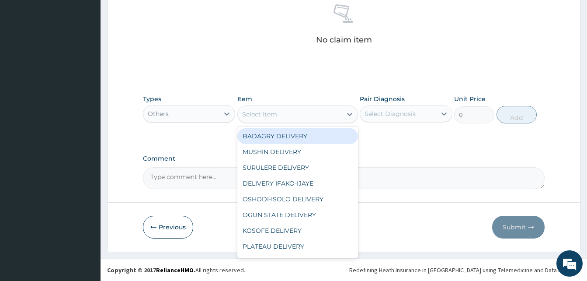
drag, startPoint x: 290, startPoint y: 112, endPoint x: 310, endPoint y: 136, distance: 30.5
click at [310, 123] on div "option BADAGRY DELIVERY focused, 1 of 29. 29 results available. Use Up and Down…" at bounding box center [297, 113] width 121 height 17
click at [310, 136] on div "BADAGRY DELIVERY" at bounding box center [297, 136] width 121 height 16
type input "3700"
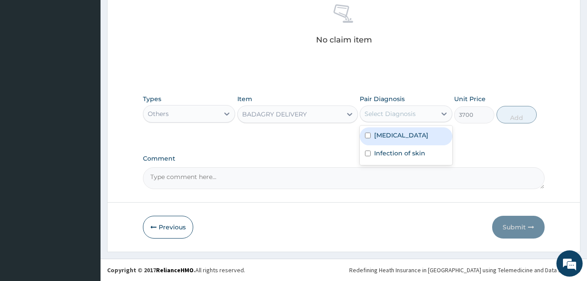
drag, startPoint x: 373, startPoint y: 113, endPoint x: 385, endPoint y: 131, distance: 22.0
click at [385, 122] on div "option Malaria focused, 1 of 2. 2 results available. Use Up and Down to choose …" at bounding box center [406, 113] width 92 height 17
click at [385, 131] on label "[MEDICAL_DATA]" at bounding box center [401, 135] width 54 height 9
checkbox input "true"
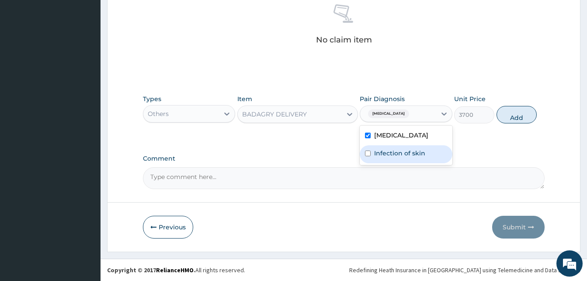
click at [399, 151] on label "Infection of skin" at bounding box center [399, 153] width 51 height 9
checkbox input "true"
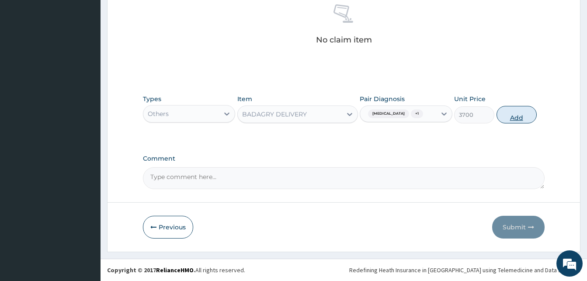
click at [506, 120] on button "Add" at bounding box center [517, 114] width 40 height 17
type input "0"
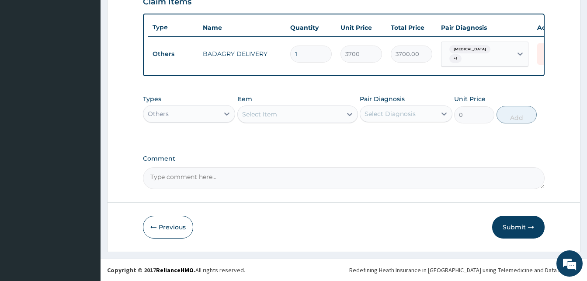
scroll to position [315, 0]
drag, startPoint x: 212, startPoint y: 123, endPoint x: 204, endPoint y: 112, distance: 13.4
click at [204, 112] on div "Types Others" at bounding box center [189, 108] width 92 height 29
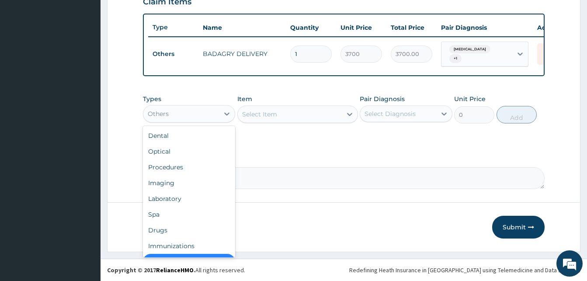
scroll to position [17, 0]
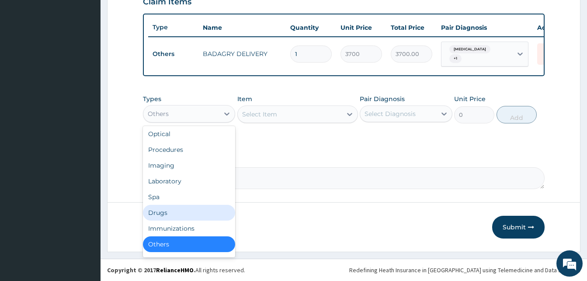
drag, startPoint x: 204, startPoint y: 112, endPoint x: 183, endPoint y: 213, distance: 102.8
click at [183, 122] on div "option Others, selected. option Drugs focused, 7 of 10. 10 results available. U…" at bounding box center [189, 113] width 92 height 17
click at [183, 213] on div "Drugs" at bounding box center [189, 213] width 92 height 16
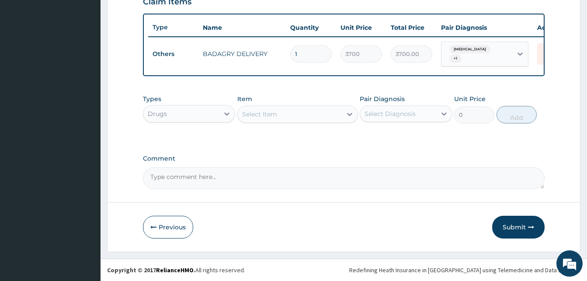
click at [267, 113] on div "Select Item" at bounding box center [259, 114] width 35 height 9
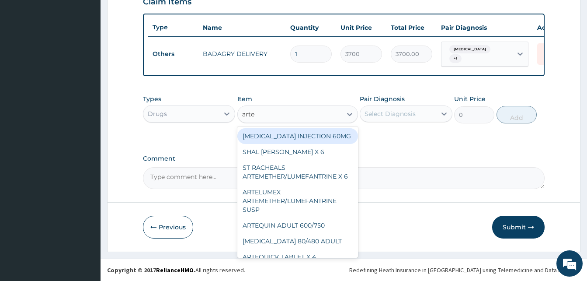
type input "artel"
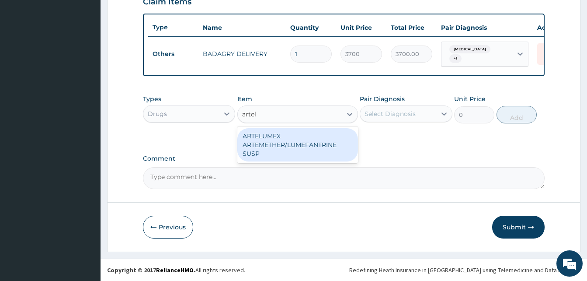
click at [300, 145] on div "ARTELUMEX ARTEMETHER/LUMEFANTRINE SUSP" at bounding box center [297, 144] width 121 height 33
type input "1260"
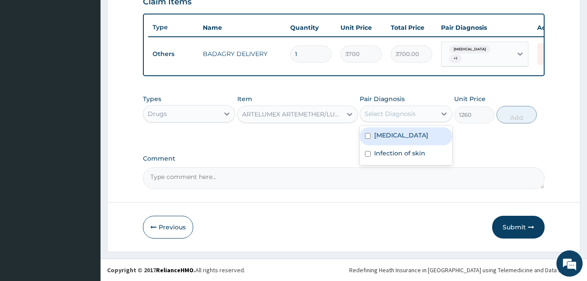
drag, startPoint x: 384, startPoint y: 114, endPoint x: 393, endPoint y: 135, distance: 22.9
click at [393, 122] on div "option Infection of skin, selected. option Malaria focused, 1 of 2. 2 results a…" at bounding box center [406, 113] width 92 height 17
click at [393, 135] on label "[MEDICAL_DATA]" at bounding box center [401, 135] width 54 height 9
checkbox input "true"
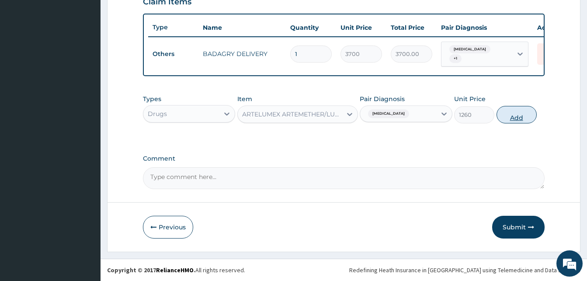
click at [515, 115] on button "Add" at bounding box center [517, 114] width 40 height 17
type input "0"
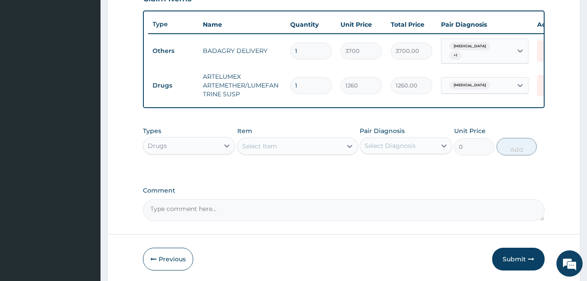
click at [297, 147] on div "Select Item" at bounding box center [290, 146] width 104 height 14
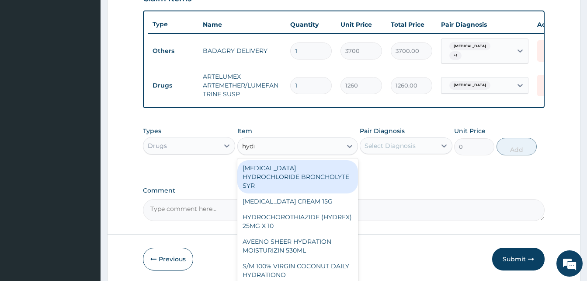
type input "hydrocor"
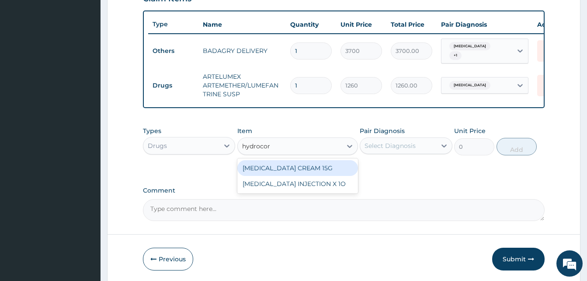
click at [331, 175] on div "[MEDICAL_DATA] CREAM 15G" at bounding box center [297, 168] width 121 height 16
type input "1190"
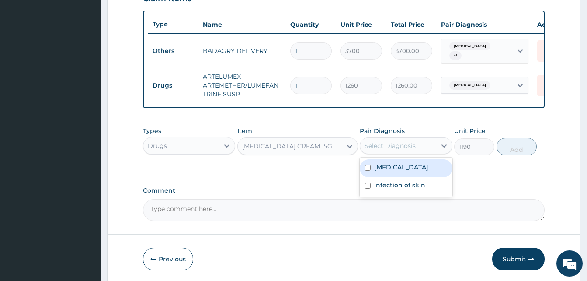
drag, startPoint x: 399, startPoint y: 145, endPoint x: 401, endPoint y: 184, distance: 39.4
click at [401, 154] on div "option Malaria, selected. option Malaria focused, 1 of 2. 2 results available. …" at bounding box center [406, 145] width 92 height 17
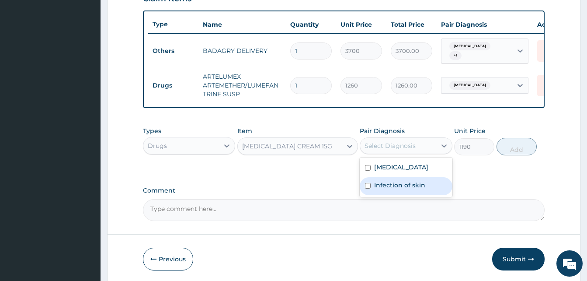
click at [401, 184] on label "Infection of skin" at bounding box center [399, 185] width 51 height 9
checkbox input "true"
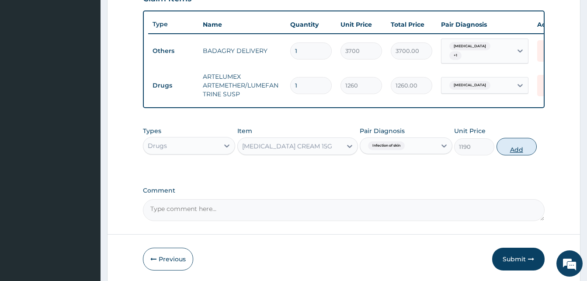
click at [509, 151] on button "Add" at bounding box center [517, 146] width 40 height 17
type input "0"
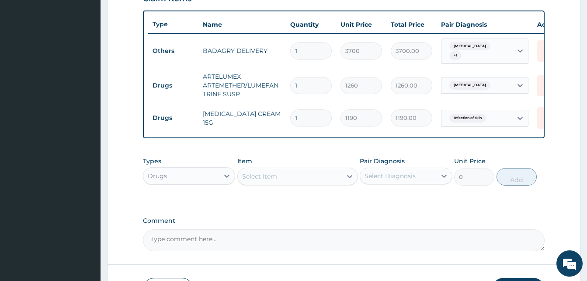
click at [263, 181] on div "Select Item" at bounding box center [259, 176] width 35 height 9
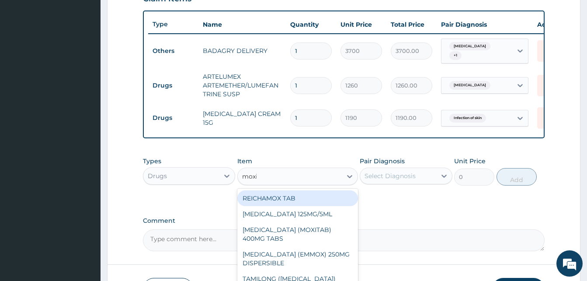
type input "moxie"
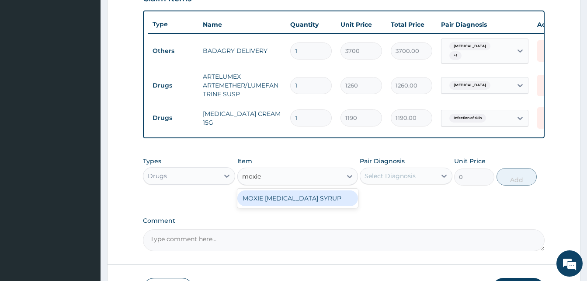
click at [302, 203] on div "MOXIE [MEDICAL_DATA] SYRUP" at bounding box center [297, 198] width 121 height 16
type input "1960"
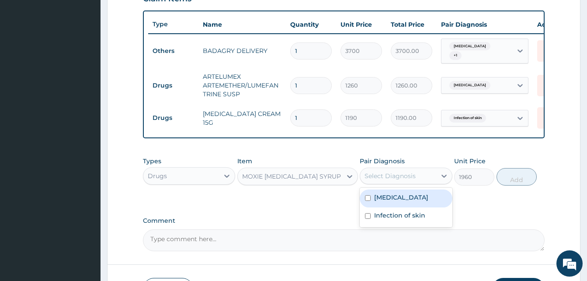
drag, startPoint x: 387, startPoint y: 180, endPoint x: 398, endPoint y: 195, distance: 18.1
click at [398, 184] on div "option Infection of skin, selected. option Malaria focused, 1 of 2. 2 results a…" at bounding box center [406, 175] width 92 height 17
click at [398, 195] on div "[MEDICAL_DATA]" at bounding box center [406, 198] width 92 height 18
checkbox input "true"
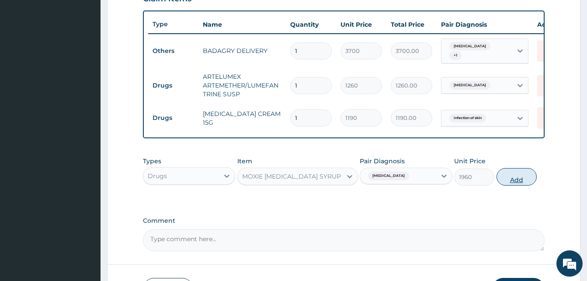
click at [522, 173] on button "Add" at bounding box center [517, 176] width 40 height 17
type input "0"
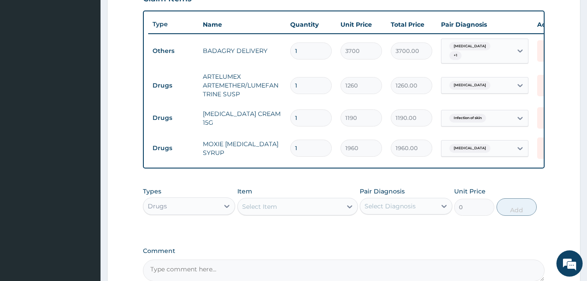
click at [294, 211] on div "Select Item" at bounding box center [290, 206] width 104 height 14
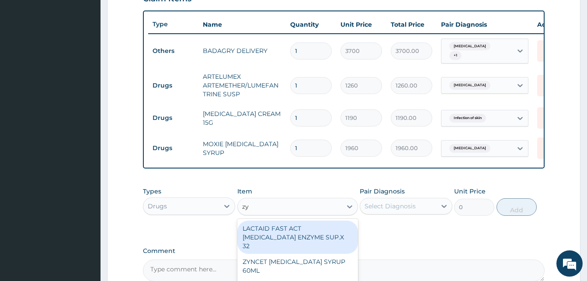
type input "zyn"
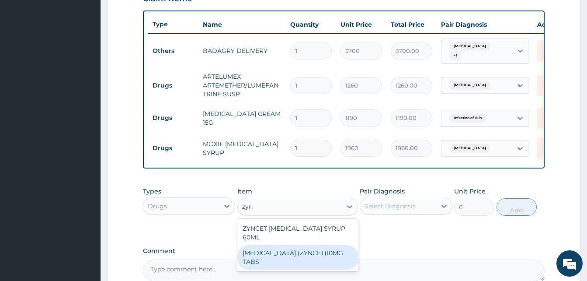
click at [336, 245] on div "[MEDICAL_DATA] (ZYNCET)10MG TABS" at bounding box center [297, 257] width 121 height 24
type input "119"
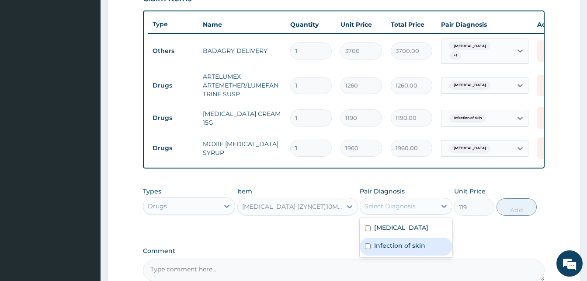
drag, startPoint x: 405, startPoint y: 213, endPoint x: 423, endPoint y: 246, distance: 37.6
click at [423, 214] on div "option Malaria, selected. option Infection of skin focused, 2 of 2. 2 results a…" at bounding box center [406, 206] width 92 height 17
click at [423, 246] on label "Infection of skin" at bounding box center [399, 245] width 51 height 9
checkbox input "true"
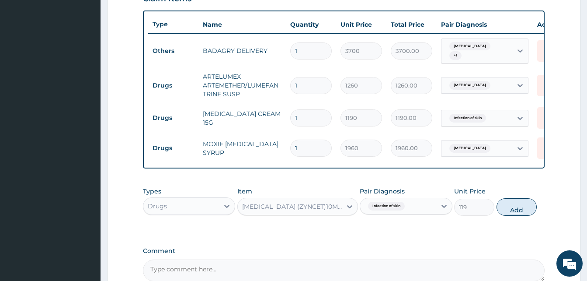
click at [519, 213] on button "Add" at bounding box center [517, 206] width 40 height 17
type input "0"
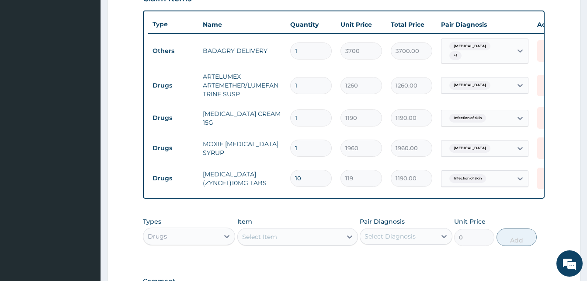
scroll to position [440, 0]
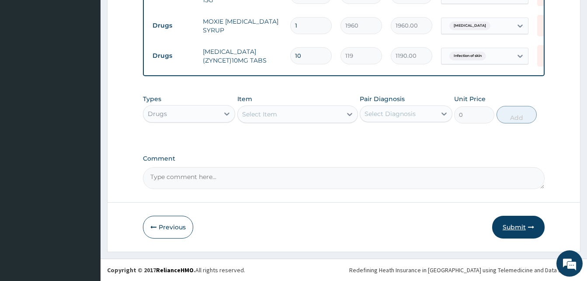
type input "10"
click at [516, 224] on button "Submit" at bounding box center [518, 227] width 52 height 23
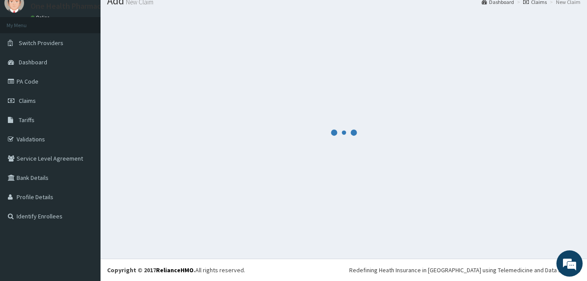
scroll to position [33, 0]
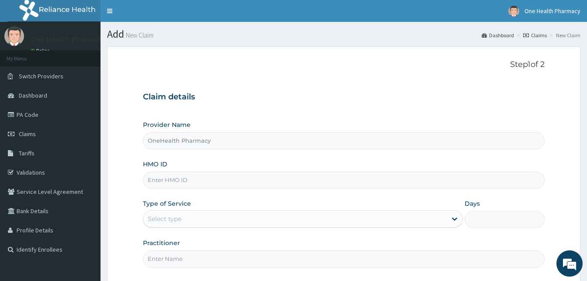
click at [203, 177] on input "HMO ID" at bounding box center [344, 179] width 402 height 17
paste input "OKB/12018/A"
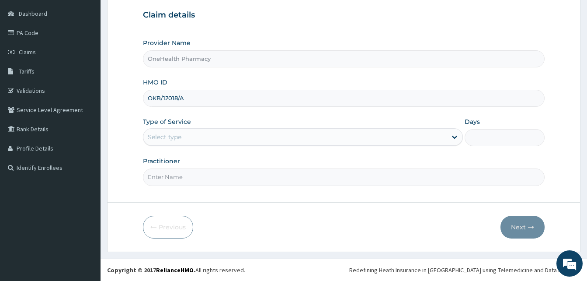
type input "OKB/12018/A"
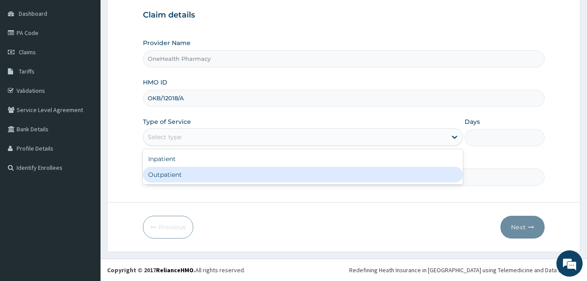
drag, startPoint x: 294, startPoint y: 136, endPoint x: 282, endPoint y: 174, distance: 40.8
click at [282, 146] on div "option Outpatient focused, 2 of 2. 2 results available. Use Up and Down to choo…" at bounding box center [303, 136] width 320 height 17
click at [282, 174] on div "Outpatient" at bounding box center [303, 175] width 320 height 16
type input "1"
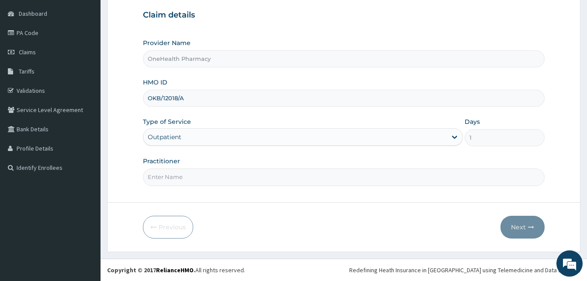
click at [282, 174] on input "Practitioner" at bounding box center [344, 176] width 402 height 17
type input "ONEHEALTH"
click at [524, 226] on button "Next" at bounding box center [523, 227] width 44 height 23
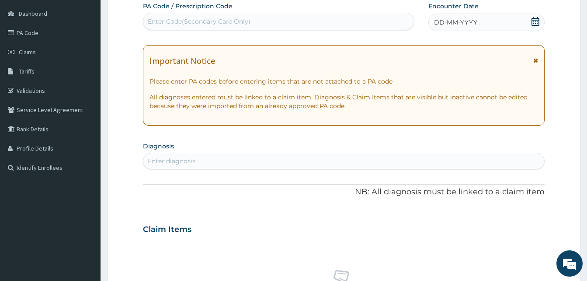
click at [498, 32] on div "PA Code / Prescription Code Enter Code(Secondary Care Only) Encounter Date DD-M…" at bounding box center [344, 228] width 402 height 453
click at [491, 24] on div "DD-MM-YYYY" at bounding box center [487, 22] width 116 height 17
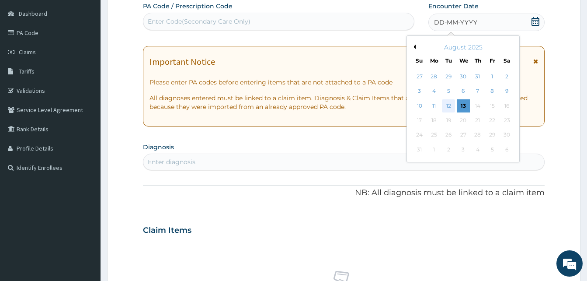
click at [443, 103] on div "12" at bounding box center [448, 105] width 13 height 13
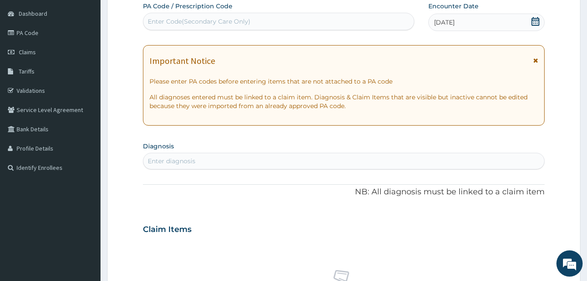
click at [323, 160] on div "Enter diagnosis" at bounding box center [343, 161] width 401 height 14
type input "malari"
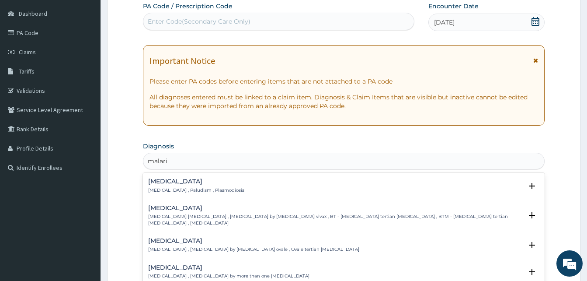
click at [232, 183] on div "[MEDICAL_DATA] [MEDICAL_DATA] , Paludism , Plasmodiosis" at bounding box center [343, 185] width 391 height 15
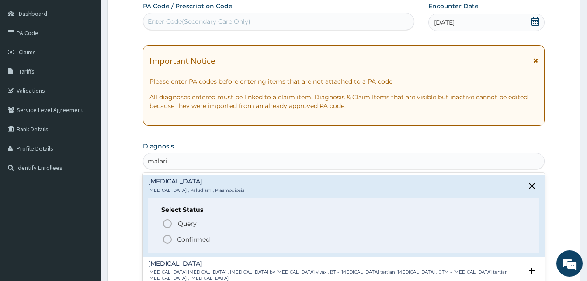
click at [234, 237] on span "Confirmed" at bounding box center [344, 239] width 364 height 10
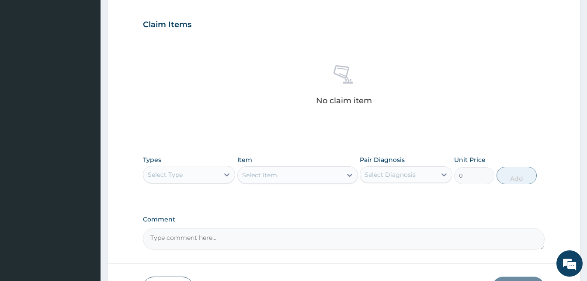
scroll to position [300, 0]
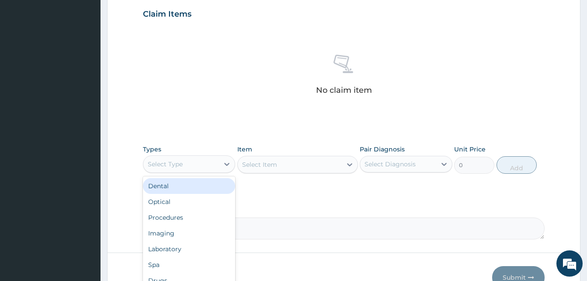
click at [192, 163] on div "Select Type" at bounding box center [181, 164] width 76 height 14
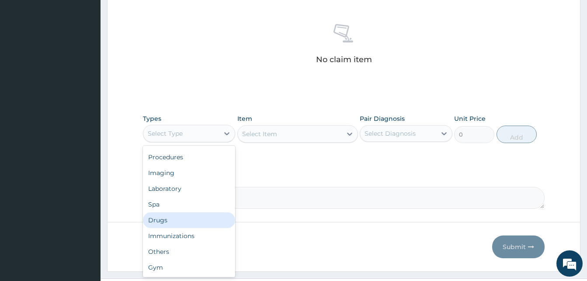
scroll to position [331, 0]
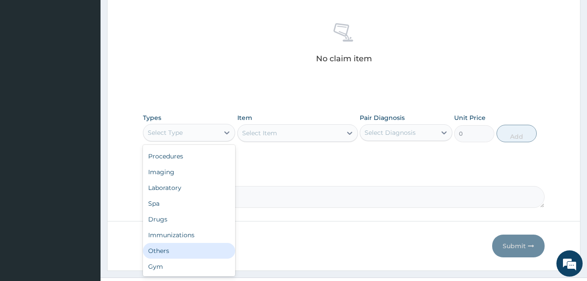
click at [179, 250] on div "Others" at bounding box center [189, 251] width 92 height 16
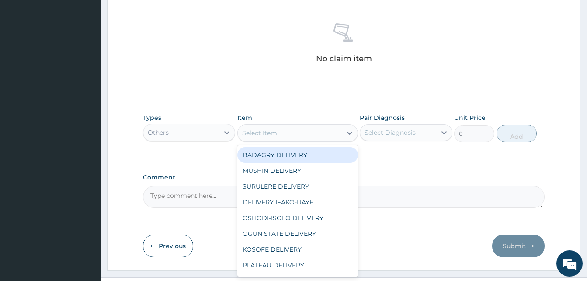
drag, startPoint x: 301, startPoint y: 133, endPoint x: 317, endPoint y: 160, distance: 31.4
click at [317, 142] on div "option BADAGRY DELIVERY focused, 1 of 29. 29 results available. Use Up and Down…" at bounding box center [297, 132] width 121 height 17
click at [317, 160] on div "BADAGRY DELIVERY" at bounding box center [297, 155] width 121 height 16
type input "3700"
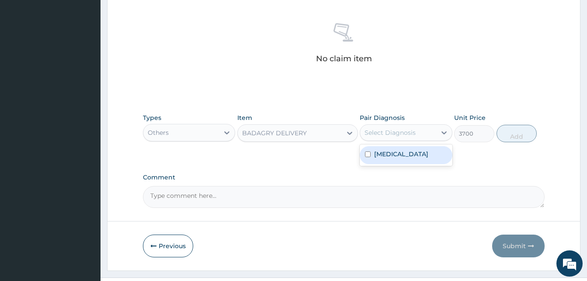
drag, startPoint x: 391, startPoint y: 135, endPoint x: 396, endPoint y: 150, distance: 15.8
click at [396, 141] on div "option Malaria focused, 1 of 1. 1 result available. Use Up and Down to choose o…" at bounding box center [406, 132] width 92 height 17
click at [396, 150] on label "Malaria" at bounding box center [401, 154] width 54 height 9
checkbox input "true"
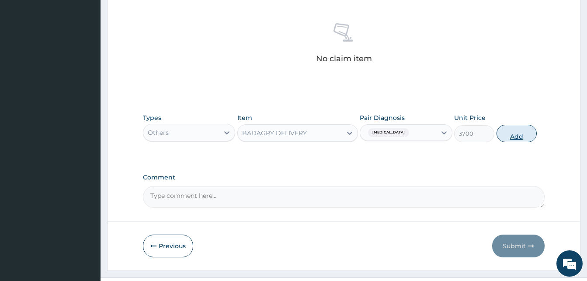
click at [517, 136] on button "Add" at bounding box center [517, 133] width 40 height 17
type input "0"
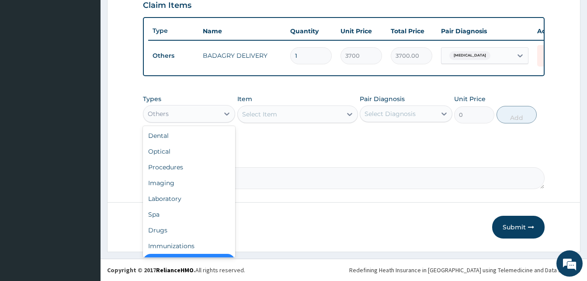
scroll to position [17, 0]
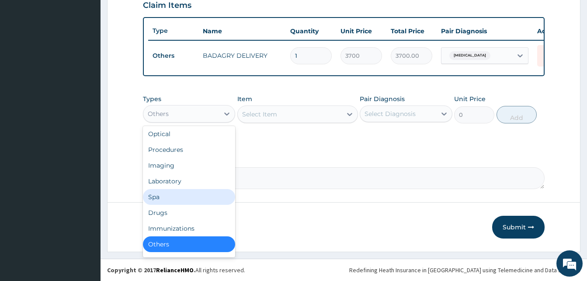
drag, startPoint x: 178, startPoint y: 118, endPoint x: 176, endPoint y: 208, distance: 90.6
click at [176, 122] on div "option Others, selected. option Spa focused, 6 of 10. 10 results available. Use…" at bounding box center [189, 113] width 92 height 17
click at [176, 208] on div "Drugs" at bounding box center [189, 213] width 92 height 16
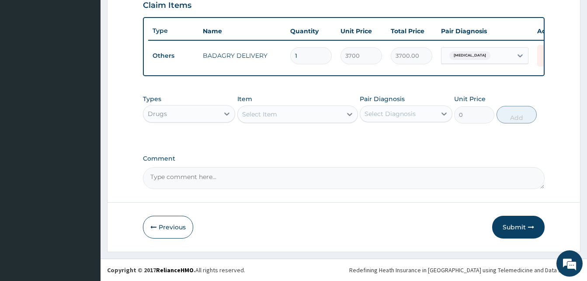
click at [276, 109] on div "Select Item" at bounding box center [290, 114] width 104 height 14
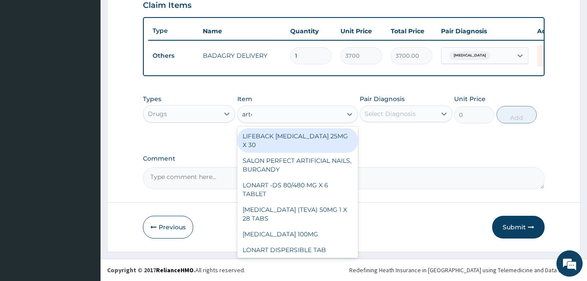
type input "artel"
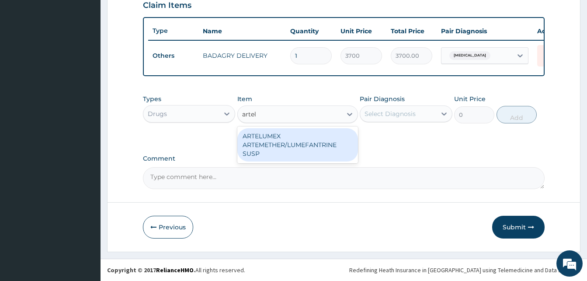
click at [298, 130] on div "ARTELUMEX ARTEMETHER/LUMEFANTRINE SUSP" at bounding box center [297, 144] width 121 height 33
type input "1260"
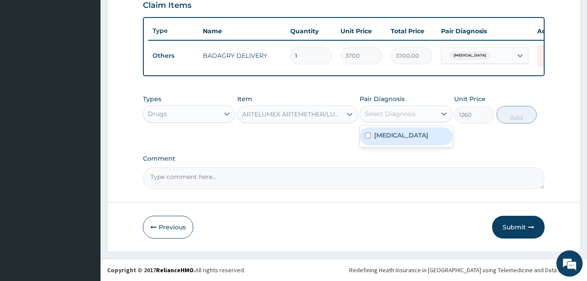
drag, startPoint x: 373, startPoint y: 120, endPoint x: 395, endPoint y: 137, distance: 28.3
click at [395, 122] on div "option Malaria, selected. option Malaria focused, 1 of 1. 1 result available. U…" at bounding box center [406, 113] width 92 height 17
click at [395, 137] on label "Malaria" at bounding box center [401, 135] width 54 height 9
checkbox input "true"
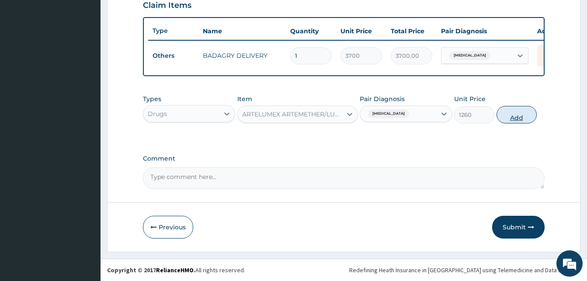
click at [511, 118] on button "Add" at bounding box center [517, 114] width 40 height 17
type input "0"
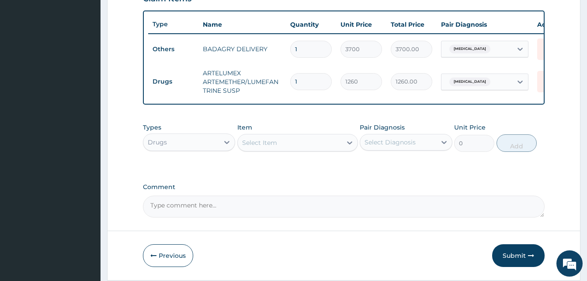
click at [277, 147] on div "Select Item" at bounding box center [259, 142] width 35 height 9
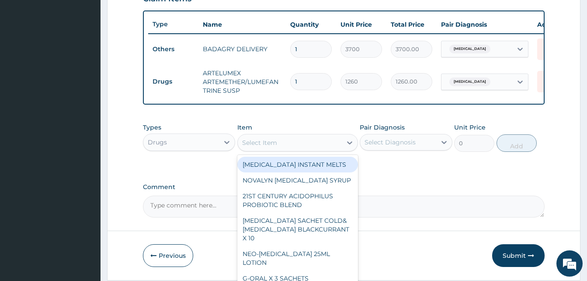
type input "a"
type input "q"
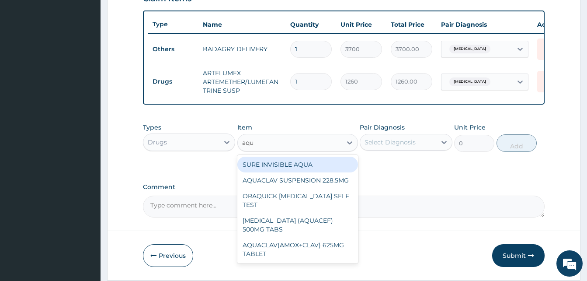
type input "aqua"
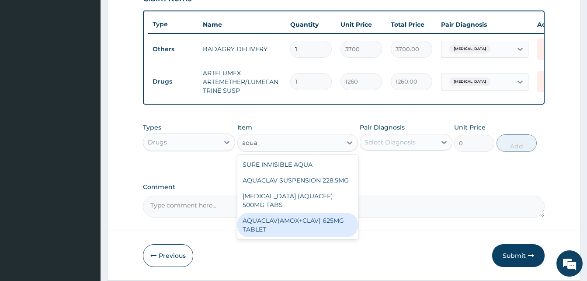
click at [318, 226] on div "AQUACLAV(AMOX+CLAV) 625MG TABLET" at bounding box center [297, 225] width 121 height 24
type input "190"
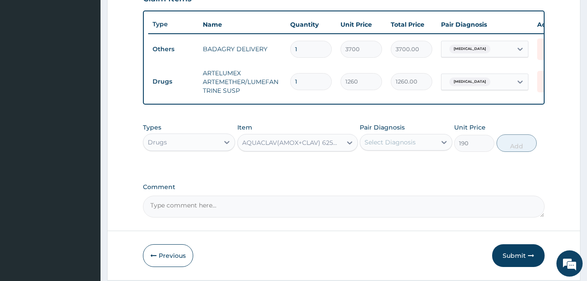
click at [336, 147] on div "AQUACLAV(AMOX+CLAV) 625MG TABLET" at bounding box center [292, 142] width 101 height 9
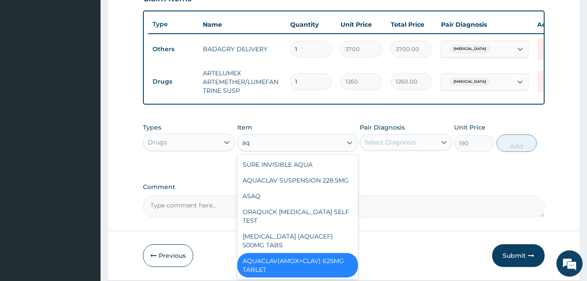
scroll to position [0, 0]
type input "aqua"
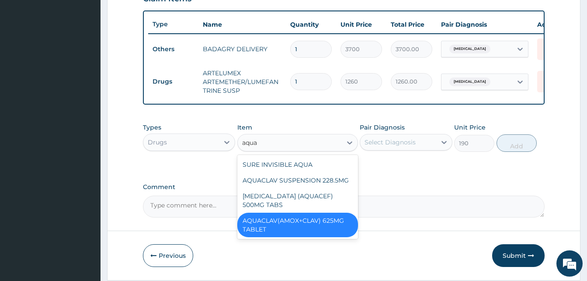
click at [330, 235] on div "AQUACLAV(AMOX+CLAV) 625MG TABLET" at bounding box center [297, 225] width 121 height 24
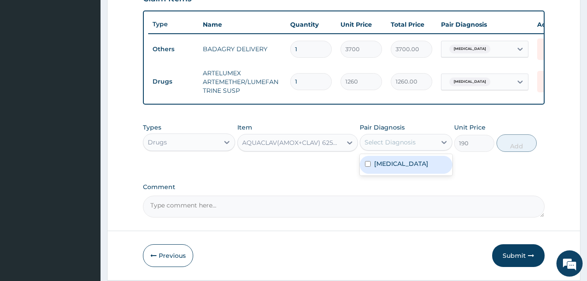
drag, startPoint x: 419, startPoint y: 149, endPoint x: 419, endPoint y: 168, distance: 18.8
click at [419, 150] on div "option Malaria, selected. option Malaria focused, 1 of 1. 1 result available. U…" at bounding box center [406, 142] width 92 height 17
click at [419, 168] on div "Malaria" at bounding box center [406, 165] width 92 height 18
checkbox input "true"
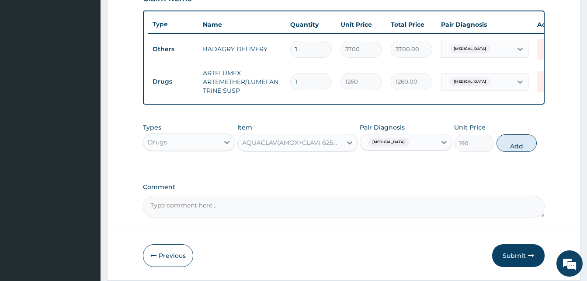
click at [509, 152] on button "Add" at bounding box center [517, 142] width 40 height 17
type input "0"
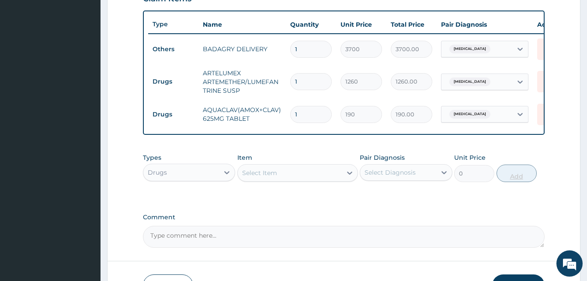
type input "14"
type input "2660.00"
type input "14"
click at [307, 179] on div "Select Item" at bounding box center [290, 173] width 104 height 14
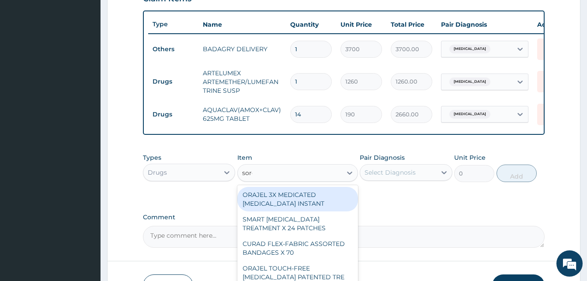
type input "sorep"
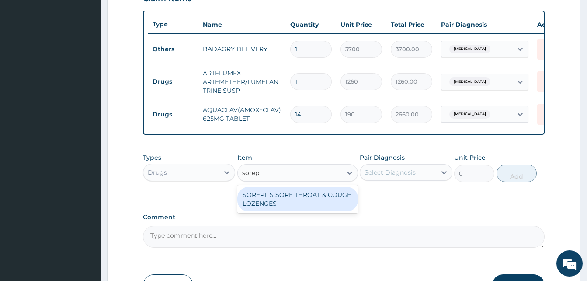
click at [320, 202] on div "SOREPILS SORE THROAT & COUGH LOZENGES" at bounding box center [297, 199] width 121 height 24
type input "40.83333206176758"
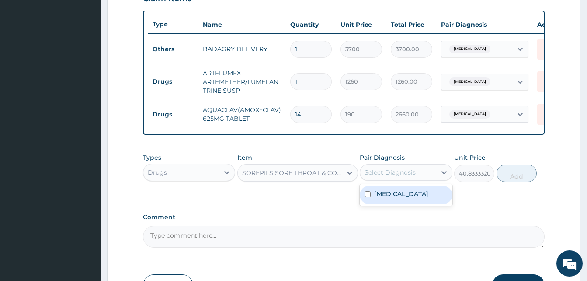
drag, startPoint x: 391, startPoint y: 181, endPoint x: 403, endPoint y: 201, distance: 23.6
click at [403, 181] on div "option Malaria, selected. option Malaria focused, 1 of 1. 1 result available. U…" at bounding box center [406, 172] width 92 height 17
click at [403, 201] on div "Malaria" at bounding box center [406, 195] width 92 height 18
checkbox input "true"
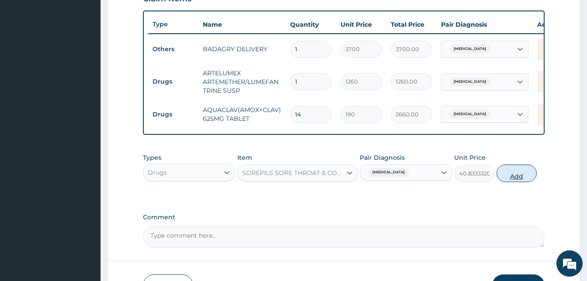
click at [511, 181] on button "Add" at bounding box center [517, 172] width 40 height 17
type input "0"
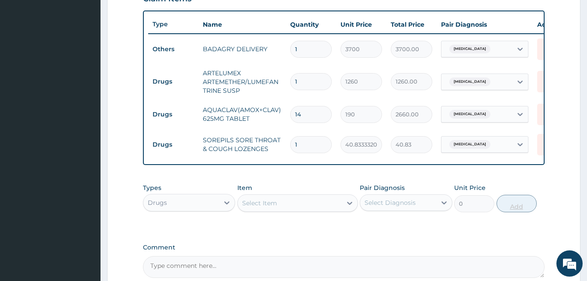
type input "0.00"
type input "2"
type input "81.67"
type input "24"
type input "980.00"
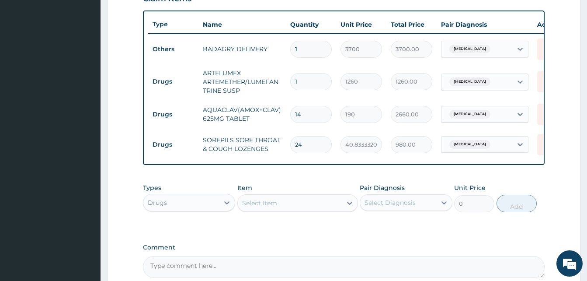
type input "24"
click at [323, 210] on div "Select Item" at bounding box center [290, 203] width 104 height 14
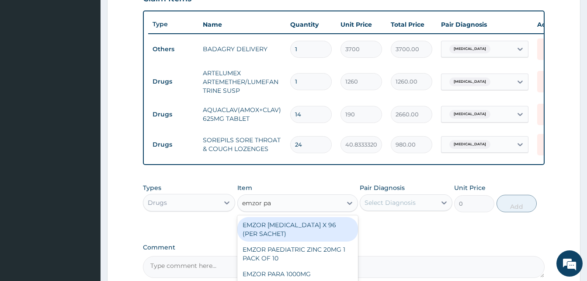
type input "emzor par"
click at [327, 230] on div "EMZOR [MEDICAL_DATA] X 96 (PER SACHET)" at bounding box center [297, 229] width 121 height 24
type input "17.5"
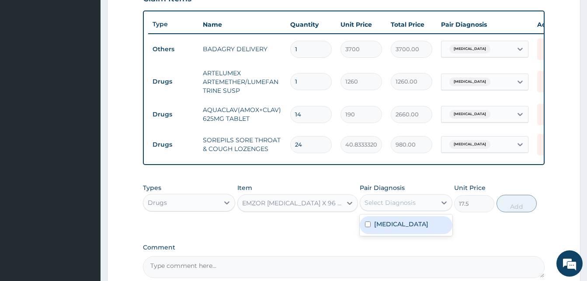
drag, startPoint x: 391, startPoint y: 211, endPoint x: 408, endPoint y: 229, distance: 24.2
click at [408, 211] on div "option Malaria, selected. option Malaria focused, 1 of 1. 1 result available. U…" at bounding box center [406, 202] width 92 height 17
click at [408, 229] on div "Malaria" at bounding box center [406, 225] width 92 height 18
checkbox input "true"
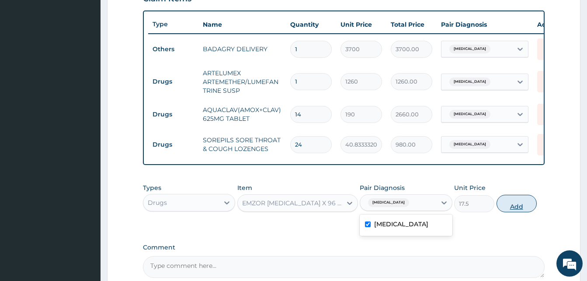
click at [504, 209] on button "Add" at bounding box center [517, 203] width 40 height 17
type input "0"
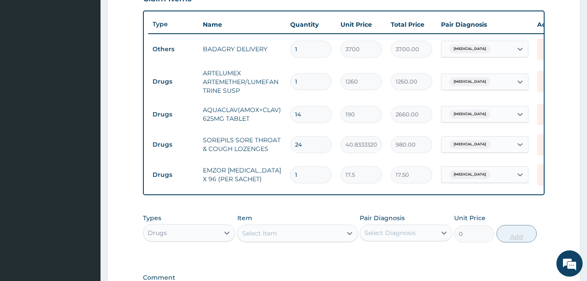
type input "0.00"
type input "3"
type input "52.50"
type input "36"
type input "630.00"
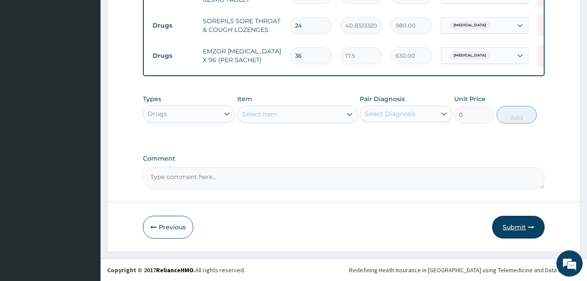
type input "36"
click at [531, 229] on icon "button" at bounding box center [531, 227] width 6 height 6
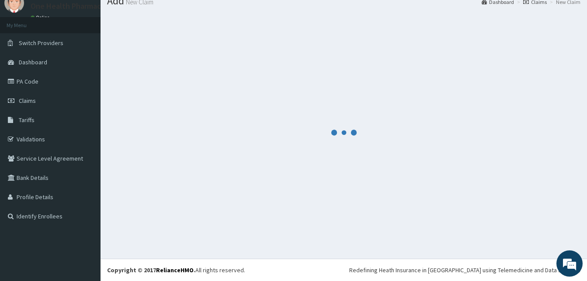
scroll to position [33, 0]
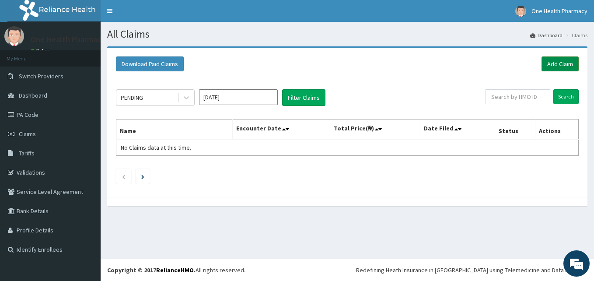
click at [561, 68] on link "Add Claim" at bounding box center [559, 63] width 37 height 15
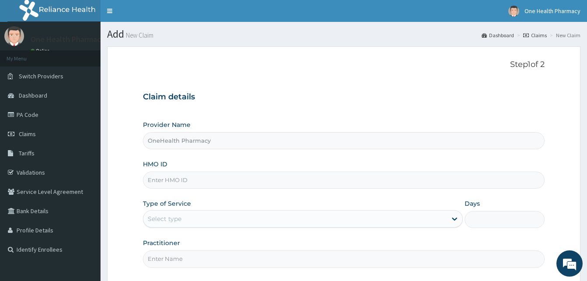
click at [193, 178] on input "HMO ID" at bounding box center [344, 179] width 402 height 17
paste input "NBC/10919/A"
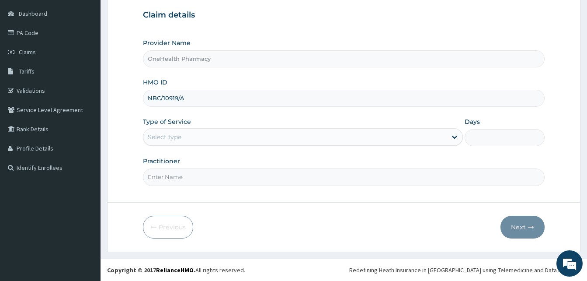
type input "NBC/10919/A"
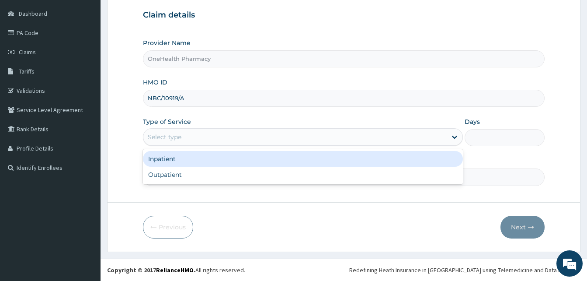
click at [276, 141] on div "Select type" at bounding box center [295, 137] width 304 height 14
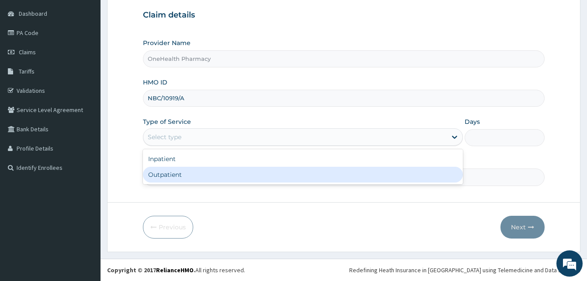
click at [276, 171] on div "Outpatient" at bounding box center [303, 175] width 320 height 16
type input "1"
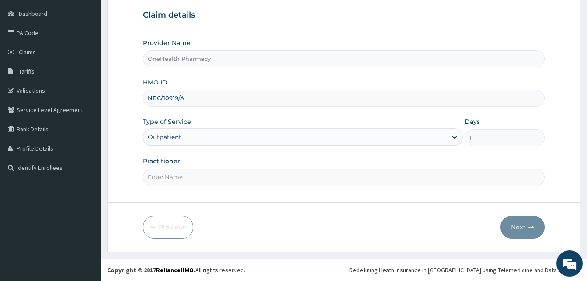
click at [276, 171] on input "Practitioner" at bounding box center [344, 176] width 402 height 17
type input "ONE HEALTH"
click at [506, 227] on button "Next" at bounding box center [523, 227] width 44 height 23
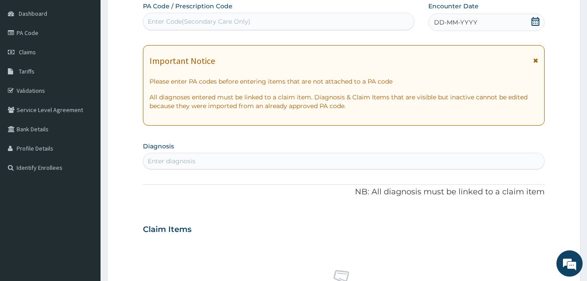
click at [483, 20] on div "DD-MM-YYYY" at bounding box center [487, 22] width 116 height 17
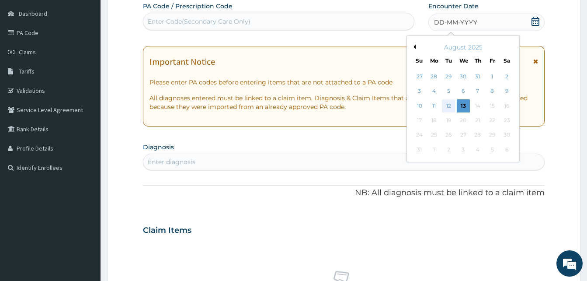
click at [450, 102] on div "12" at bounding box center [448, 105] width 13 height 13
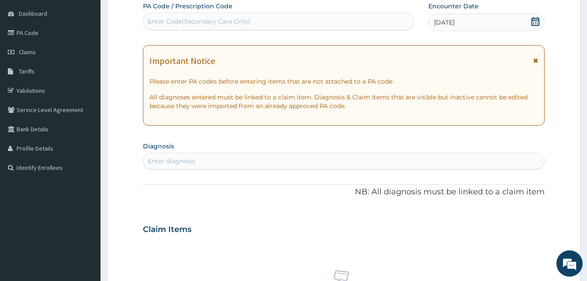
click at [303, 164] on div "Enter diagnosis" at bounding box center [343, 161] width 401 height 14
type input "pain"
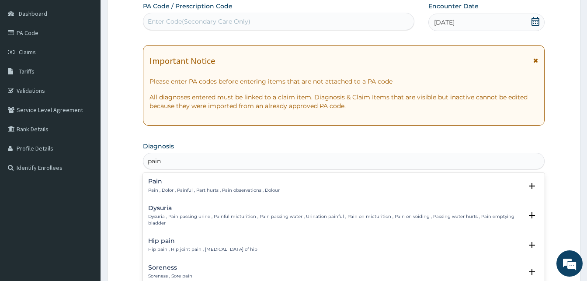
click at [231, 184] on h4 "Pain" at bounding box center [214, 181] width 132 height 7
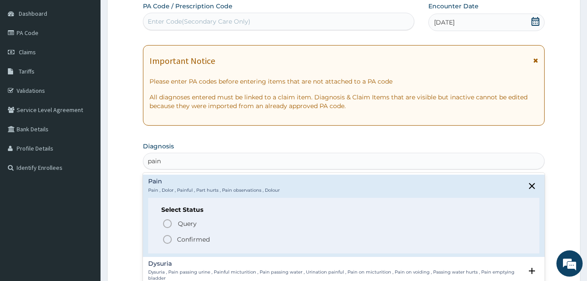
click at [243, 239] on span "Confirmed" at bounding box center [344, 239] width 364 height 10
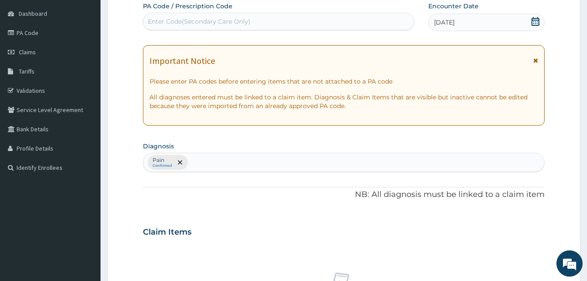
scroll to position [350, 0]
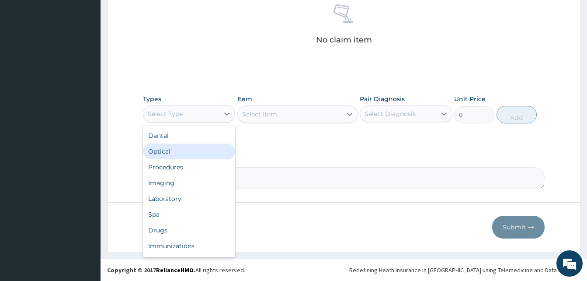
drag, startPoint x: 201, startPoint y: 113, endPoint x: 231, endPoint y: 166, distance: 61.1
click at [231, 122] on div "option Optical focused, 2 of 10. 10 results available. Use Up and Down to choos…" at bounding box center [189, 113] width 92 height 17
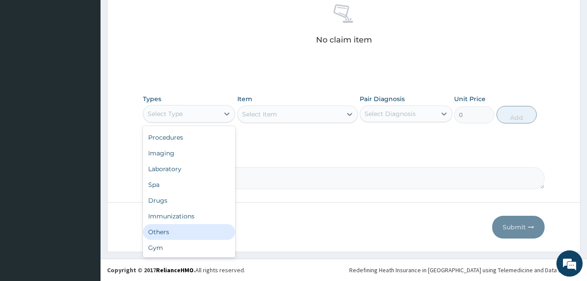
click at [188, 232] on div "Others" at bounding box center [189, 232] width 92 height 16
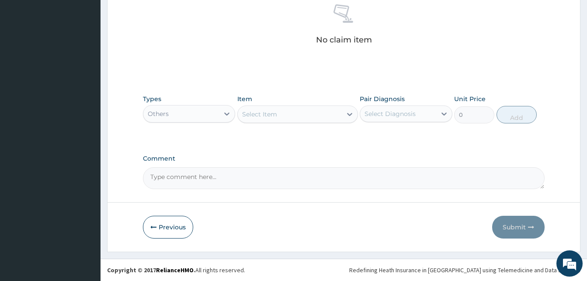
click at [290, 116] on div "Select Item" at bounding box center [290, 114] width 104 height 14
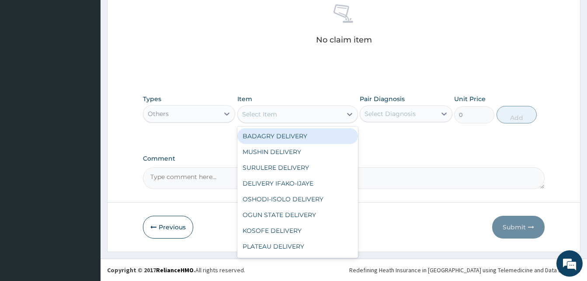
click at [317, 133] on div "BADAGRY DELIVERY" at bounding box center [297, 136] width 121 height 16
type input "3700"
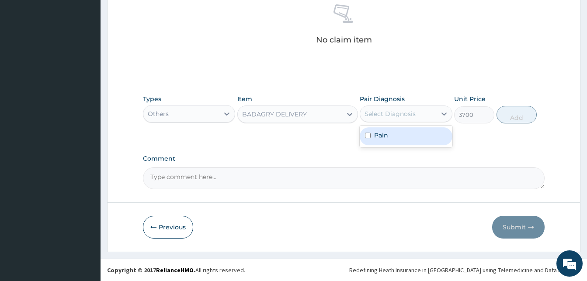
drag, startPoint x: 374, startPoint y: 118, endPoint x: 409, endPoint y: 136, distance: 39.1
click at [409, 122] on div "option Pain focused, 1 of 1. 1 result available. Use Up and Down to choose opti…" at bounding box center [406, 113] width 92 height 17
click at [409, 136] on div "Pain" at bounding box center [406, 136] width 92 height 18
checkbox input "true"
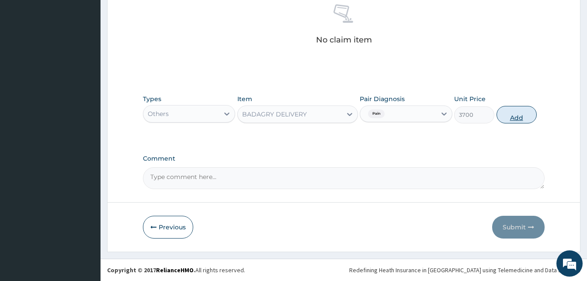
click at [506, 119] on button "Add" at bounding box center [517, 114] width 40 height 17
type input "0"
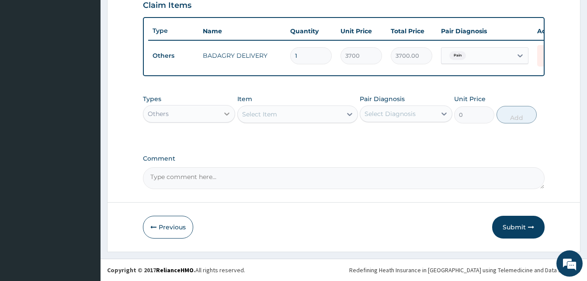
click at [222, 114] on div at bounding box center [227, 114] width 16 height 16
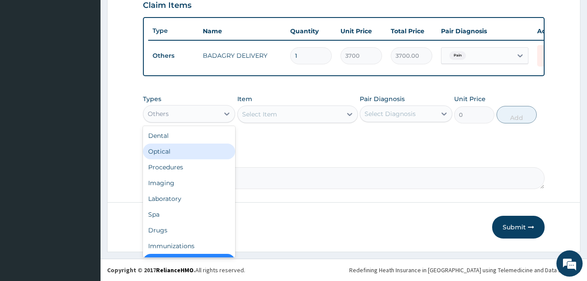
scroll to position [17, 0]
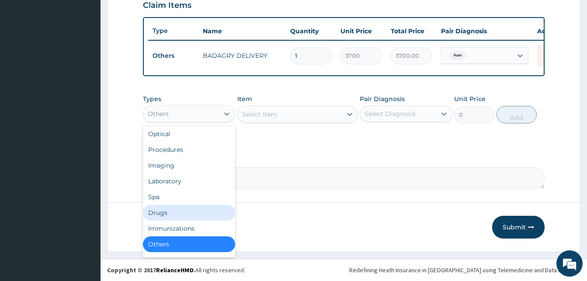
click at [194, 209] on div "Drugs" at bounding box center [189, 213] width 92 height 16
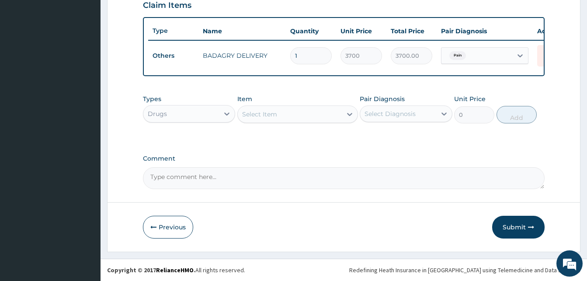
click at [282, 114] on div "Select Item" at bounding box center [290, 114] width 104 height 14
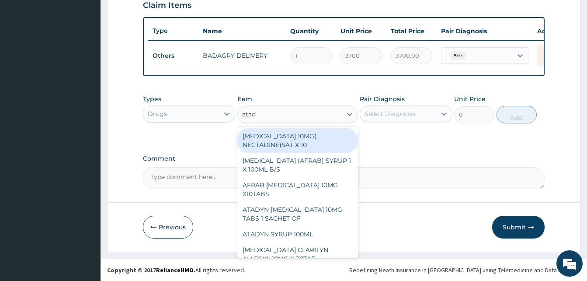
type input "atady"
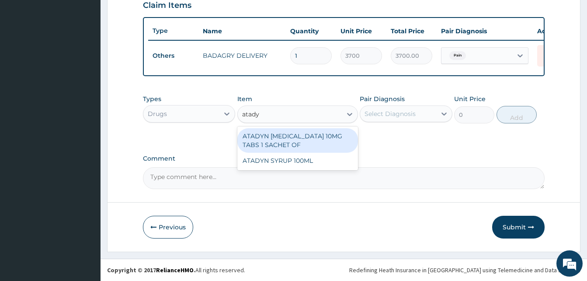
click at [305, 136] on div "ATADYN [MEDICAL_DATA] 10MG TABS 1 SACHET OF" at bounding box center [297, 140] width 121 height 24
type input "350"
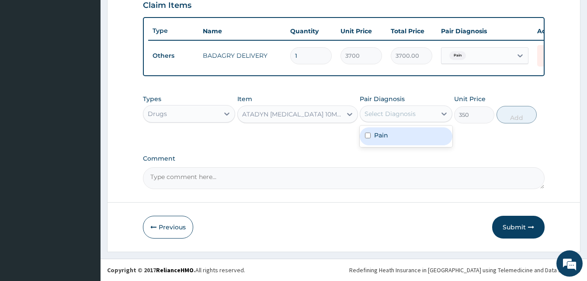
drag, startPoint x: 377, startPoint y: 116, endPoint x: 393, endPoint y: 134, distance: 24.5
click at [393, 122] on div "option Pain, selected. option Pain focused, 1 of 1. 1 result available. Use Up …" at bounding box center [406, 113] width 92 height 17
click at [393, 134] on div "Pain" at bounding box center [406, 136] width 92 height 18
checkbox input "true"
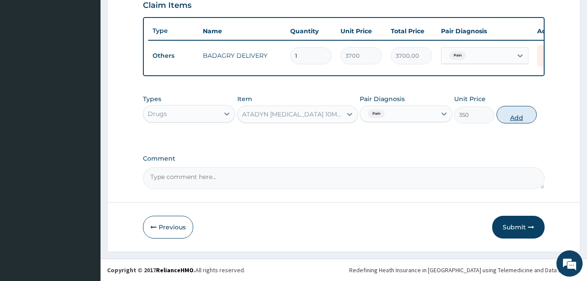
click at [512, 119] on button "Add" at bounding box center [517, 114] width 40 height 17
type input "0"
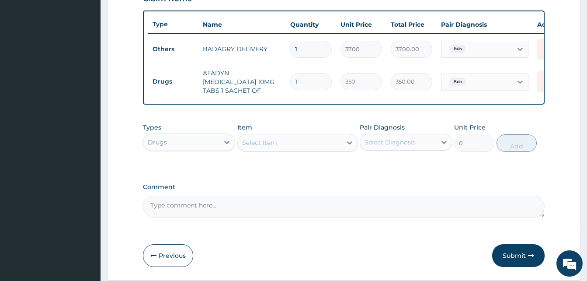
type input "10"
type input "3500.00"
type input "10"
click at [321, 145] on div "Select Item" at bounding box center [290, 143] width 104 height 14
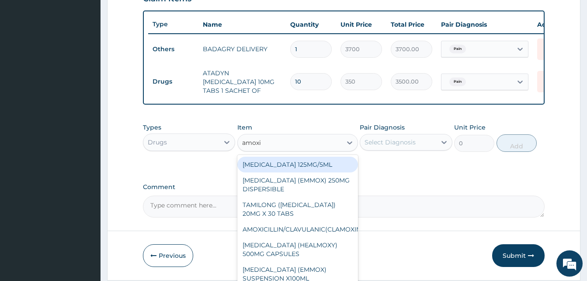
type input "[MEDICAL_DATA]"
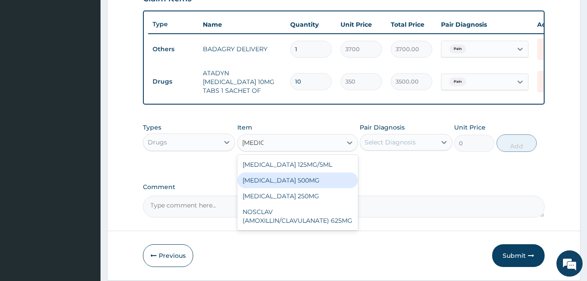
click at [303, 181] on div "[MEDICAL_DATA] 500MG" at bounding box center [297, 180] width 121 height 16
type input "126"
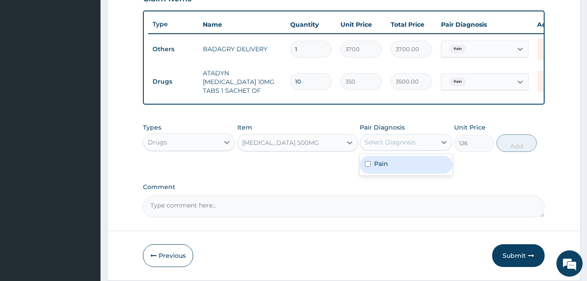
drag, startPoint x: 384, startPoint y: 149, endPoint x: 398, endPoint y: 166, distance: 22.1
click at [398, 150] on div "option Pain, selected. option Pain focused, 1 of 1. 1 result available. Use Up …" at bounding box center [406, 142] width 92 height 17
click at [398, 166] on div "Pain" at bounding box center [406, 165] width 92 height 18
checkbox input "true"
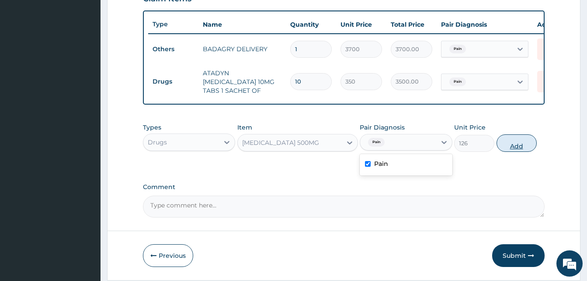
click at [522, 147] on button "Add" at bounding box center [517, 142] width 40 height 17
type input "0"
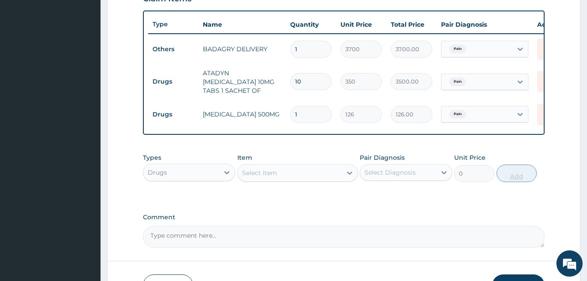
type input "0.00"
type input "2"
type input "252.00"
type input "20"
type input "2520.00"
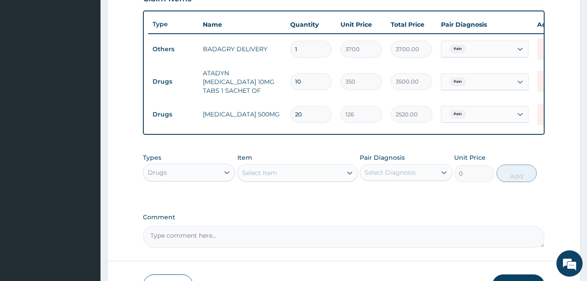
type input "20"
click at [312, 172] on div "Select Item" at bounding box center [290, 173] width 104 height 14
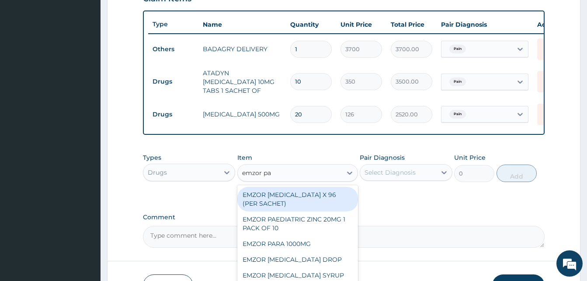
type input "emzor par"
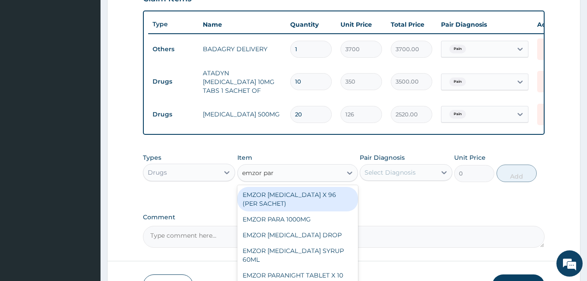
click at [323, 198] on div "EMZOR [MEDICAL_DATA] X 96 (PER SACHET)" at bounding box center [297, 199] width 121 height 24
type input "17.5"
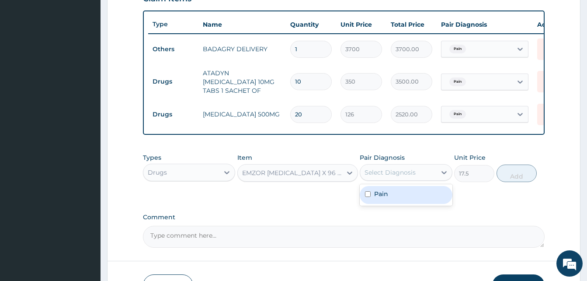
drag, startPoint x: 384, startPoint y: 175, endPoint x: 400, endPoint y: 195, distance: 26.1
click at [400, 181] on div "option Pain, selected. option Pain focused, 1 of 1. 1 result available. Use Up …" at bounding box center [406, 172] width 92 height 17
click at [400, 195] on div "Pain" at bounding box center [406, 195] width 92 height 18
checkbox input "true"
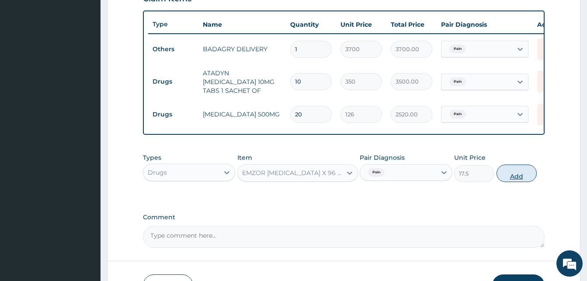
click at [509, 174] on button "Add" at bounding box center [517, 172] width 40 height 17
type input "0"
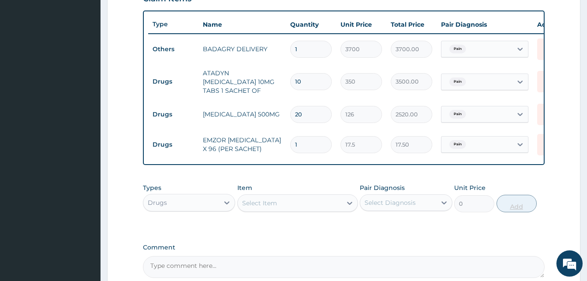
type input "0.00"
type input "3"
type input "52.50"
type input "36"
type input "630.00"
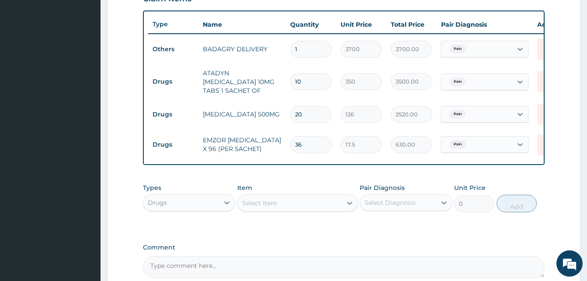
scroll to position [405, 0]
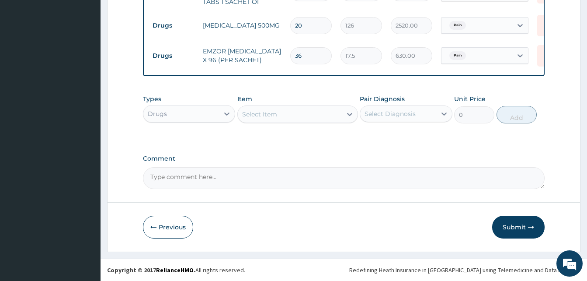
type input "36"
click at [534, 220] on button "Submit" at bounding box center [518, 227] width 52 height 23
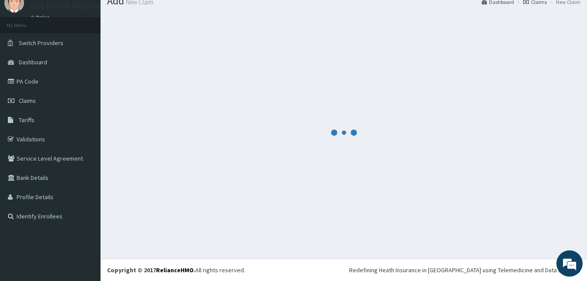
scroll to position [33, 0]
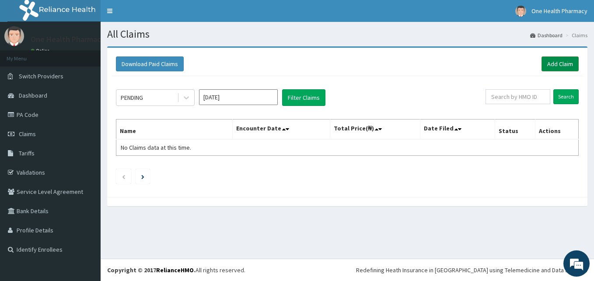
click at [556, 63] on link "Add Claim" at bounding box center [559, 63] width 37 height 15
click at [547, 63] on link "Add Claim" at bounding box center [559, 63] width 37 height 15
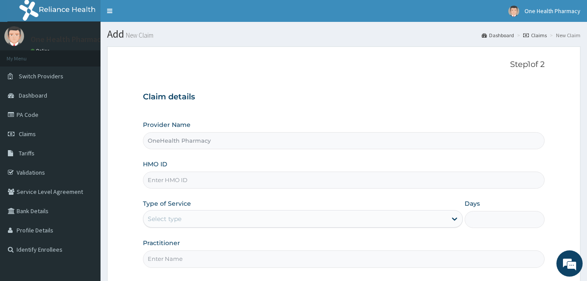
click at [224, 180] on input "HMO ID" at bounding box center [344, 179] width 402 height 17
paste input "ELF/10096/E"
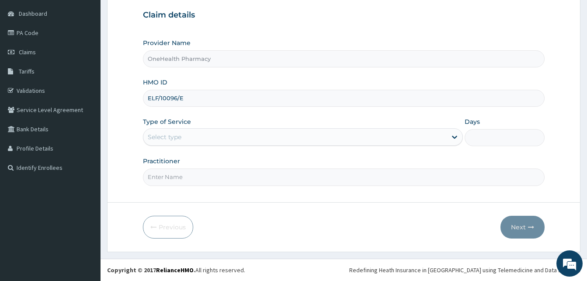
type input "ELF/10096/E"
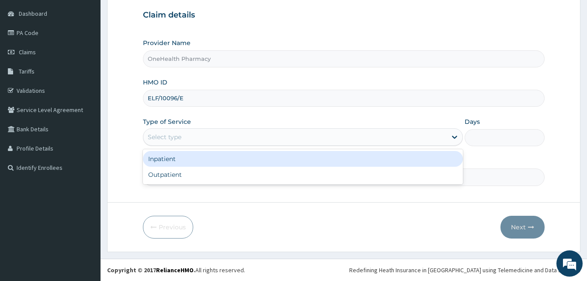
click at [282, 133] on div "Select type" at bounding box center [295, 137] width 304 height 14
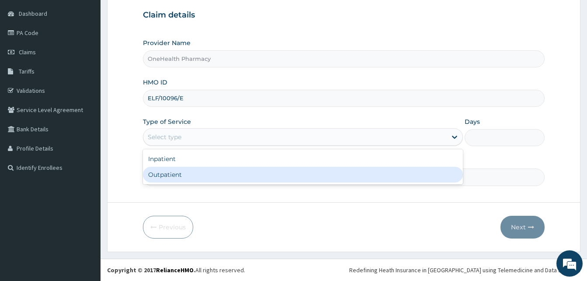
click at [265, 179] on div "Outpatient" at bounding box center [303, 175] width 320 height 16
type input "1"
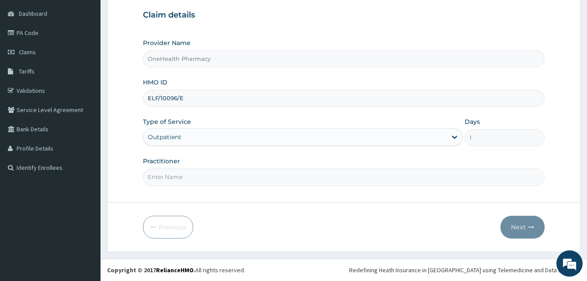
drag, startPoint x: 265, startPoint y: 179, endPoint x: 248, endPoint y: 125, distance: 56.7
click at [248, 125] on div "Provider Name OneHealth Pharmacy HMO ID ELF/10096/E Type of Service Outpatient …" at bounding box center [344, 111] width 402 height 147
type input "ONE HEALTH"
click at [539, 223] on button "Next" at bounding box center [523, 227] width 44 height 23
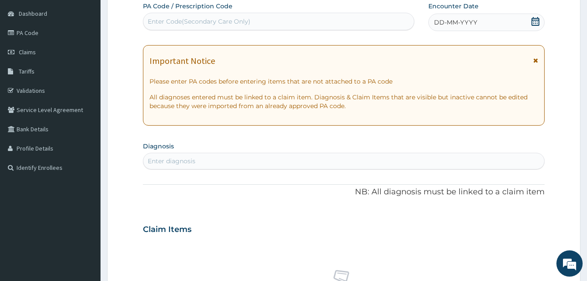
click at [497, 28] on div "DD-MM-YYYY" at bounding box center [487, 22] width 116 height 17
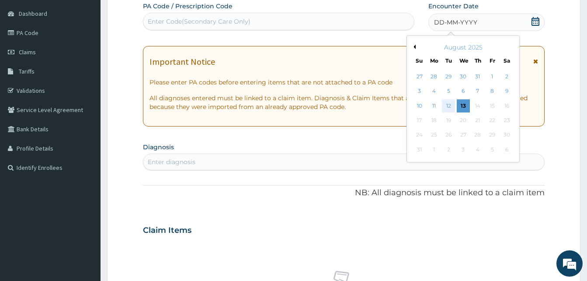
click at [446, 102] on div "12" at bounding box center [448, 105] width 13 height 13
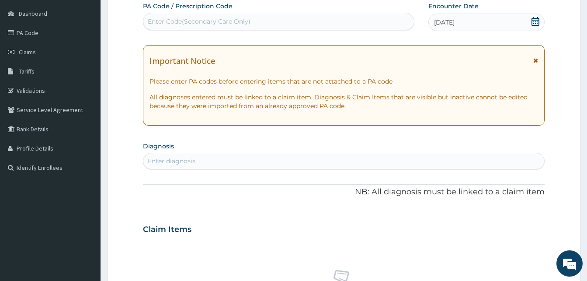
click at [277, 159] on div "Enter diagnosis" at bounding box center [343, 161] width 401 height 14
type input "pain"
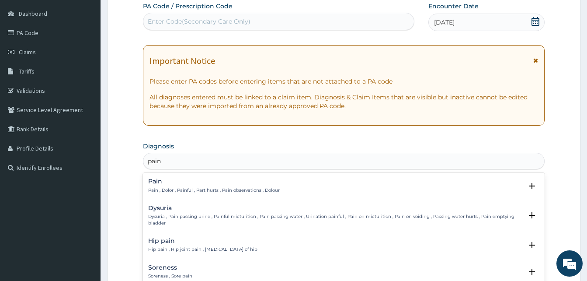
click at [228, 182] on h4 "Pain" at bounding box center [214, 181] width 132 height 7
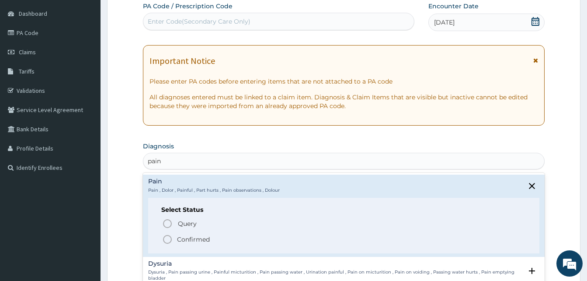
click at [213, 235] on span "Confirmed" at bounding box center [344, 239] width 364 height 10
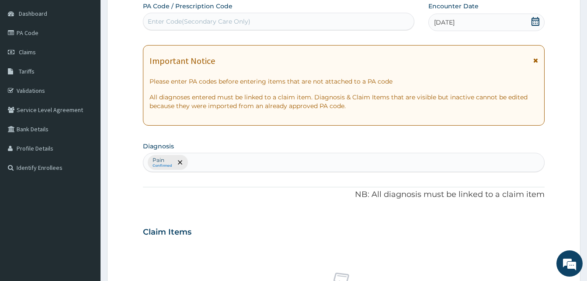
scroll to position [350, 0]
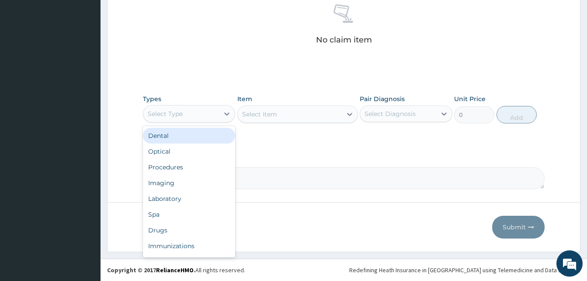
drag, startPoint x: 207, startPoint y: 115, endPoint x: 231, endPoint y: 154, distance: 46.4
click at [231, 122] on div "option Dental focused, 1 of 10. 10 results available. Use Up and Down to choose…" at bounding box center [189, 113] width 92 height 17
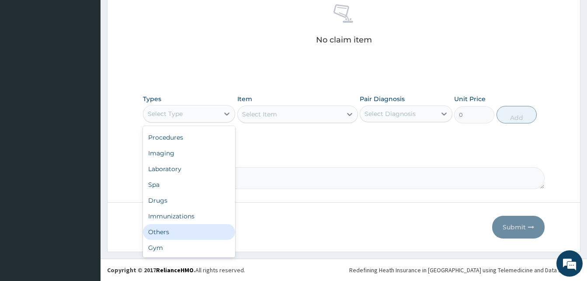
click at [193, 226] on div "Others" at bounding box center [189, 232] width 92 height 16
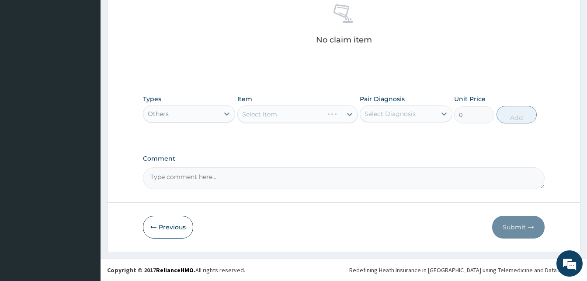
click at [298, 117] on div "Select Item" at bounding box center [297, 113] width 121 height 17
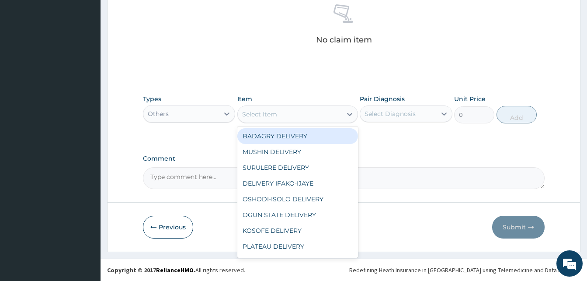
click at [298, 117] on div "Select Item" at bounding box center [290, 114] width 104 height 14
click at [315, 134] on div "BADAGRY DELIVERY" at bounding box center [297, 136] width 121 height 16
type input "3700"
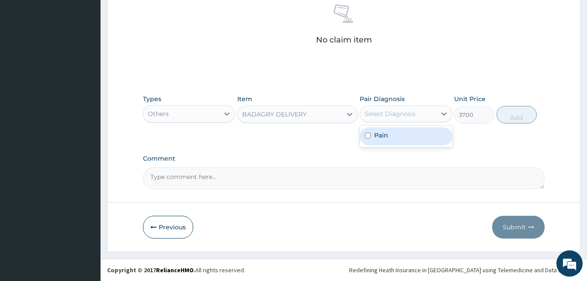
drag, startPoint x: 376, startPoint y: 119, endPoint x: 405, endPoint y: 130, distance: 31.4
click at [405, 122] on div "option Pain focused, 1 of 1. 1 result available. Use Up and Down to choose opti…" at bounding box center [406, 113] width 92 height 17
click at [405, 130] on div "Pain" at bounding box center [406, 136] width 92 height 18
checkbox input "true"
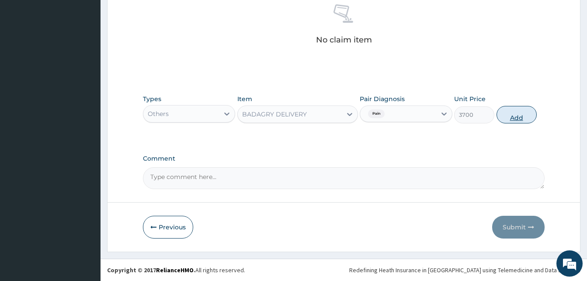
click at [509, 114] on button "Add" at bounding box center [517, 114] width 40 height 17
type input "0"
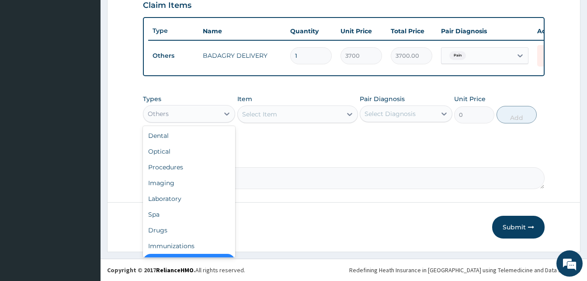
scroll to position [17, 0]
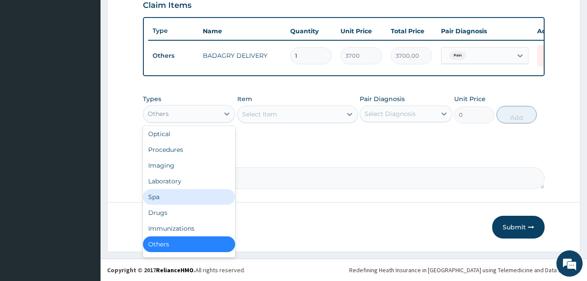
drag, startPoint x: 183, startPoint y: 120, endPoint x: 184, endPoint y: 212, distance: 91.8
click at [184, 122] on div "option Others, selected. option Spa focused, 6 of 10. 10 results available. Use…" at bounding box center [189, 113] width 92 height 17
click at [184, 212] on div "Drugs" at bounding box center [189, 213] width 92 height 16
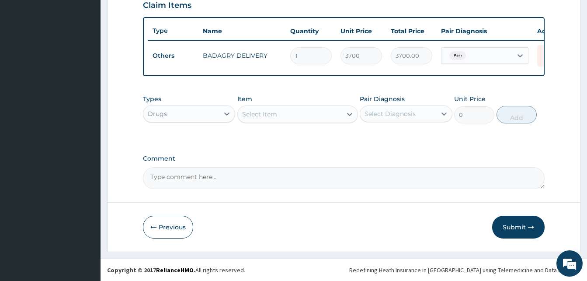
click at [287, 112] on div "Select Item" at bounding box center [290, 114] width 104 height 14
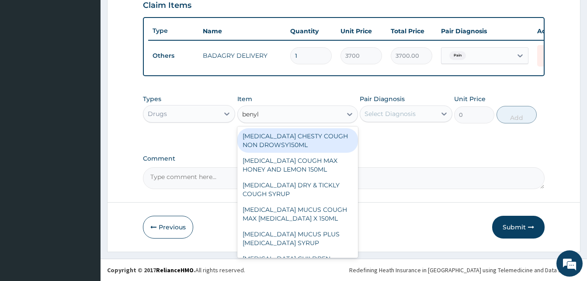
type input "benyli"
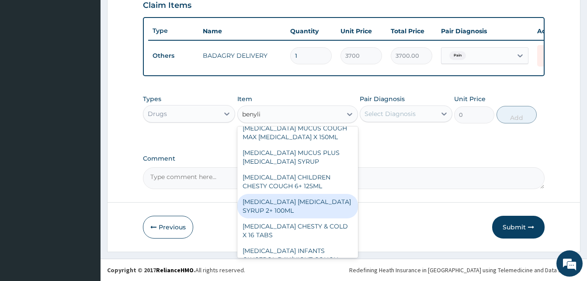
click at [324, 201] on div "[MEDICAL_DATA] [MEDICAL_DATA] SYRUP 2+ 100ML" at bounding box center [297, 206] width 121 height 24
type input "2100"
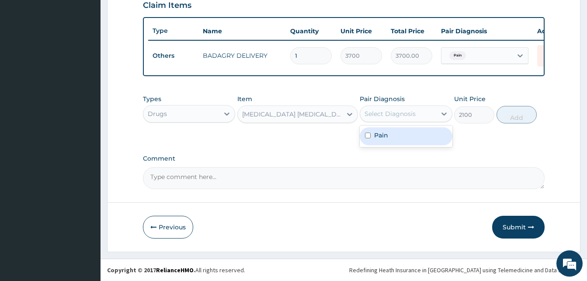
drag, startPoint x: 423, startPoint y: 113, endPoint x: 427, endPoint y: 137, distance: 24.7
click at [427, 122] on div "option Pain, selected. option Pain focused, 1 of 1. 1 result available. Use Up …" at bounding box center [406, 113] width 92 height 17
click at [427, 137] on div "Pain" at bounding box center [406, 136] width 92 height 18
checkbox input "true"
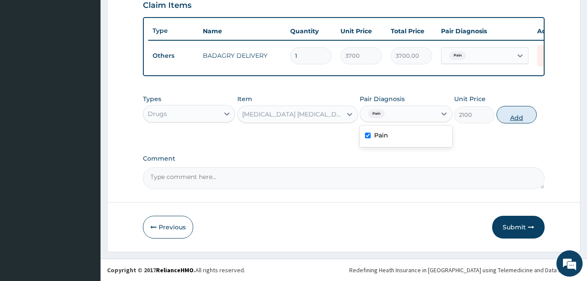
click at [510, 118] on button "Add" at bounding box center [517, 114] width 40 height 17
type input "0"
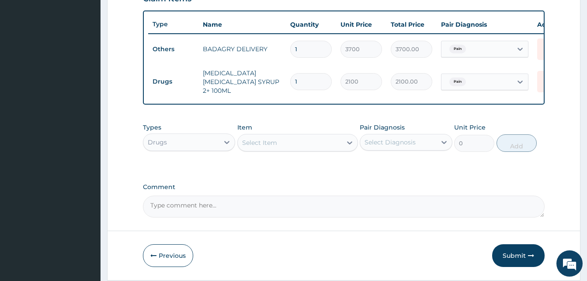
click at [341, 146] on div "Select Item" at bounding box center [290, 143] width 104 height 14
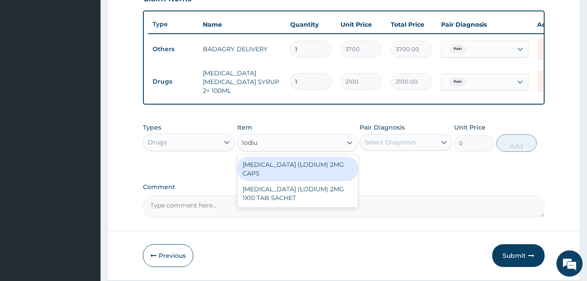
type input "lodium"
click at [332, 166] on div "[MEDICAL_DATA] (LODIUM) 2MG CAPS" at bounding box center [297, 169] width 121 height 24
type input "70"
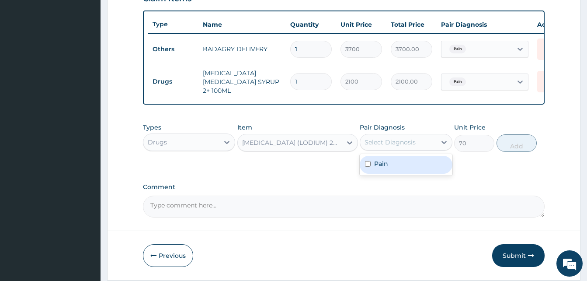
drag, startPoint x: 383, startPoint y: 147, endPoint x: 399, endPoint y: 164, distance: 23.8
click at [399, 150] on div "option Pain, selected. option Pain focused, 1 of 1. 1 result available. Use Up …" at bounding box center [406, 142] width 92 height 17
click at [399, 164] on div "Pain" at bounding box center [406, 165] width 92 height 18
checkbox input "true"
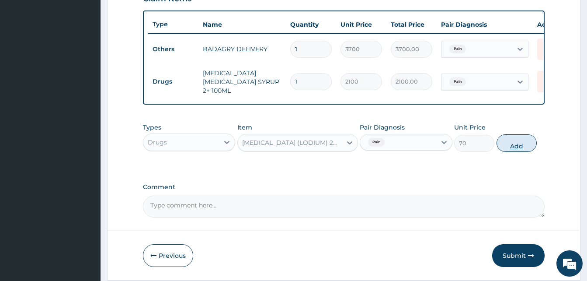
click at [517, 144] on button "Add" at bounding box center [517, 142] width 40 height 17
type input "0"
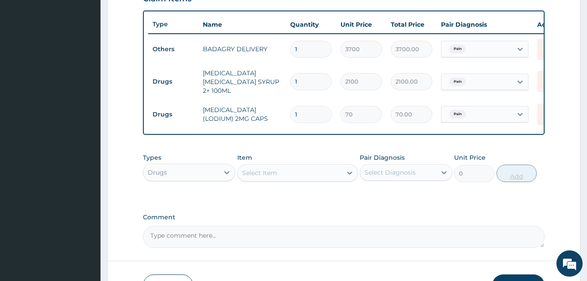
type input "10"
type input "700.00"
type input "10"
click at [328, 175] on div "Select Item" at bounding box center [290, 173] width 104 height 14
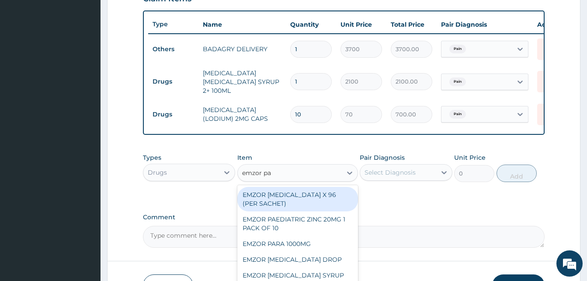
type input "emzor par"
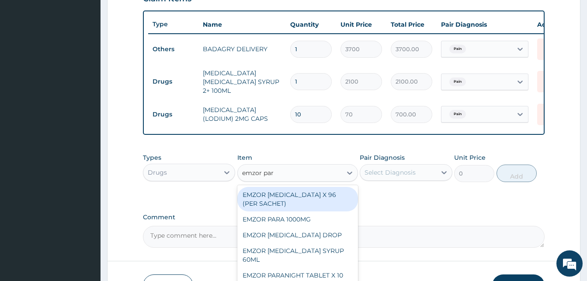
click at [333, 194] on div "EMZOR [MEDICAL_DATA] X 96 (PER SACHET)" at bounding box center [297, 199] width 121 height 24
type input "17.5"
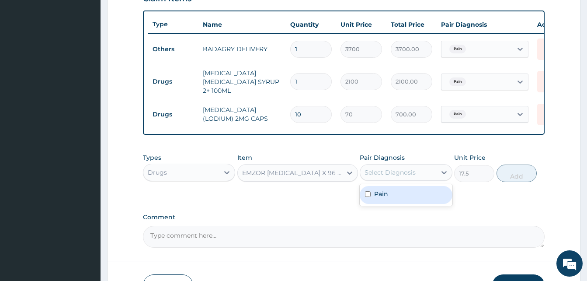
drag, startPoint x: 386, startPoint y: 179, endPoint x: 398, endPoint y: 191, distance: 17.0
click at [398, 181] on div "option Pain, selected. option Pain focused, 1 of 1. 1 result available. Use Up …" at bounding box center [406, 172] width 92 height 17
click at [398, 191] on div "Pain" at bounding box center [406, 195] width 92 height 18
checkbox input "true"
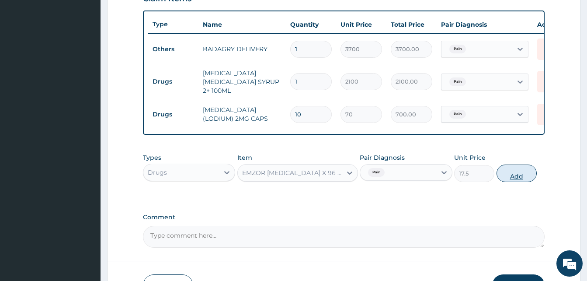
click at [499, 179] on button "Add" at bounding box center [517, 172] width 40 height 17
type input "0"
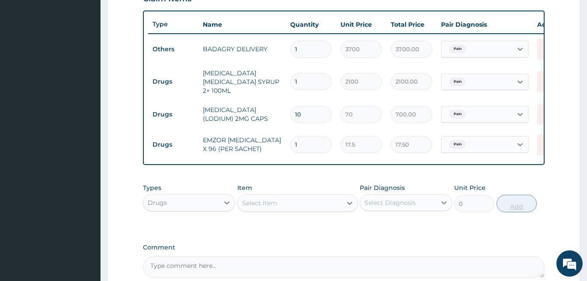
type input "0.00"
type input "3"
type input "52.50"
type input "36"
type input "630.00"
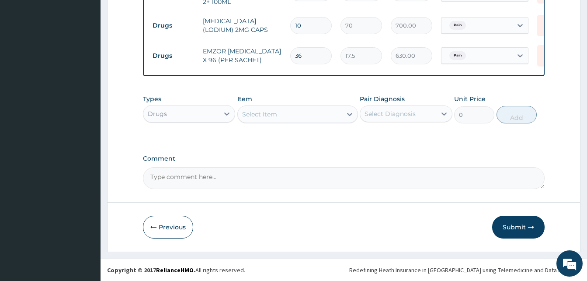
type input "36"
click at [522, 225] on button "Submit" at bounding box center [518, 227] width 52 height 23
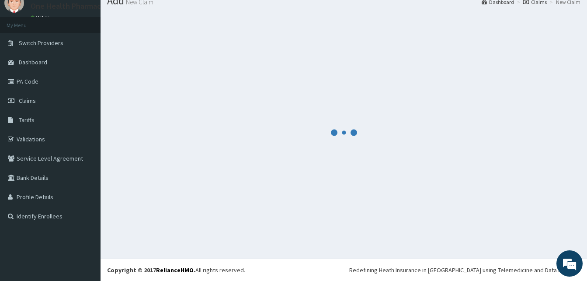
scroll to position [33, 0]
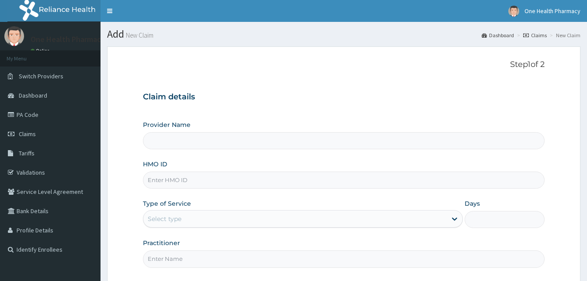
type input "OneHealth Pharmacy"
click at [184, 174] on input "HMO ID" at bounding box center [344, 179] width 402 height 17
paste input "UPS/10100/A"
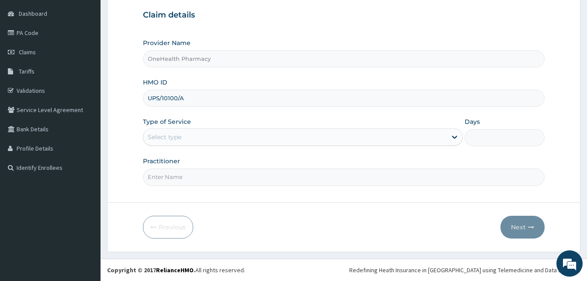
type input "UPS/10100/A"
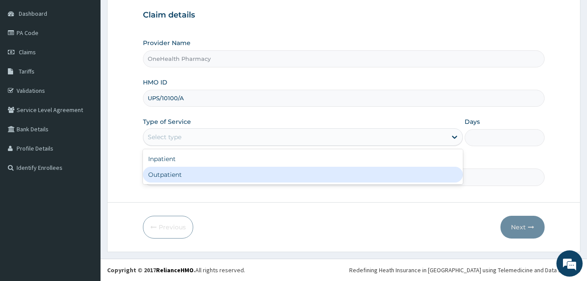
drag, startPoint x: 269, startPoint y: 145, endPoint x: 269, endPoint y: 174, distance: 28.9
click at [269, 146] on div "option Outpatient focused, 2 of 2. 2 results available. Use Up and Down to choo…" at bounding box center [303, 136] width 320 height 17
click at [269, 174] on div "Outpatient" at bounding box center [303, 175] width 320 height 16
type input "1"
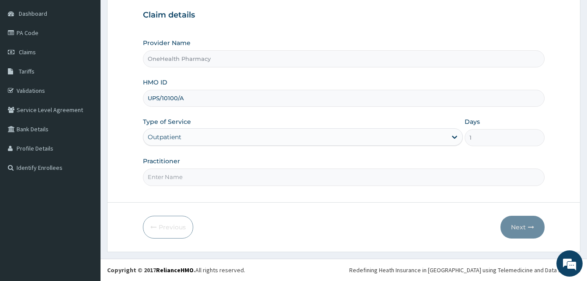
drag, startPoint x: 269, startPoint y: 174, endPoint x: 258, endPoint y: 122, distance: 53.2
click at [258, 122] on div "Provider Name OneHealth Pharmacy HMO ID UPS/10100/A Type of Service Outpatient …" at bounding box center [344, 111] width 402 height 147
type input "ONEHEALTH"
click at [535, 230] on button "Next" at bounding box center [523, 227] width 44 height 23
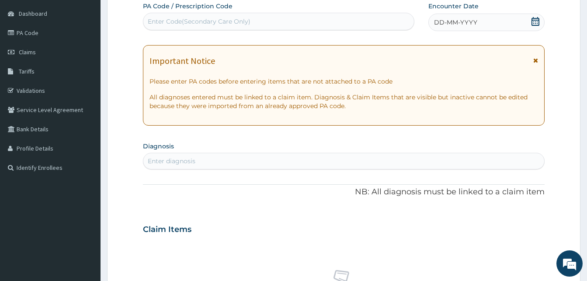
click at [488, 23] on div "DD-MM-YYYY" at bounding box center [487, 22] width 116 height 17
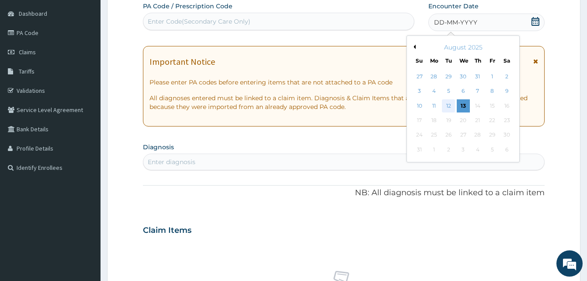
click at [450, 104] on div "12" at bounding box center [448, 105] width 13 height 13
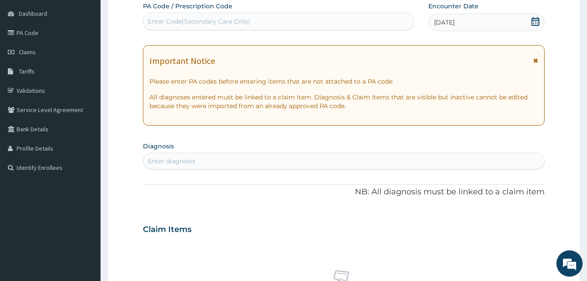
click at [300, 160] on div "Enter diagnosis" at bounding box center [343, 161] width 401 height 14
type input "pain"
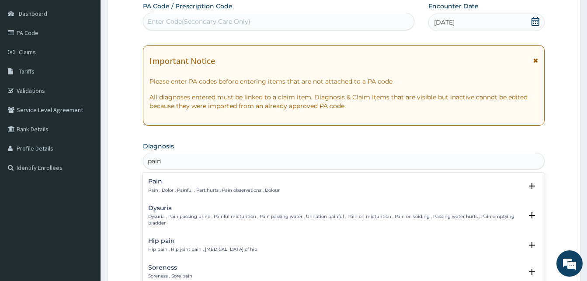
click at [225, 184] on h4 "Pain" at bounding box center [214, 181] width 132 height 7
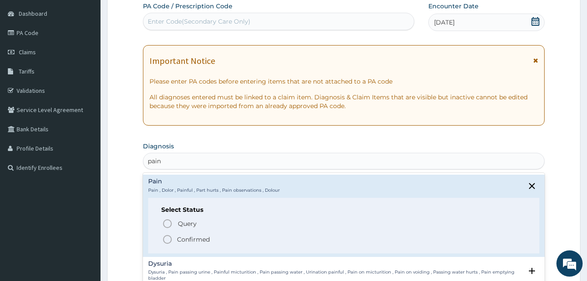
click at [222, 241] on span "Confirmed" at bounding box center [344, 239] width 364 height 10
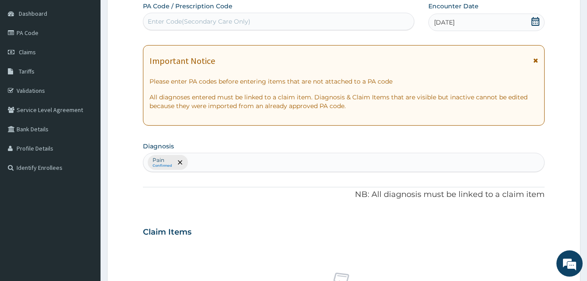
scroll to position [350, 0]
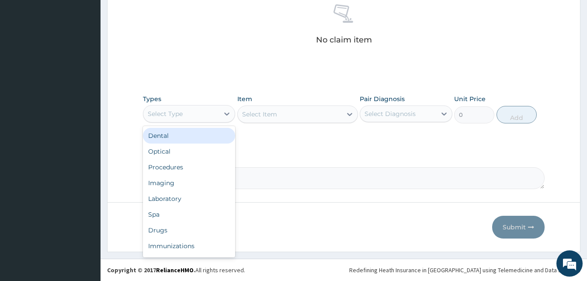
drag, startPoint x: 204, startPoint y: 117, endPoint x: 230, endPoint y: 152, distance: 43.2
click at [230, 122] on div "option Dental focused, 1 of 10. 10 results available. Use Up and Down to choose…" at bounding box center [189, 113] width 92 height 17
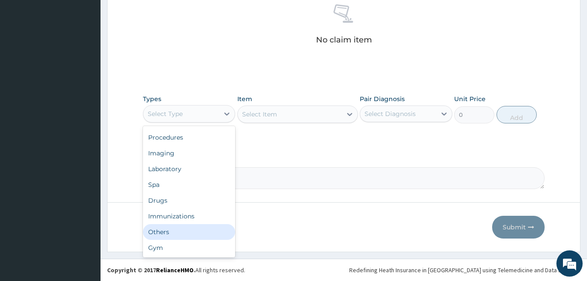
click at [193, 229] on div "Others" at bounding box center [189, 232] width 92 height 16
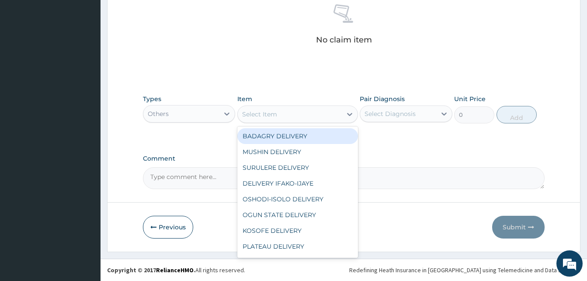
click at [266, 114] on div "Select Item" at bounding box center [259, 114] width 35 height 9
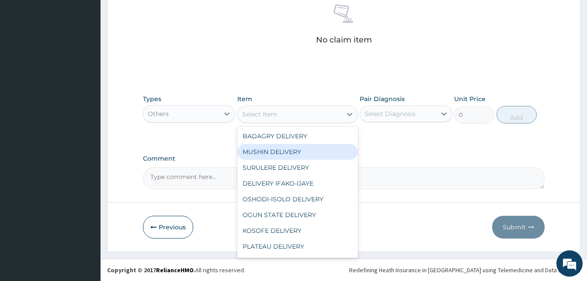
click at [287, 147] on div "MUSHIN DELIVERY" at bounding box center [297, 152] width 121 height 16
type input "2200"
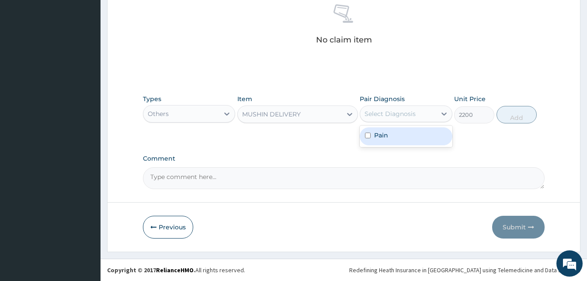
drag, startPoint x: 373, startPoint y: 119, endPoint x: 397, endPoint y: 142, distance: 33.1
click at [397, 122] on div "option Pain focused, 1 of 1. 1 result available. Use Up and Down to choose opti…" at bounding box center [406, 113] width 92 height 17
click at [397, 142] on div "Pain" at bounding box center [406, 136] width 92 height 18
checkbox input "true"
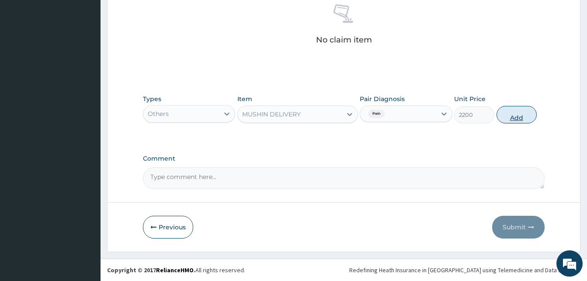
click at [520, 114] on button "Add" at bounding box center [517, 114] width 40 height 17
type input "0"
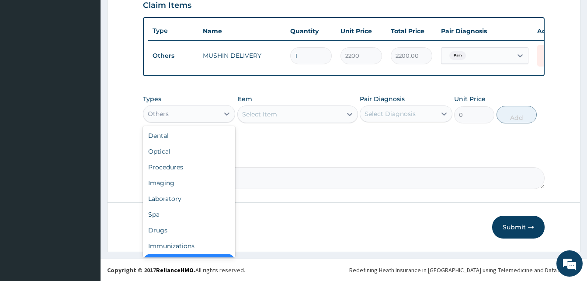
scroll to position [17, 0]
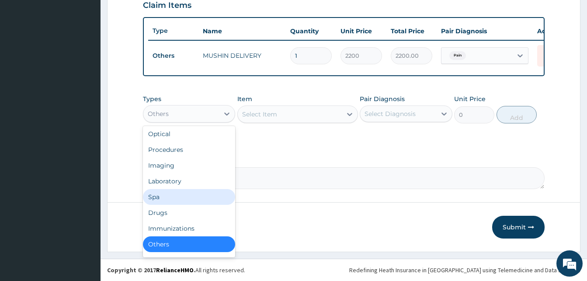
drag, startPoint x: 216, startPoint y: 109, endPoint x: 191, endPoint y: 205, distance: 99.4
click at [191, 122] on div "option Others, selected. option Spa focused, 6 of 10. 10 results available. Use…" at bounding box center [189, 113] width 92 height 17
click at [191, 205] on div "Drugs" at bounding box center [189, 213] width 92 height 16
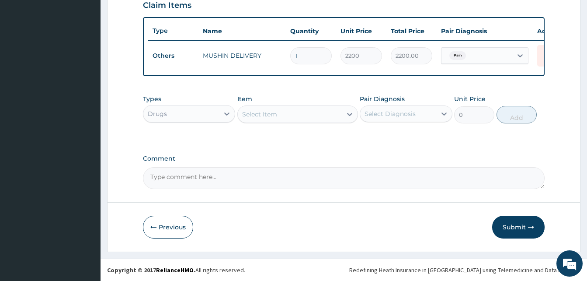
click at [297, 112] on div "Select Item" at bounding box center [290, 114] width 104 height 14
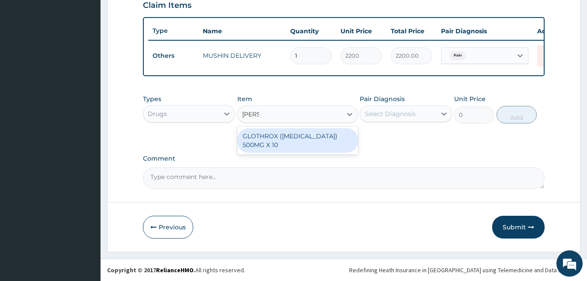
type input "glothr"
click at [310, 137] on div "GLOTHROX ([MEDICAL_DATA]) 500MG X 10" at bounding box center [297, 140] width 121 height 24
type input "315"
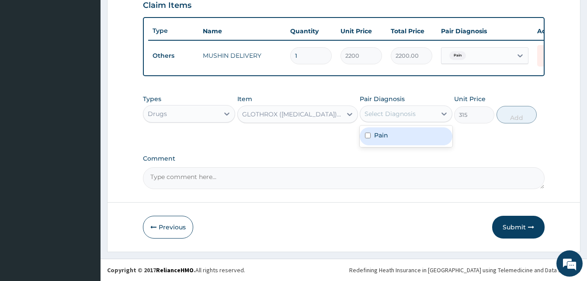
drag, startPoint x: 373, startPoint y: 115, endPoint x: 398, endPoint y: 136, distance: 32.3
click at [398, 122] on div "option Pain, selected. option Pain focused, 1 of 1. 1 result available. Use Up …" at bounding box center [406, 113] width 92 height 17
click at [398, 136] on div "Pain" at bounding box center [406, 136] width 92 height 18
checkbox input "true"
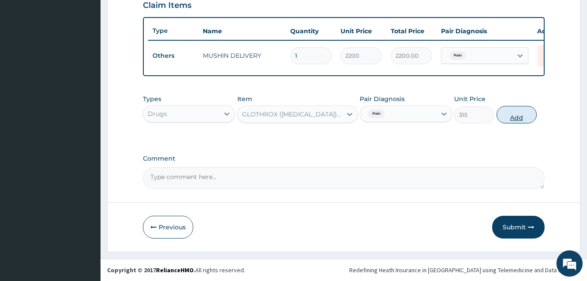
click at [510, 114] on button "Add" at bounding box center [517, 114] width 40 height 17
type input "0"
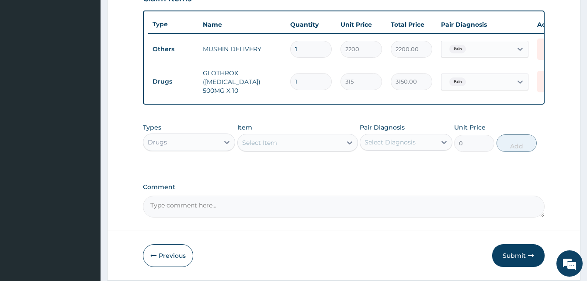
type input "10"
type input "3150.00"
type input "10"
click at [292, 150] on div "Select Item" at bounding box center [290, 143] width 104 height 14
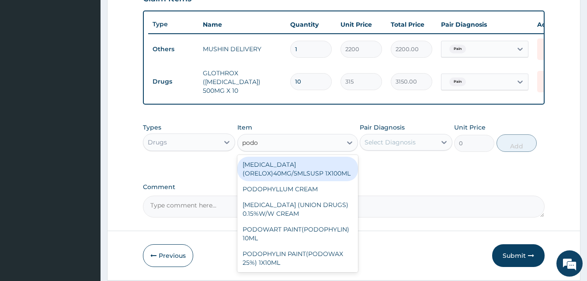
type input "podop"
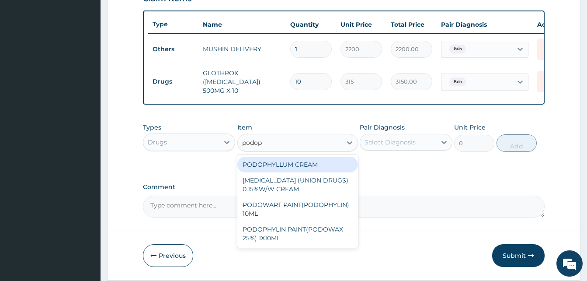
click at [310, 169] on div "PODOPHYLLUM CREAM" at bounding box center [297, 165] width 121 height 16
type input "6720"
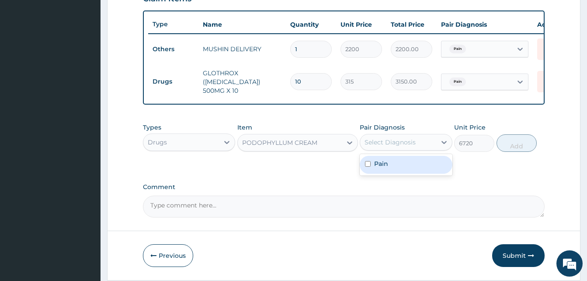
click at [366, 144] on div "Select Diagnosis" at bounding box center [390, 142] width 51 height 9
click at [399, 174] on div "Pain" at bounding box center [406, 165] width 92 height 18
checkbox input "true"
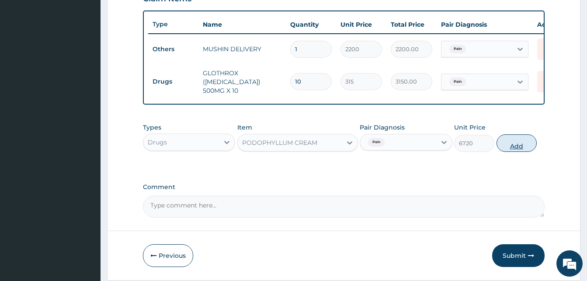
click at [518, 148] on button "Add" at bounding box center [517, 142] width 40 height 17
type input "0"
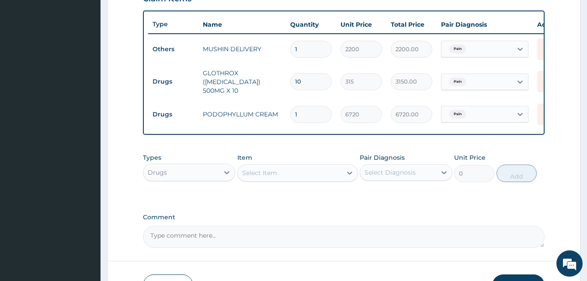
scroll to position [380, 0]
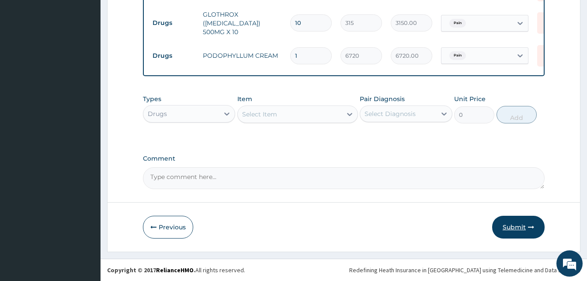
click at [523, 232] on button "Submit" at bounding box center [518, 227] width 52 height 23
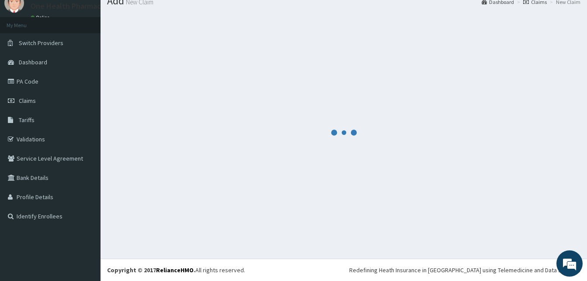
scroll to position [33, 0]
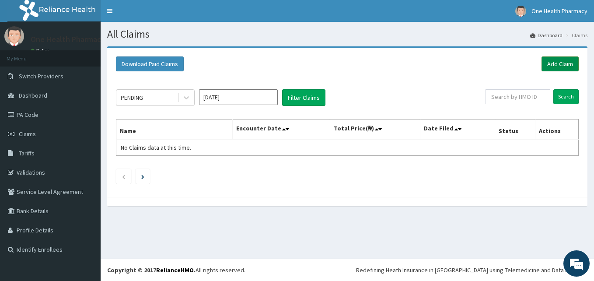
click at [562, 61] on link "Add Claim" at bounding box center [559, 63] width 37 height 15
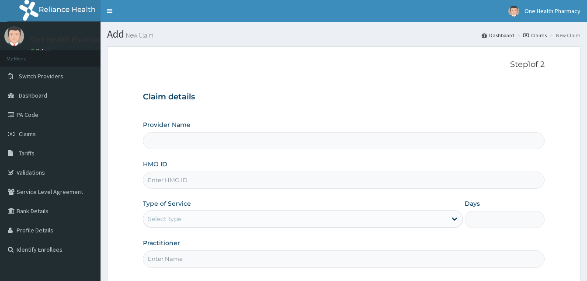
type input "OneHealth Pharmacy"
click at [193, 172] on input "HMO ID" at bounding box center [344, 179] width 402 height 17
paste input "HIA/10569/A"
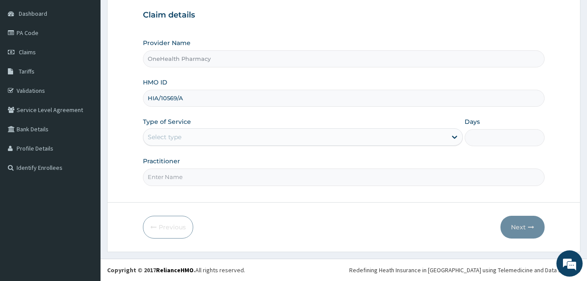
type input "HIA/10569/A"
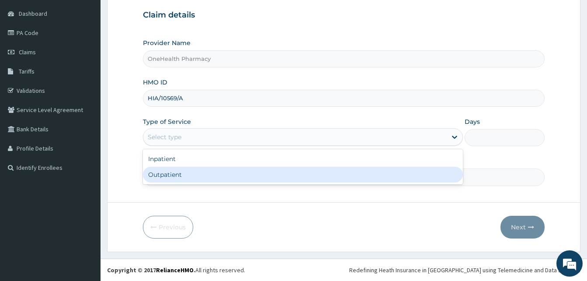
drag, startPoint x: 290, startPoint y: 133, endPoint x: 273, endPoint y: 175, distance: 45.6
click at [273, 146] on div "option Outpatient focused, 2 of 2. 2 results available. Use Up and Down to choo…" at bounding box center [303, 136] width 320 height 17
click at [273, 175] on div "Outpatient" at bounding box center [303, 175] width 320 height 16
type input "1"
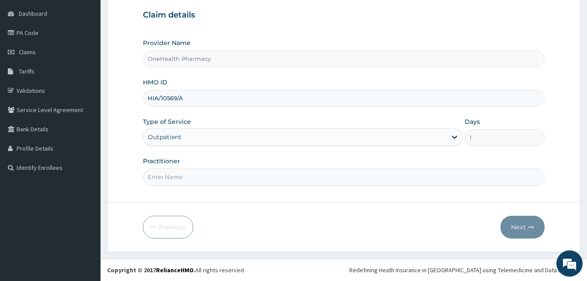
drag, startPoint x: 273, startPoint y: 175, endPoint x: 250, endPoint y: 118, distance: 62.0
click at [250, 118] on div "Provider Name OneHealth Pharmacy HMO ID HIA/10569/A Type of Service Outpatient …" at bounding box center [344, 111] width 402 height 147
type input "ONEHEALTH"
click at [530, 231] on button "Next" at bounding box center [523, 227] width 44 height 23
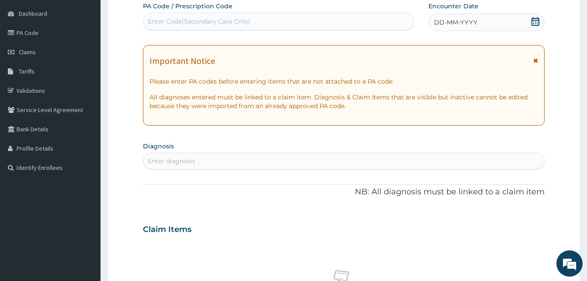
click at [478, 23] on div "DD-MM-YYYY" at bounding box center [487, 22] width 116 height 17
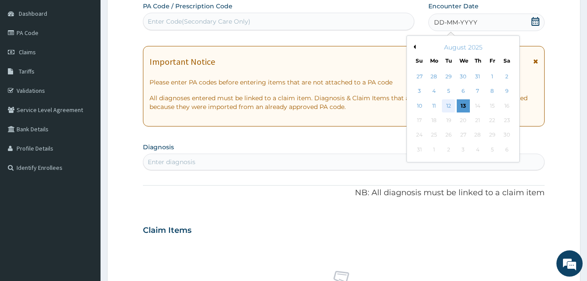
click at [451, 105] on div "12" at bounding box center [448, 105] width 13 height 13
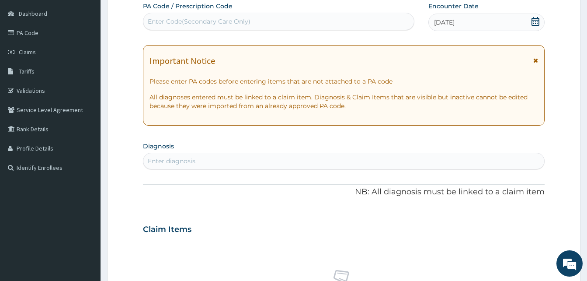
click at [264, 158] on div "Enter diagnosis" at bounding box center [343, 161] width 401 height 14
type input "pain"
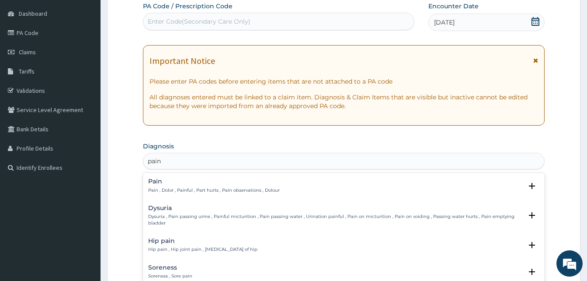
click at [223, 179] on h4 "Pain" at bounding box center [214, 181] width 132 height 7
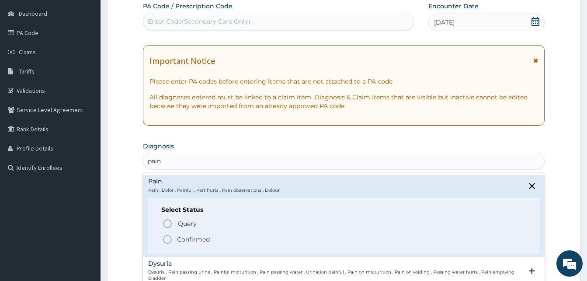
click at [222, 233] on div "Query Query covers suspected (?), Keep in view (kiv), Ruled out (r/o) Confirmed" at bounding box center [343, 230] width 365 height 27
click at [223, 235] on span "Confirmed" at bounding box center [344, 239] width 364 height 10
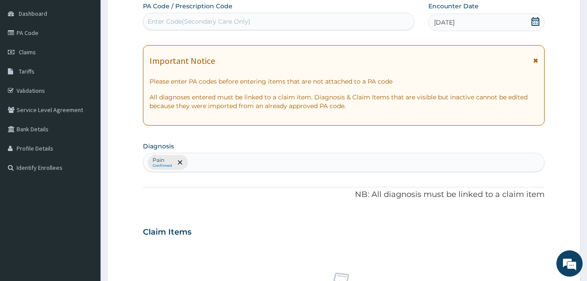
scroll to position [350, 0]
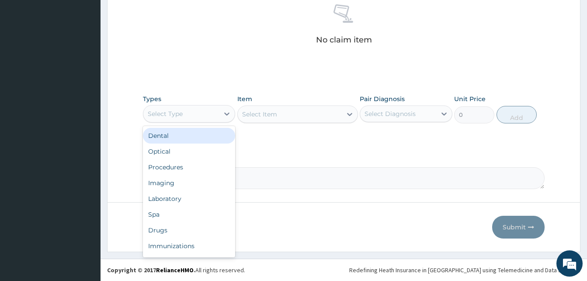
drag, startPoint x: 226, startPoint y: 112, endPoint x: 232, endPoint y: 152, distance: 40.3
click at [232, 122] on div "option Dental focused, 1 of 10. 10 results available. Use Up and Down to choose…" at bounding box center [189, 113] width 92 height 17
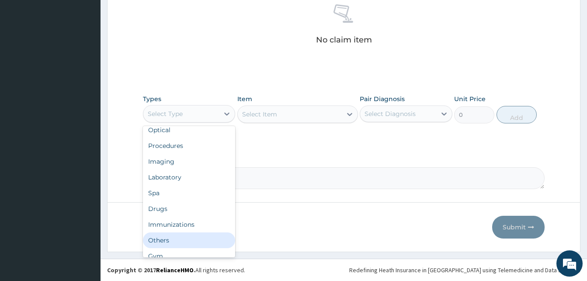
click at [196, 233] on div "Others" at bounding box center [189, 240] width 92 height 16
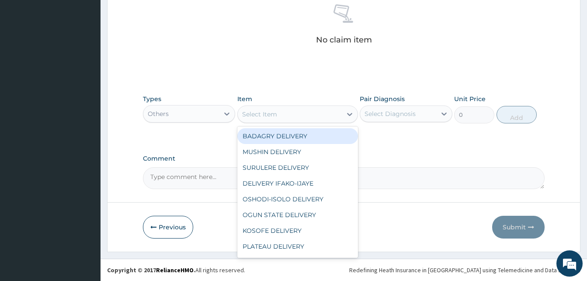
click at [306, 110] on div "Select Item" at bounding box center [290, 114] width 104 height 14
click at [318, 132] on div "BADAGRY DELIVERY" at bounding box center [297, 136] width 121 height 16
type input "3700"
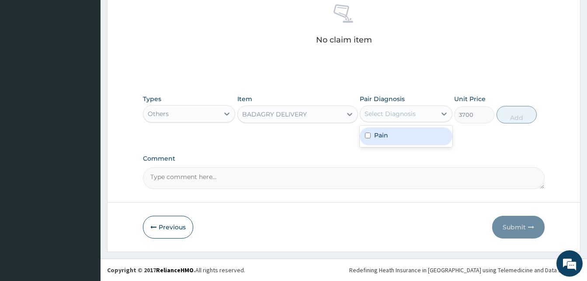
drag, startPoint x: 376, startPoint y: 108, endPoint x: 384, endPoint y: 132, distance: 24.9
click at [384, 122] on div "option Pain focused, 1 of 1. 1 result available. Use Up and Down to choose opti…" at bounding box center [406, 113] width 92 height 17
click at [384, 132] on label "Pain" at bounding box center [381, 135] width 14 height 9
checkbox input "true"
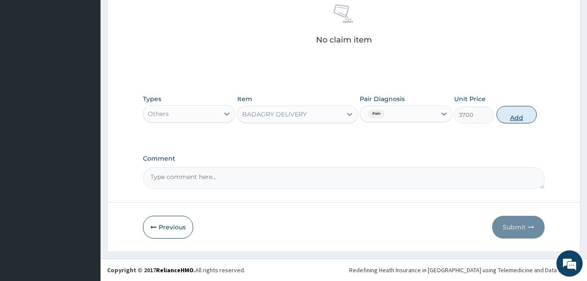
click at [511, 119] on button "Add" at bounding box center [517, 114] width 40 height 17
type input "0"
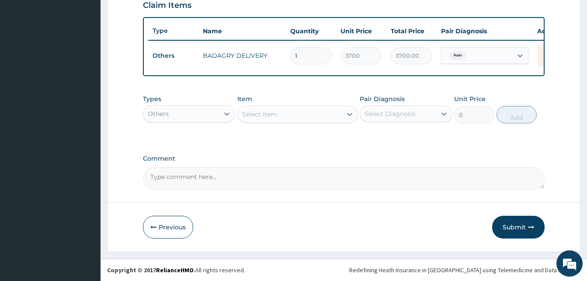
scroll to position [315, 0]
click at [187, 115] on div "Others" at bounding box center [181, 114] width 76 height 14
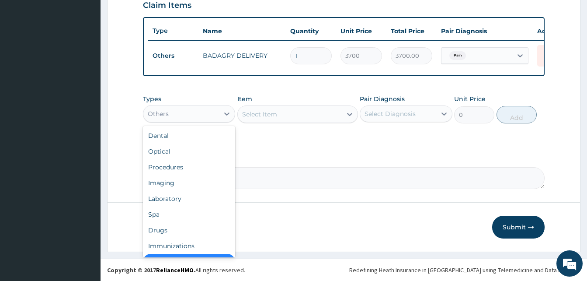
scroll to position [17, 0]
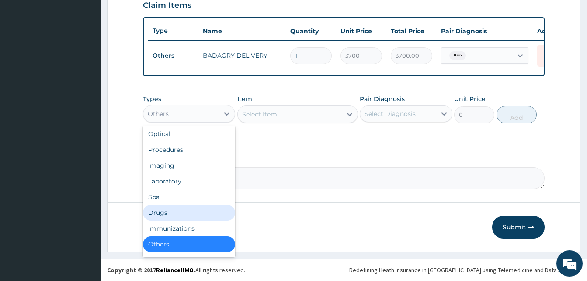
click at [180, 210] on div "Drugs" at bounding box center [189, 213] width 92 height 16
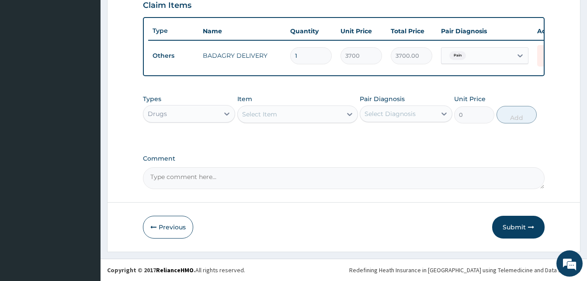
click at [286, 113] on div "Select Item" at bounding box center [290, 114] width 104 height 14
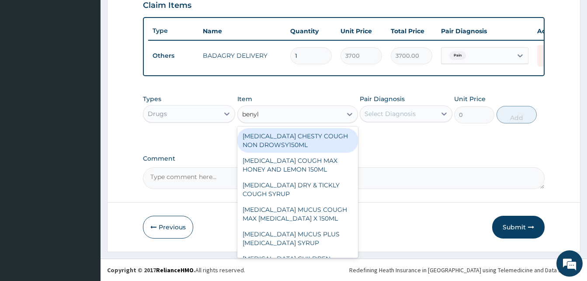
type input "benyli"
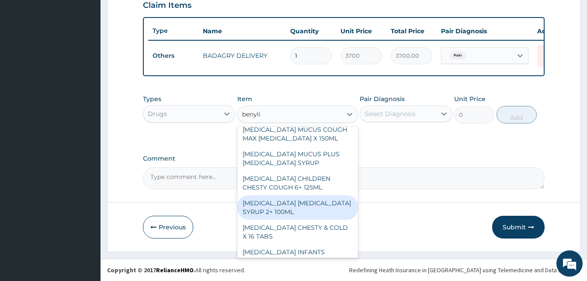
click at [288, 203] on div "[MEDICAL_DATA] [MEDICAL_DATA] SYRUP 2+ 100ML" at bounding box center [297, 207] width 121 height 24
type input "2100"
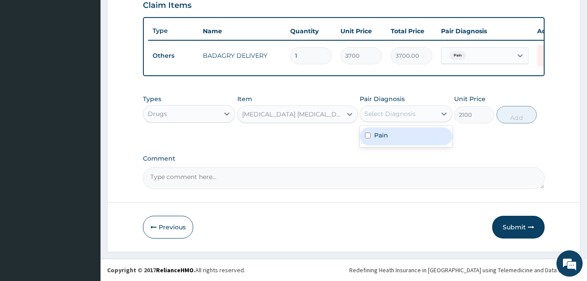
drag, startPoint x: 414, startPoint y: 115, endPoint x: 420, endPoint y: 138, distance: 23.4
click at [420, 122] on div "option Pain, selected. option Pain focused, 1 of 1. 1 result available. Use Up …" at bounding box center [406, 113] width 92 height 17
click at [420, 138] on div "Pain" at bounding box center [406, 136] width 92 height 18
checkbox input "true"
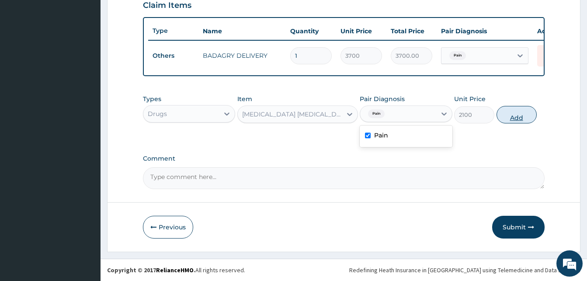
click at [508, 122] on button "Add" at bounding box center [517, 114] width 40 height 17
type input "0"
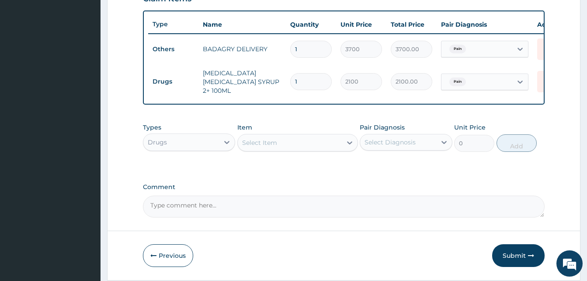
click at [321, 140] on div "Select Item" at bounding box center [290, 143] width 104 height 14
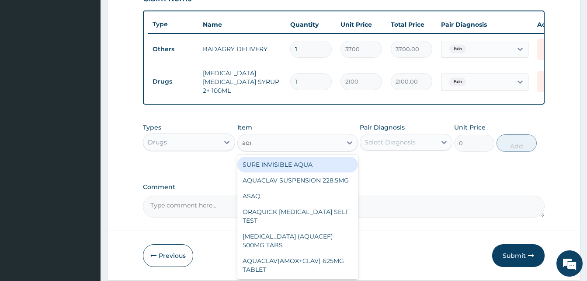
type input "aqua"
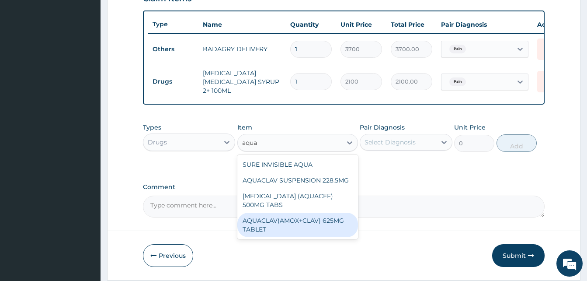
click at [307, 221] on div "AQUACLAV(AMOX+CLAV) 625MG TABLET" at bounding box center [297, 225] width 121 height 24
type input "190"
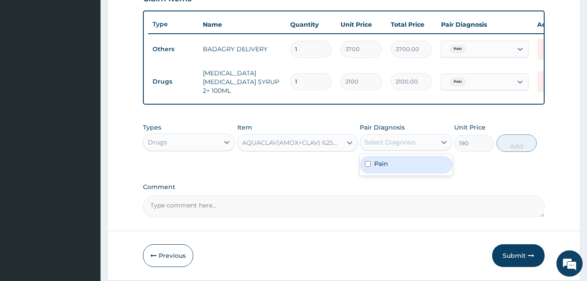
click at [393, 146] on div "Select Diagnosis" at bounding box center [390, 142] width 51 height 9
click at [405, 166] on div "Pain" at bounding box center [406, 165] width 92 height 18
checkbox input "true"
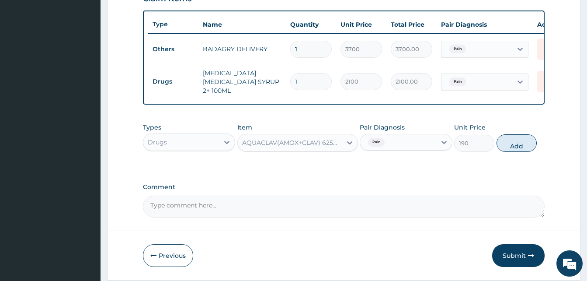
click at [513, 144] on button "Add" at bounding box center [517, 142] width 40 height 17
type input "0"
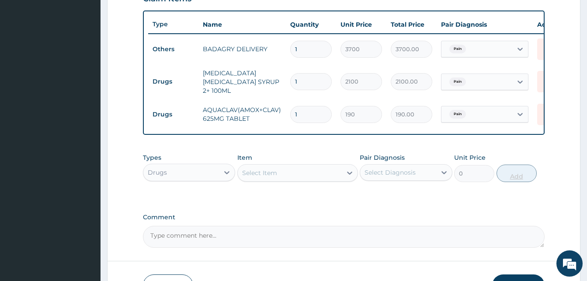
type input "14"
type input "2660.00"
type input "14"
click at [287, 174] on div "Select Item" at bounding box center [290, 173] width 104 height 14
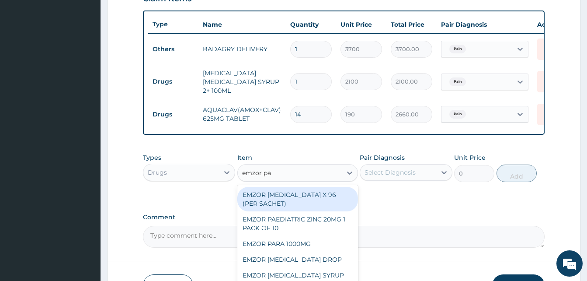
type input "emzor par"
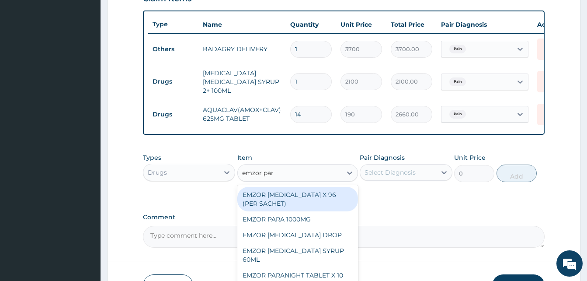
click at [320, 202] on div "EMZOR [MEDICAL_DATA] X 96 (PER SACHET)" at bounding box center [297, 199] width 121 height 24
type input "17.5"
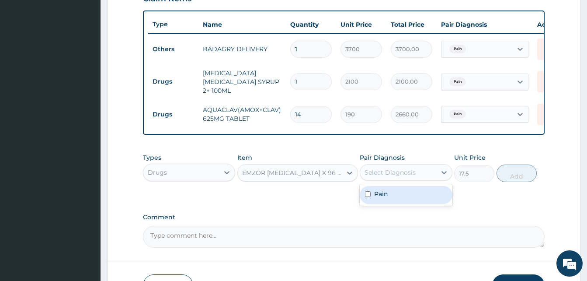
drag, startPoint x: 394, startPoint y: 178, endPoint x: 404, endPoint y: 197, distance: 21.9
click at [404, 181] on div "option Pain, selected. option Pain focused, 1 of 1. 1 result available. Use Up …" at bounding box center [406, 172] width 92 height 17
click at [404, 197] on div "Pain" at bounding box center [406, 195] width 92 height 18
checkbox input "true"
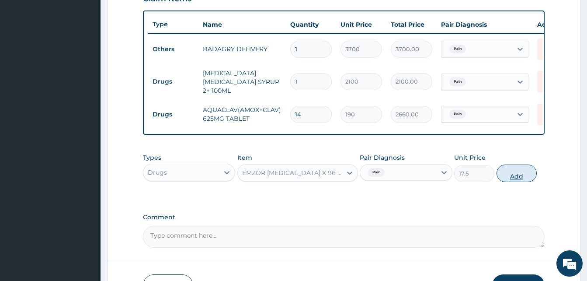
click at [517, 176] on button "Add" at bounding box center [517, 172] width 40 height 17
type input "0"
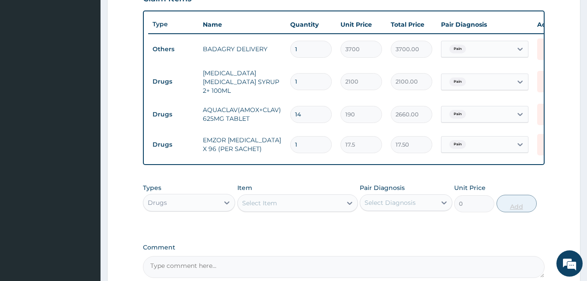
type input "0.00"
type input "3"
type input "52.50"
type input "36"
type input "630.00"
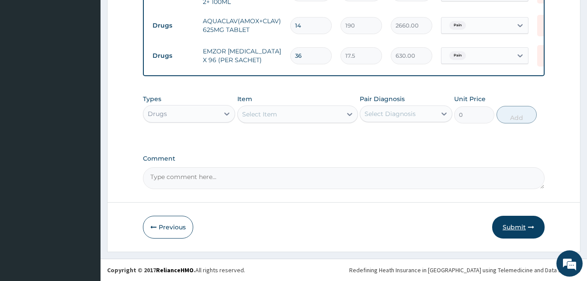
type input "36"
click at [516, 227] on button "Submit" at bounding box center [518, 227] width 52 height 23
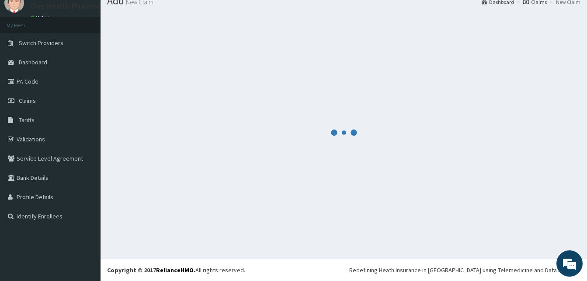
scroll to position [33, 0]
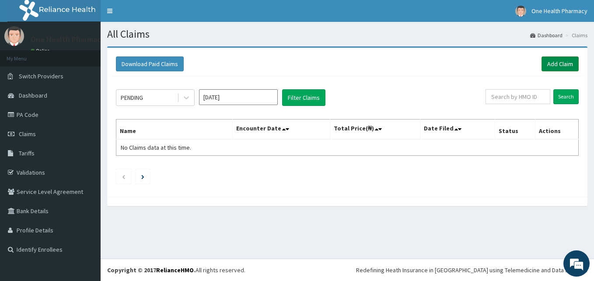
click at [550, 64] on link "Add Claim" at bounding box center [559, 63] width 37 height 15
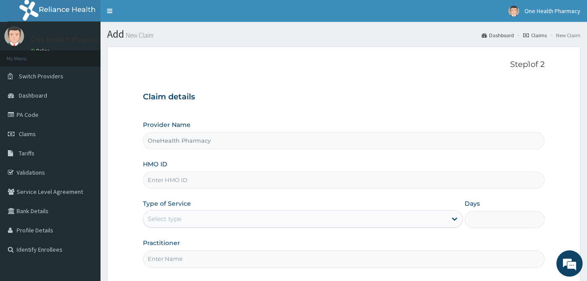
click at [214, 180] on input "HMO ID" at bounding box center [344, 179] width 402 height 17
paste input "AFC/10008/A"
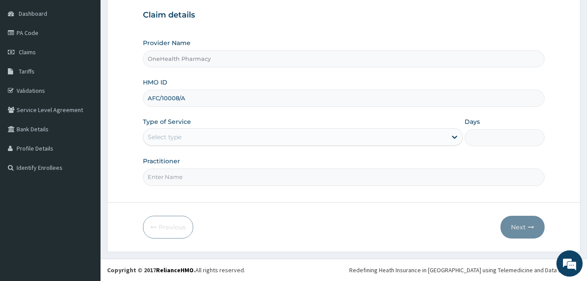
type input "AFC/10008/A"
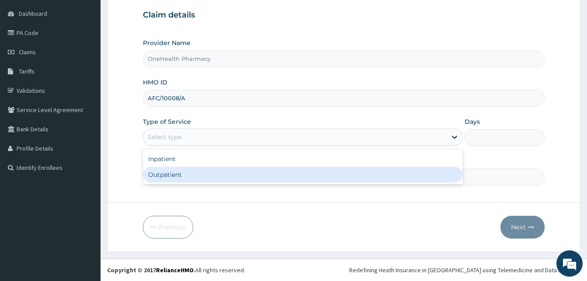
drag, startPoint x: 272, startPoint y: 136, endPoint x: 260, endPoint y: 175, distance: 41.8
click at [260, 146] on div "option Outpatient focused, 2 of 2. 2 results available. Use Up and Down to choo…" at bounding box center [303, 136] width 320 height 17
click at [260, 175] on div "Outpatient" at bounding box center [303, 175] width 320 height 16
type input "1"
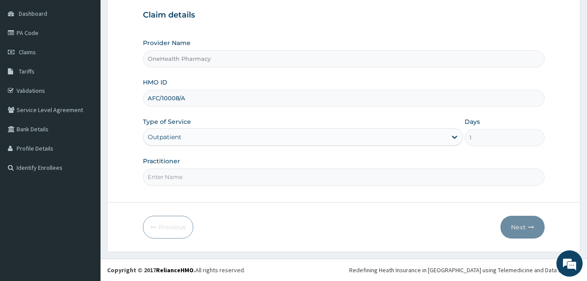
drag, startPoint x: 260, startPoint y: 175, endPoint x: 240, endPoint y: 108, distance: 69.9
click at [240, 108] on div "Provider Name OneHealth Pharmacy HMO ID AFC/10008/A Type of Service Outpatient …" at bounding box center [344, 111] width 402 height 147
type input "ONEHEALTH"
click at [523, 225] on button "Next" at bounding box center [523, 227] width 44 height 23
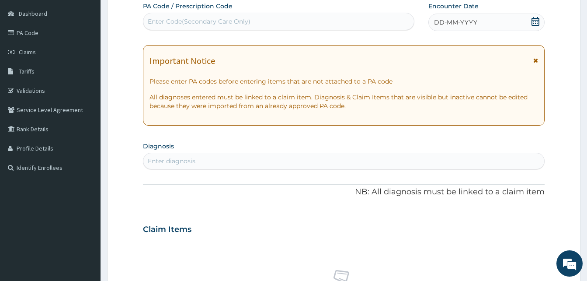
click at [491, 24] on div "DD-MM-YYYY" at bounding box center [487, 22] width 116 height 17
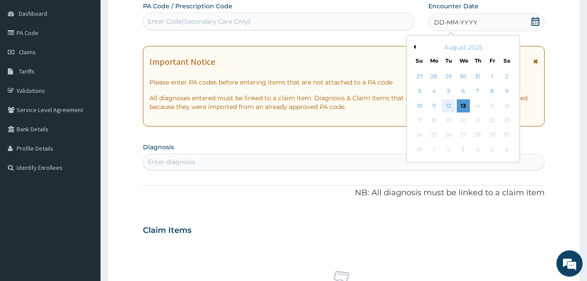
click at [450, 103] on div "12" at bounding box center [448, 105] width 13 height 13
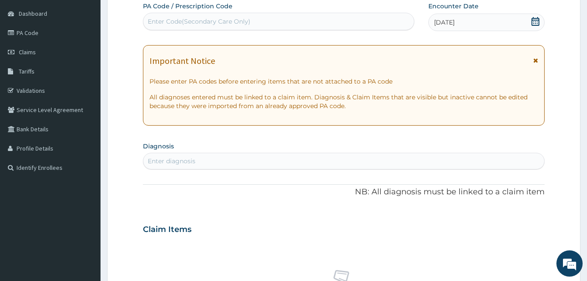
click at [301, 161] on div "Enter diagnosis" at bounding box center [343, 161] width 401 height 14
type input "malari"
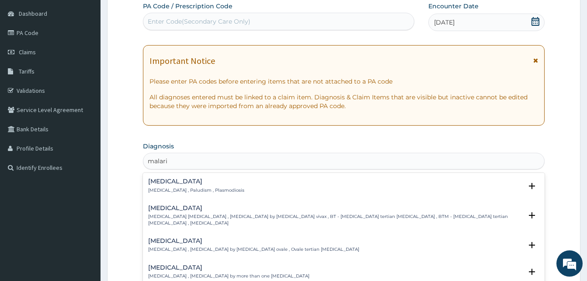
click at [236, 184] on div "Malaria Malaria , Paludism , Plasmodiosis" at bounding box center [343, 185] width 391 height 15
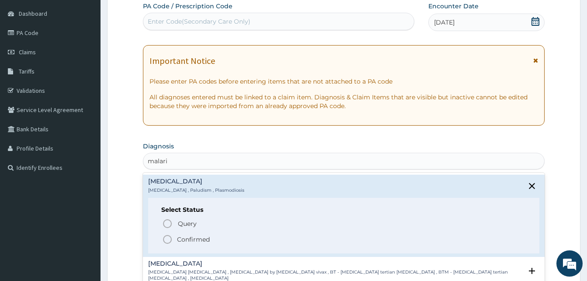
click at [226, 241] on span "Confirmed" at bounding box center [344, 239] width 364 height 10
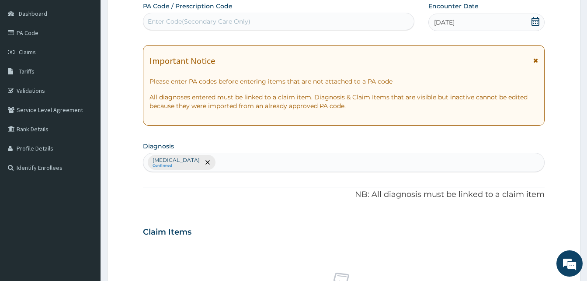
scroll to position [350, 0]
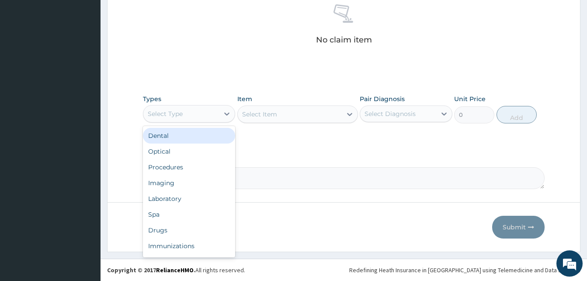
drag, startPoint x: 224, startPoint y: 119, endPoint x: 231, endPoint y: 145, distance: 27.5
click at [231, 122] on div "option Dental focused, 1 of 10. 10 results available. Use Up and Down to choose…" at bounding box center [189, 113] width 92 height 17
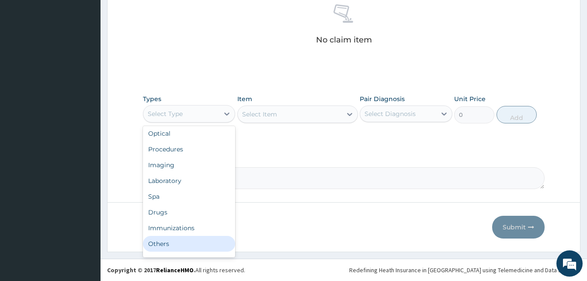
click at [171, 242] on div "Others" at bounding box center [189, 244] width 92 height 16
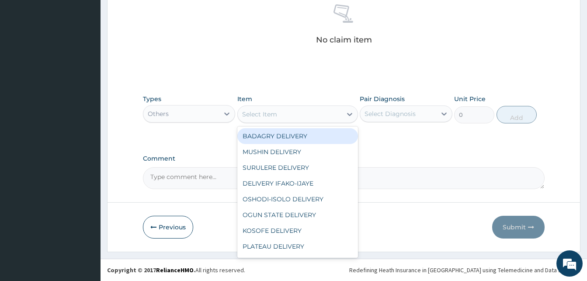
click at [289, 115] on div "Select Item" at bounding box center [290, 114] width 104 height 14
click at [314, 139] on div "BADAGRY DELIVERY" at bounding box center [297, 136] width 121 height 16
type input "3700"
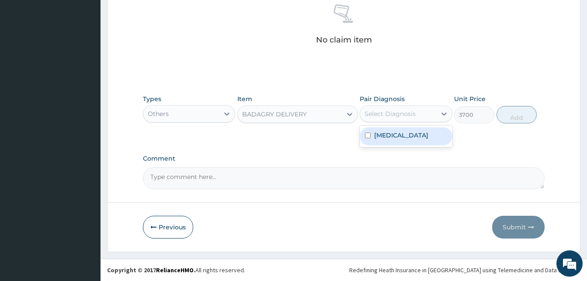
drag, startPoint x: 384, startPoint y: 110, endPoint x: 397, endPoint y: 136, distance: 29.1
click at [397, 122] on div "option Malaria focused, 1 of 1. 1 result available. Use Up and Down to choose o…" at bounding box center [406, 113] width 92 height 17
click at [397, 136] on label "Malaria" at bounding box center [401, 135] width 54 height 9
checkbox input "true"
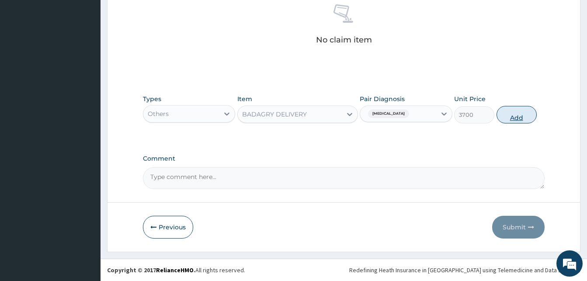
click at [500, 121] on button "Add" at bounding box center [517, 114] width 40 height 17
type input "0"
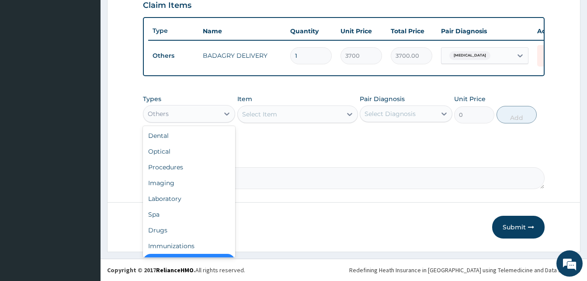
scroll to position [17, 0]
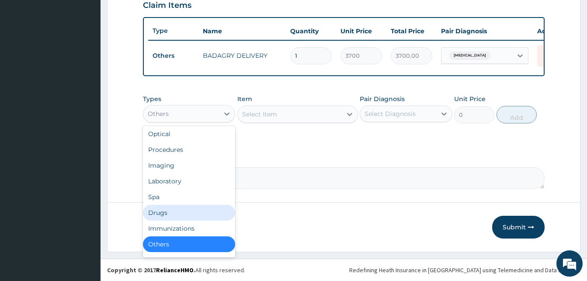
drag, startPoint x: 185, startPoint y: 122, endPoint x: 181, endPoint y: 212, distance: 90.2
click at [181, 122] on div "option Others, selected. option Drugs focused, 7 of 10. 10 results available. U…" at bounding box center [189, 113] width 92 height 17
click at [181, 212] on div "Drugs" at bounding box center [189, 213] width 92 height 16
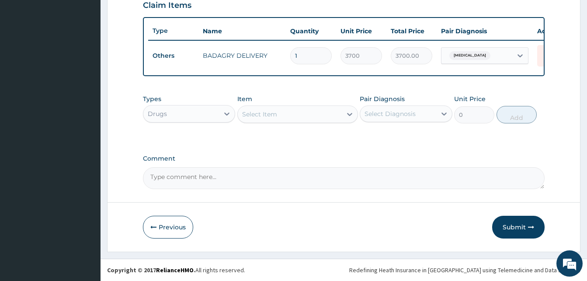
click at [296, 116] on div "Select Item" at bounding box center [290, 114] width 104 height 14
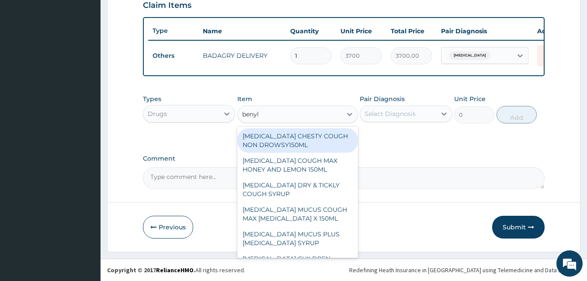
type input "benyli"
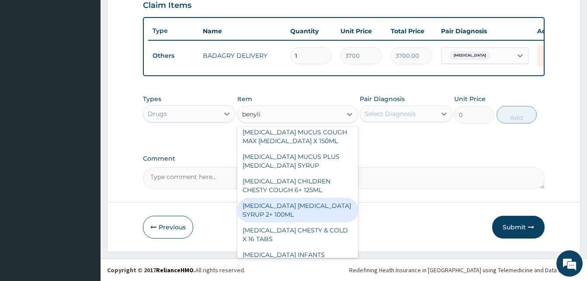
click at [303, 209] on div "BENYLIN DRY COUGH SYRUP 2+ 100ML" at bounding box center [297, 210] width 121 height 24
type input "2100"
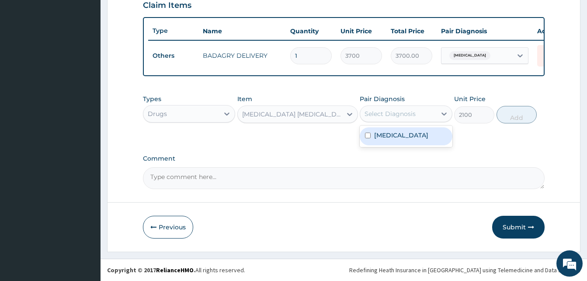
click at [417, 116] on div "Select Diagnosis" at bounding box center [398, 114] width 76 height 14
click at [418, 128] on div "Malaria" at bounding box center [406, 136] width 92 height 18
checkbox input "true"
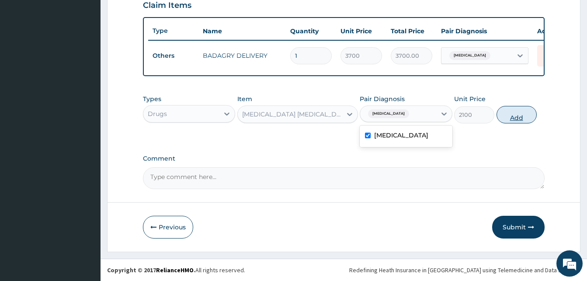
click at [514, 121] on button "Add" at bounding box center [517, 114] width 40 height 17
type input "0"
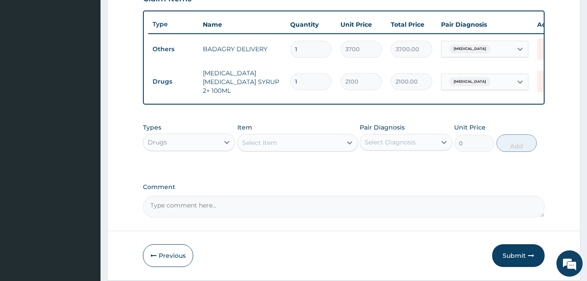
click at [314, 146] on div "Select Item" at bounding box center [290, 143] width 104 height 14
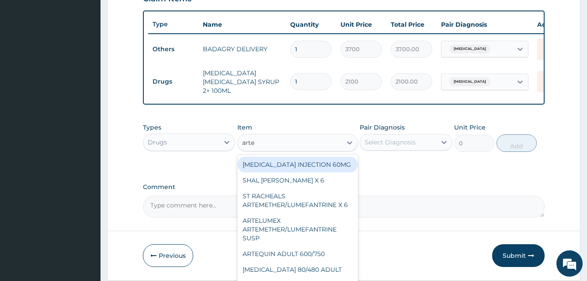
type input "artel"
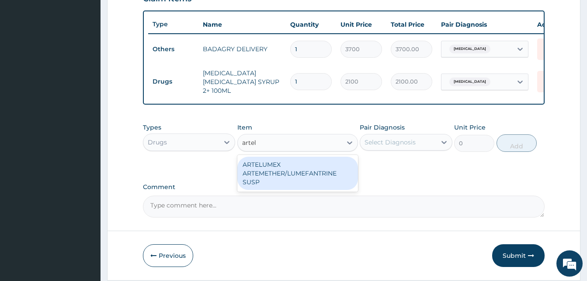
click at [323, 171] on div "ARTELUMEX ARTEMETHER/LUMEFANTRINE SUSP" at bounding box center [297, 173] width 121 height 33
type input "1260"
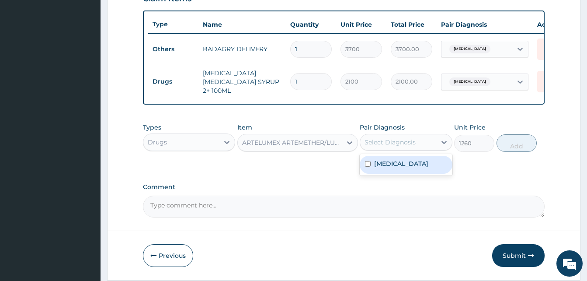
drag, startPoint x: 381, startPoint y: 148, endPoint x: 404, endPoint y: 170, distance: 31.9
click at [404, 150] on div "option Malaria, selected. option Malaria focused, 1 of 1. 1 result available. U…" at bounding box center [406, 142] width 92 height 17
click at [404, 170] on div "Malaria" at bounding box center [406, 165] width 92 height 18
checkbox input "true"
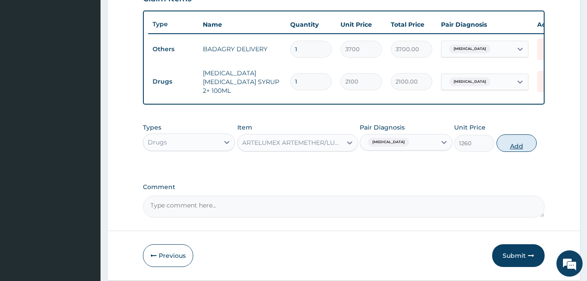
click at [512, 147] on button "Add" at bounding box center [517, 142] width 40 height 17
type input "0"
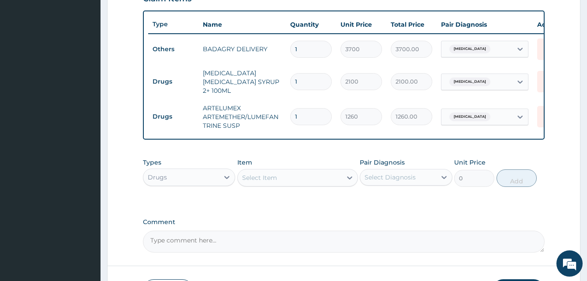
click at [284, 178] on div "Select Item" at bounding box center [290, 178] width 104 height 14
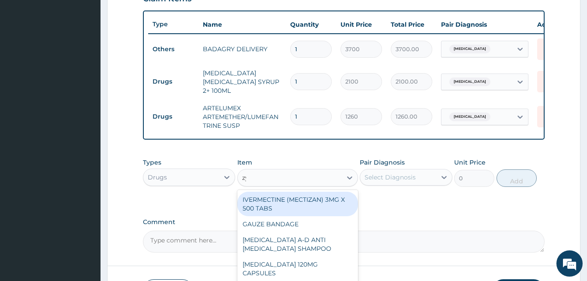
type input "zyn"
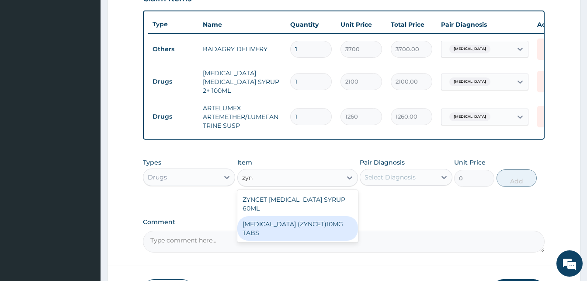
click at [336, 216] on div "CETIRIZINE (ZYNCET)10MG TABS" at bounding box center [297, 228] width 121 height 24
type input "119"
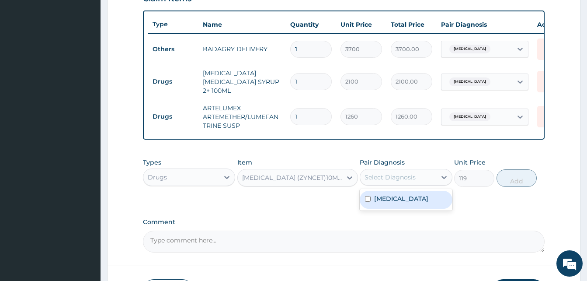
drag, startPoint x: 394, startPoint y: 181, endPoint x: 412, endPoint y: 200, distance: 26.6
click at [412, 185] on div "option Malaria, selected. option Malaria focused, 1 of 1. 1 result available. U…" at bounding box center [406, 177] width 92 height 17
click at [412, 200] on div "Malaria" at bounding box center [406, 200] width 92 height 18
checkbox input "true"
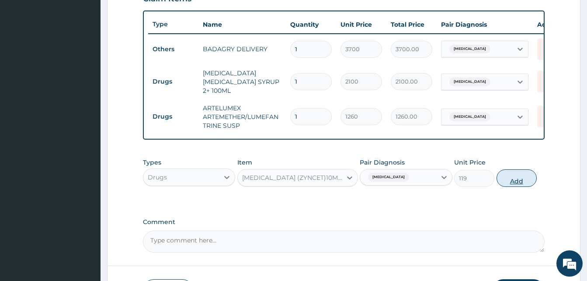
click at [507, 182] on button "Add" at bounding box center [517, 177] width 40 height 17
type input "0"
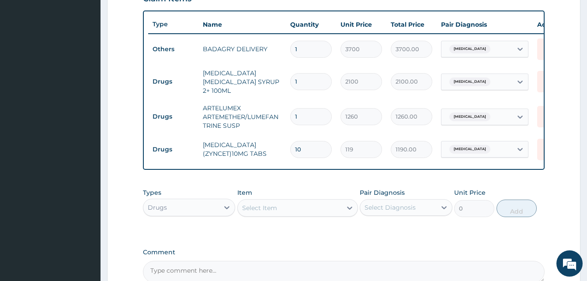
type input "10"
click at [287, 208] on div "Select Item" at bounding box center [290, 208] width 104 height 14
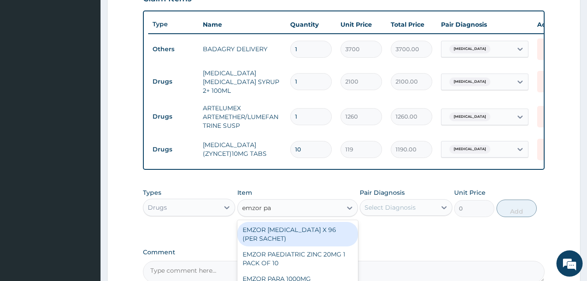
type input "emzor par"
click at [315, 232] on div "EMZOR PARACETAMOL X 96 (PER SACHET)" at bounding box center [297, 234] width 121 height 24
type input "17.5"
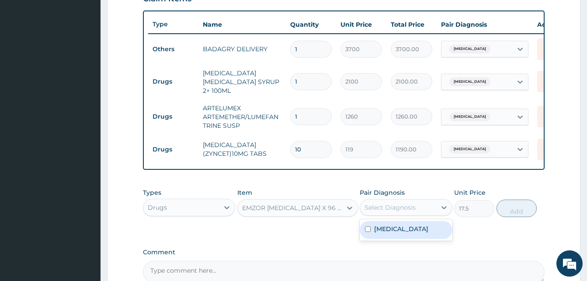
drag, startPoint x: 388, startPoint y: 207, endPoint x: 405, endPoint y: 228, distance: 27.4
click at [405, 216] on div "option Malaria, selected. option Malaria focused, 1 of 1. 1 result available. U…" at bounding box center [406, 207] width 92 height 17
click at [405, 228] on div "Malaria" at bounding box center [406, 230] width 92 height 18
checkbox input "true"
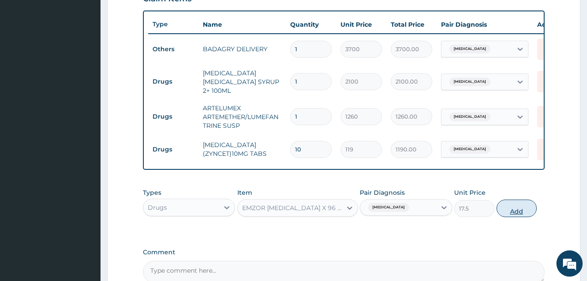
click at [502, 213] on button "Add" at bounding box center [517, 207] width 40 height 17
type input "0"
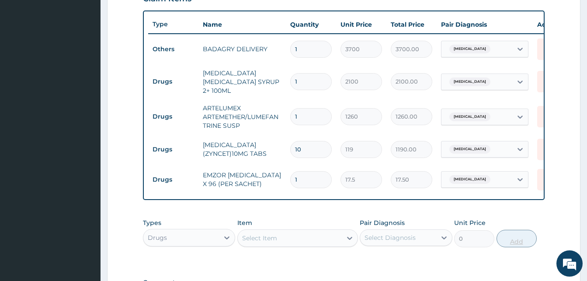
type input "0.00"
type input "3"
type input "52.50"
type input "36"
type input "630.00"
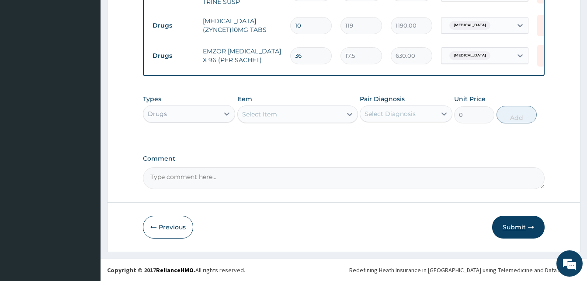
type input "36"
click at [526, 221] on button "Submit" at bounding box center [518, 227] width 52 height 23
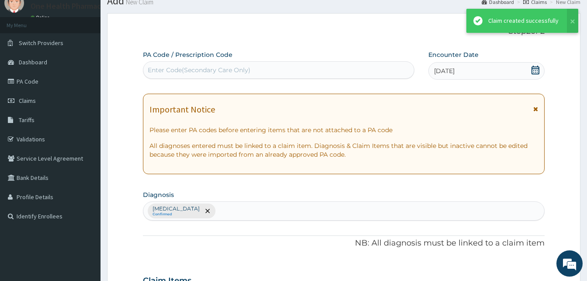
scroll to position [440, 0]
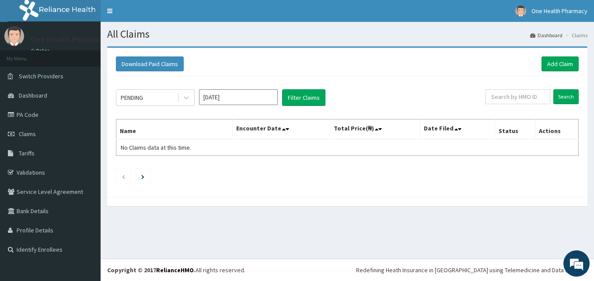
click at [540, 68] on div "Download Paid Claims Add Claim" at bounding box center [347, 63] width 463 height 15
click at [545, 67] on link "Add Claim" at bounding box center [559, 63] width 37 height 15
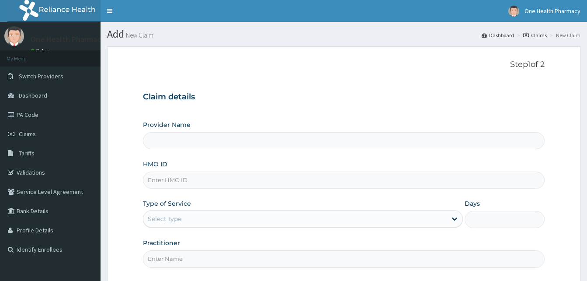
type input "OneHealth Pharmacy"
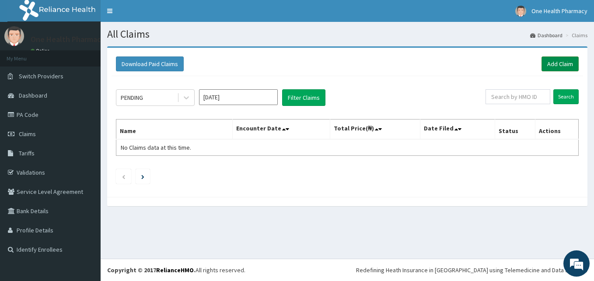
click at [553, 68] on link "Add Claim" at bounding box center [559, 63] width 37 height 15
click at [546, 60] on link "Add Claim" at bounding box center [559, 63] width 37 height 15
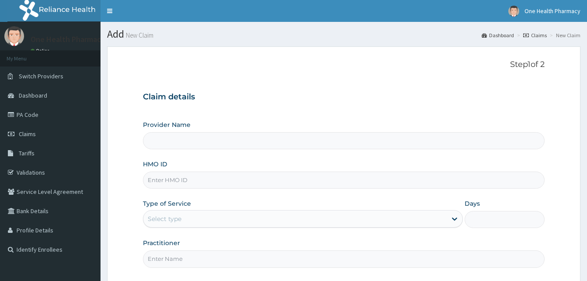
type input "OneHealth Pharmacy"
